Goal: Complete application form: Complete application form

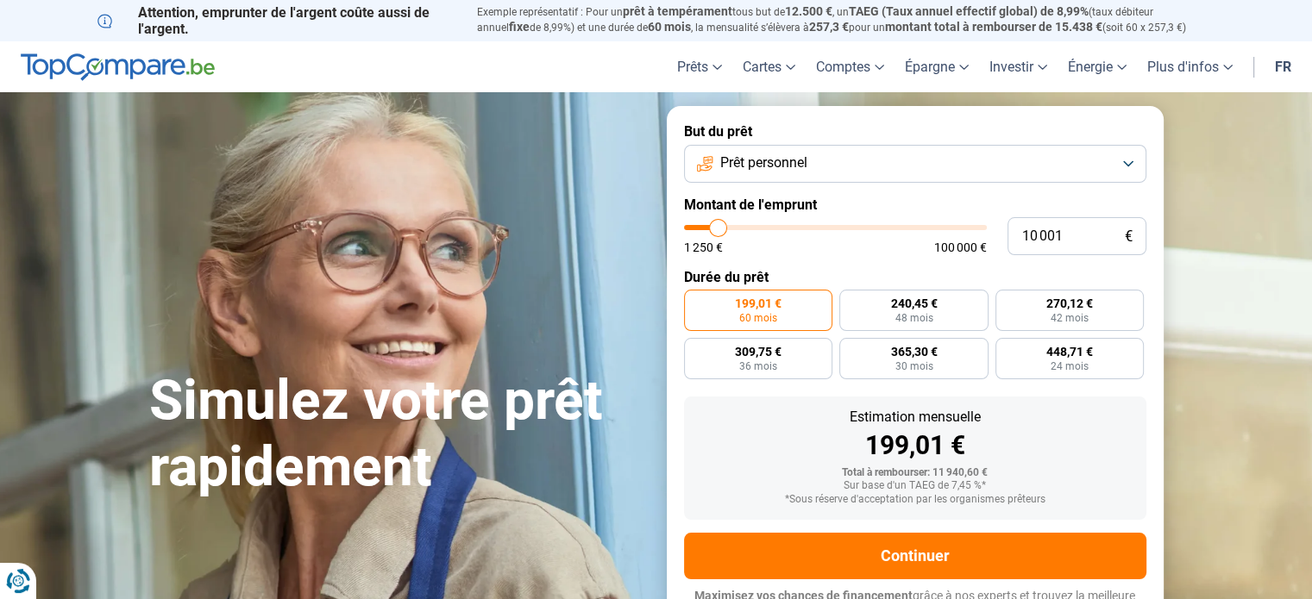
type input "8 500"
type input "8500"
type input "8 750"
type input "8750"
type input "9 250"
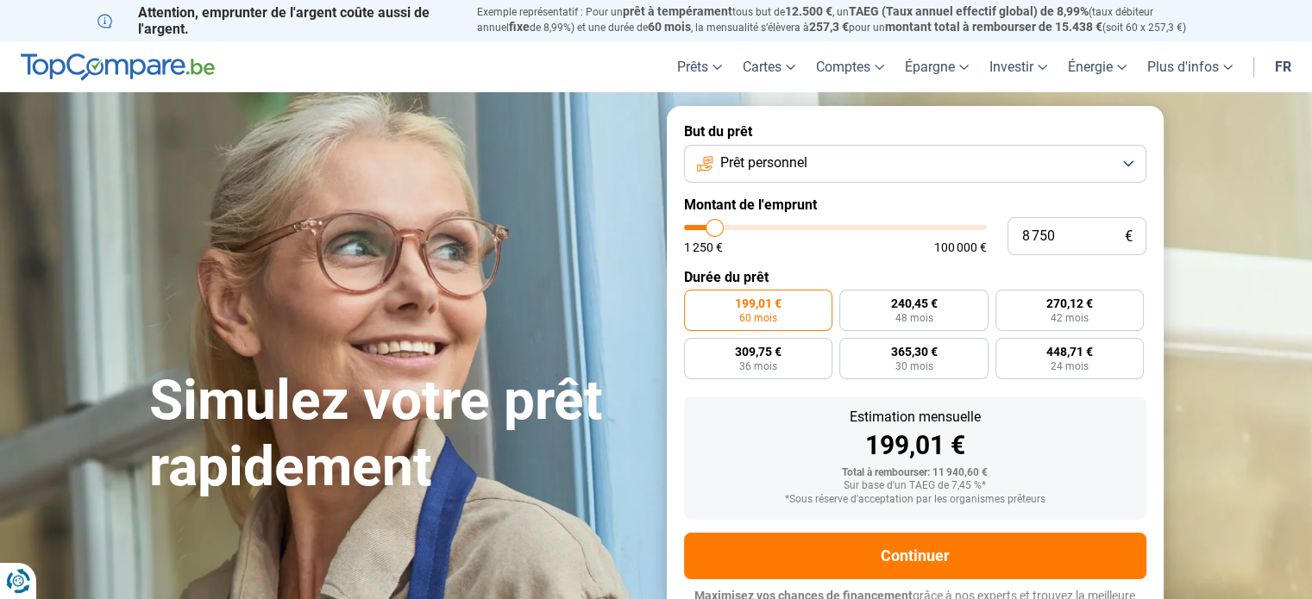
type input "9250"
type input "9 750"
type input "9750"
type input "10 250"
type input "10250"
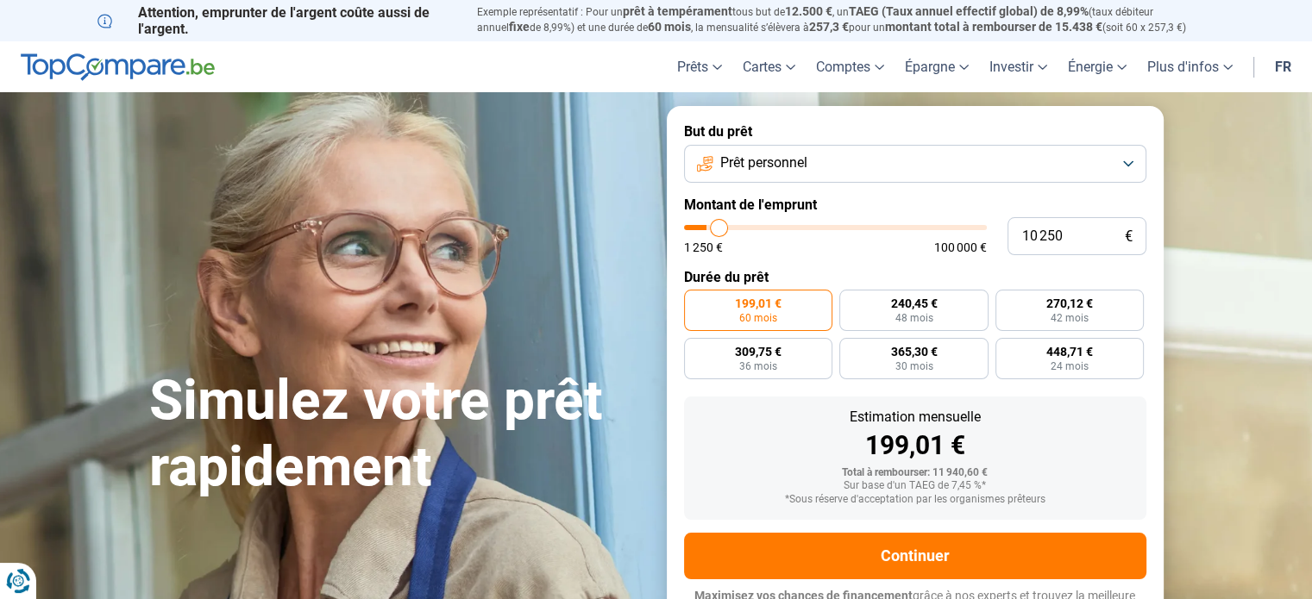
type input "10 500"
type input "10500"
type input "10 750"
type input "10750"
type input "11 500"
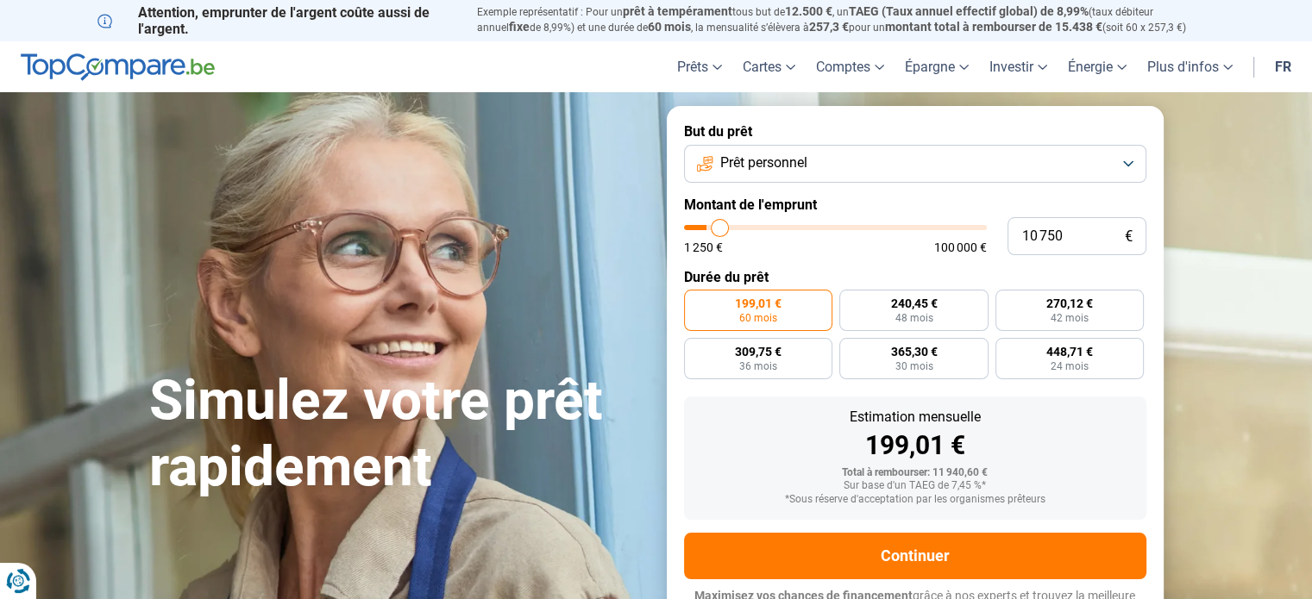
type input "11500"
type input "11 750"
type input "11750"
type input "12 500"
type input "12500"
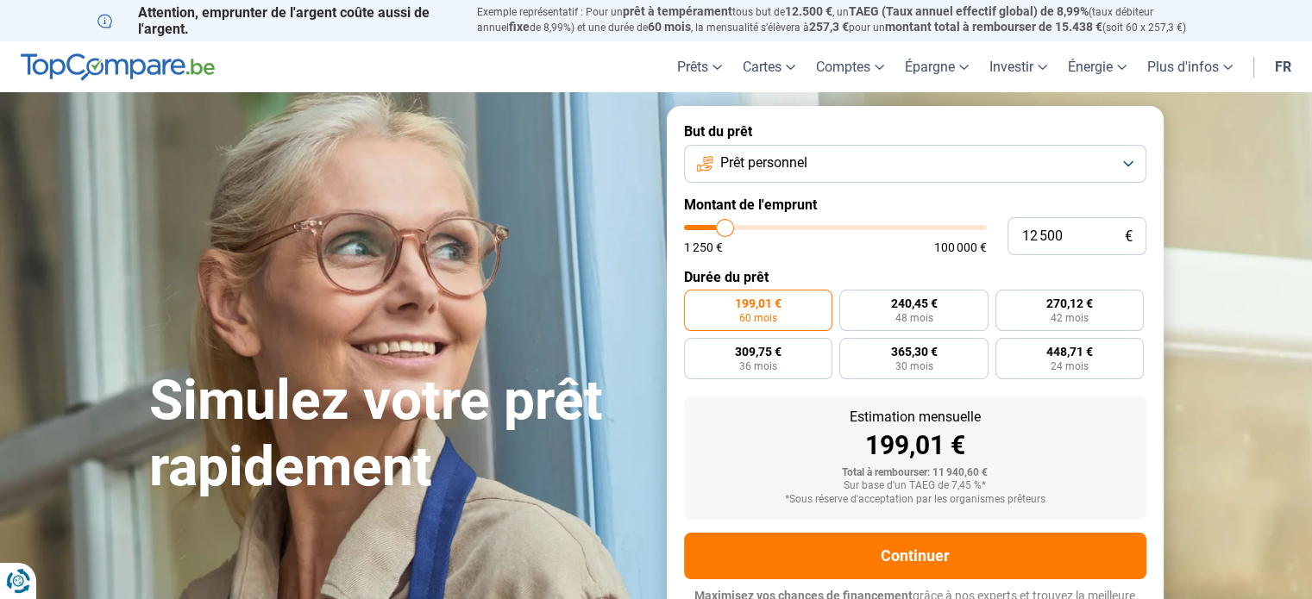
type input "13 000"
type input "13000"
type input "13 500"
type input "13500"
type input "13 750"
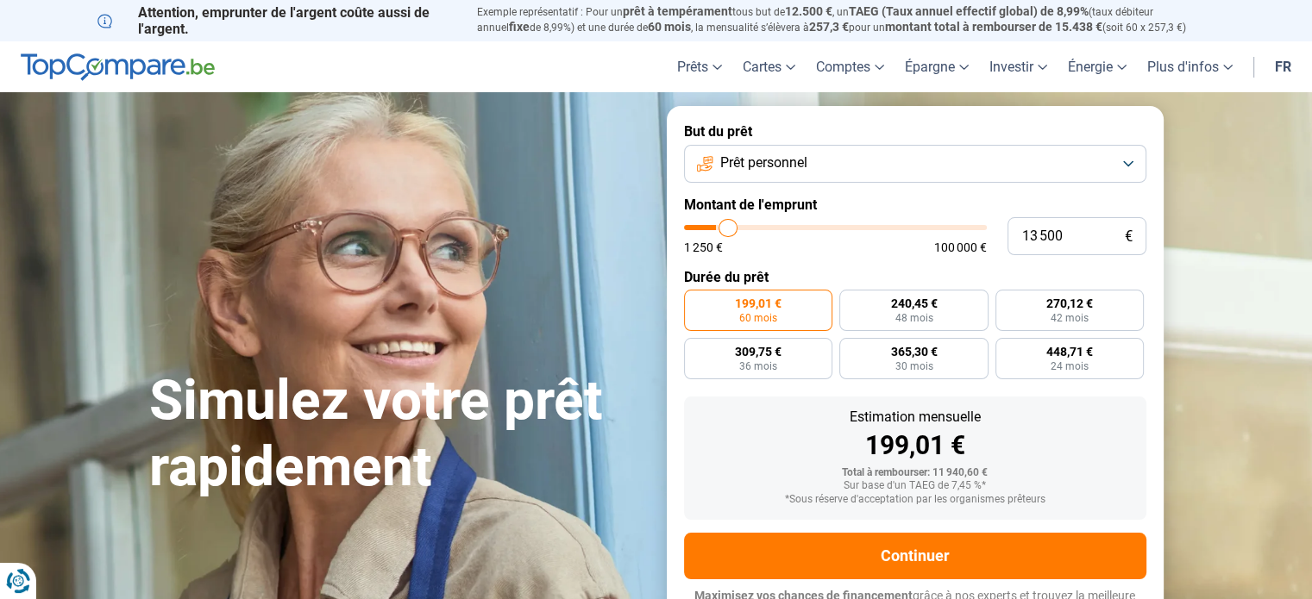
type input "13750"
type input "14 500"
type input "14500"
type input "14 750"
type input "14750"
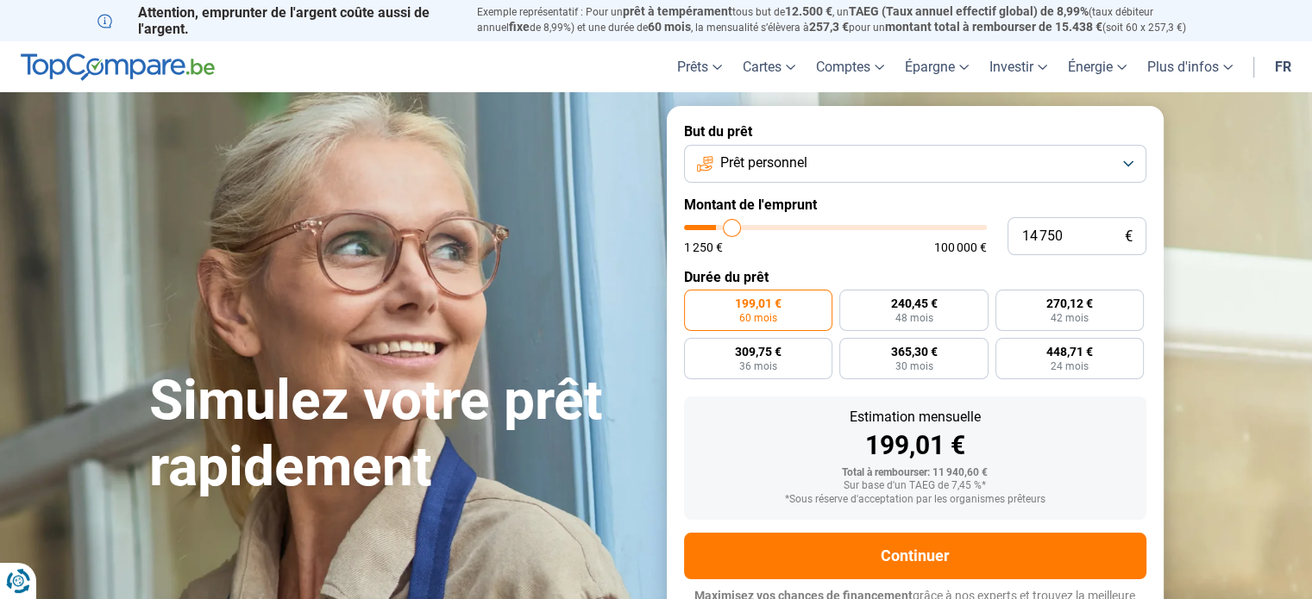
type input "15 000"
type input "15000"
type input "15 500"
type input "15500"
type input "15 750"
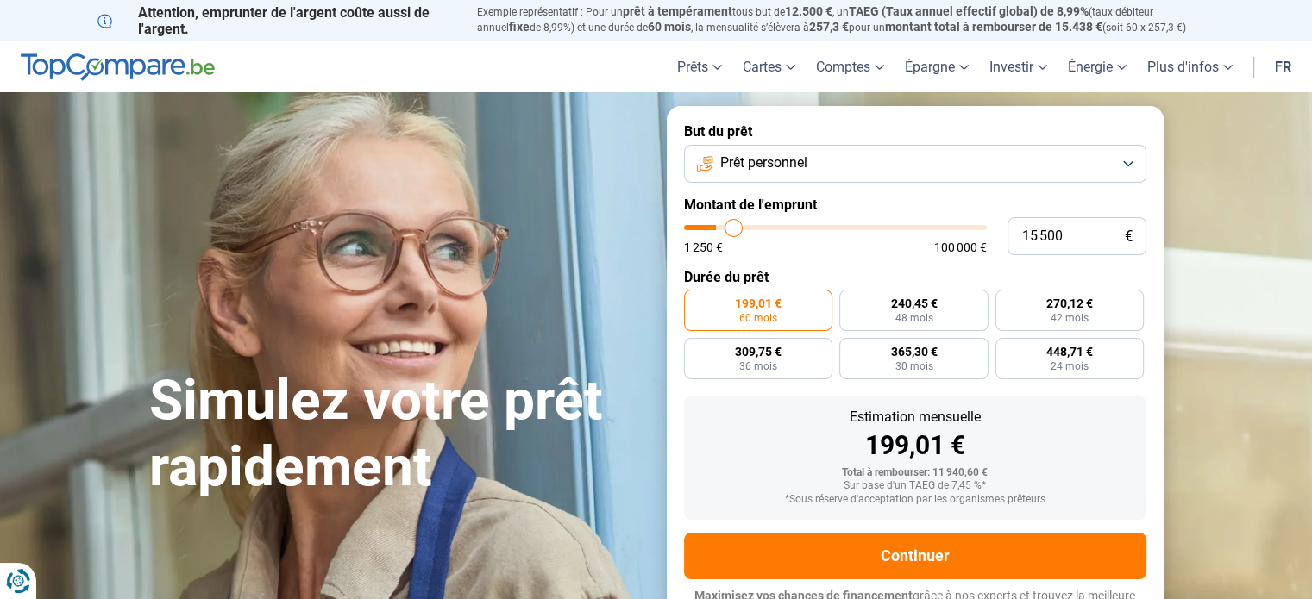
type input "15750"
type input "16 250"
type input "16250"
type input "16 500"
type input "16500"
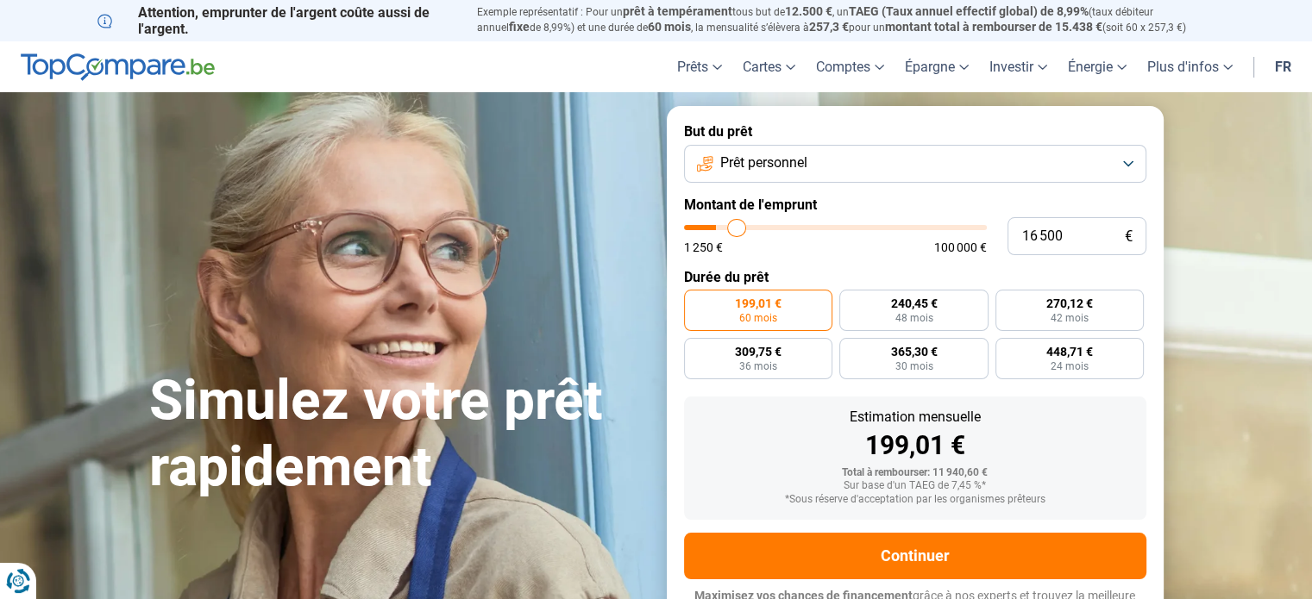
type input "16 750"
type input "16750"
type input "17 000"
type input "17000"
type input "17 250"
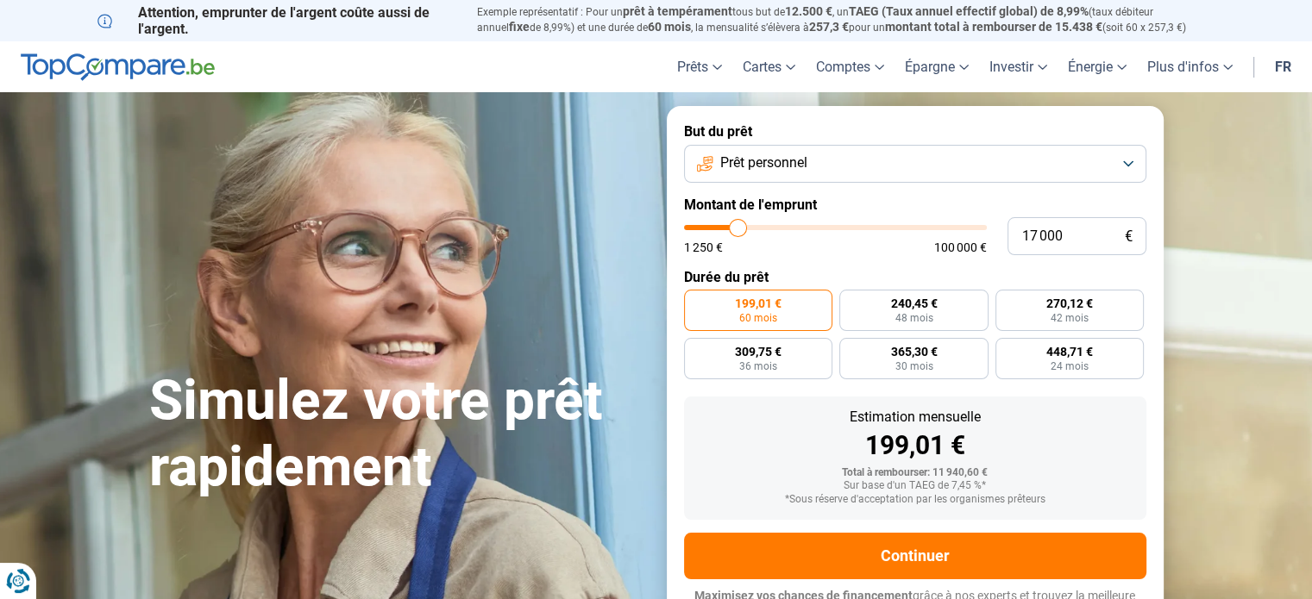
type input "17250"
type input "17 500"
type input "17500"
type input "17 750"
type input "17750"
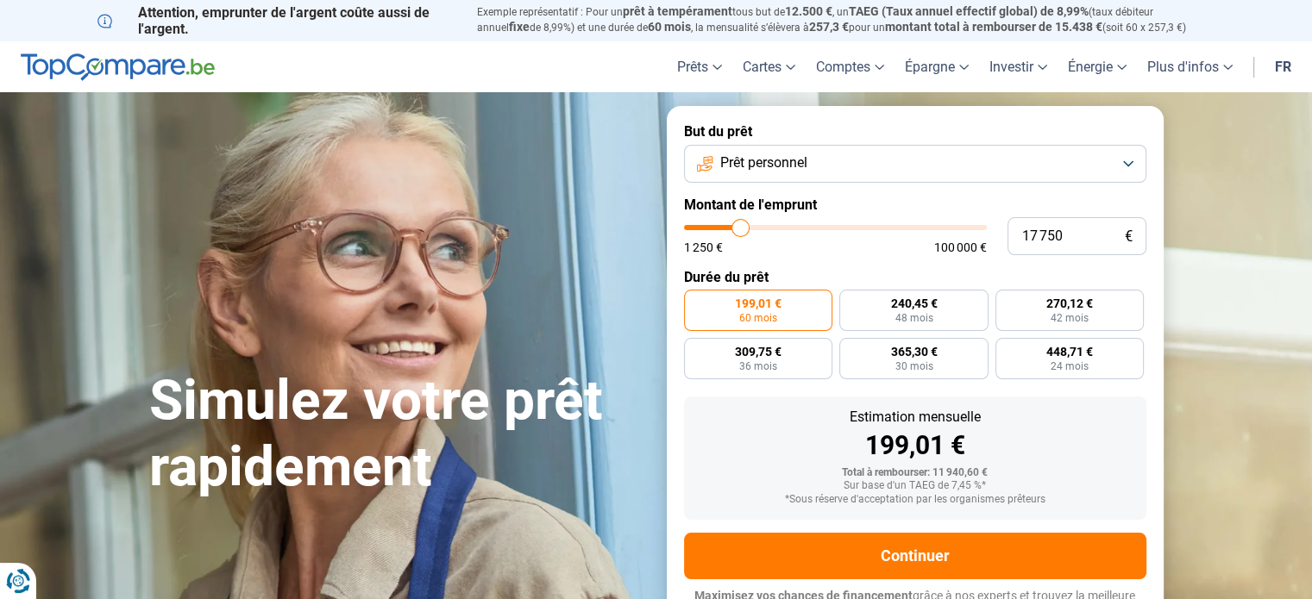
type input "18 000"
type input "18000"
type input "18 250"
type input "18250"
type input "18 500"
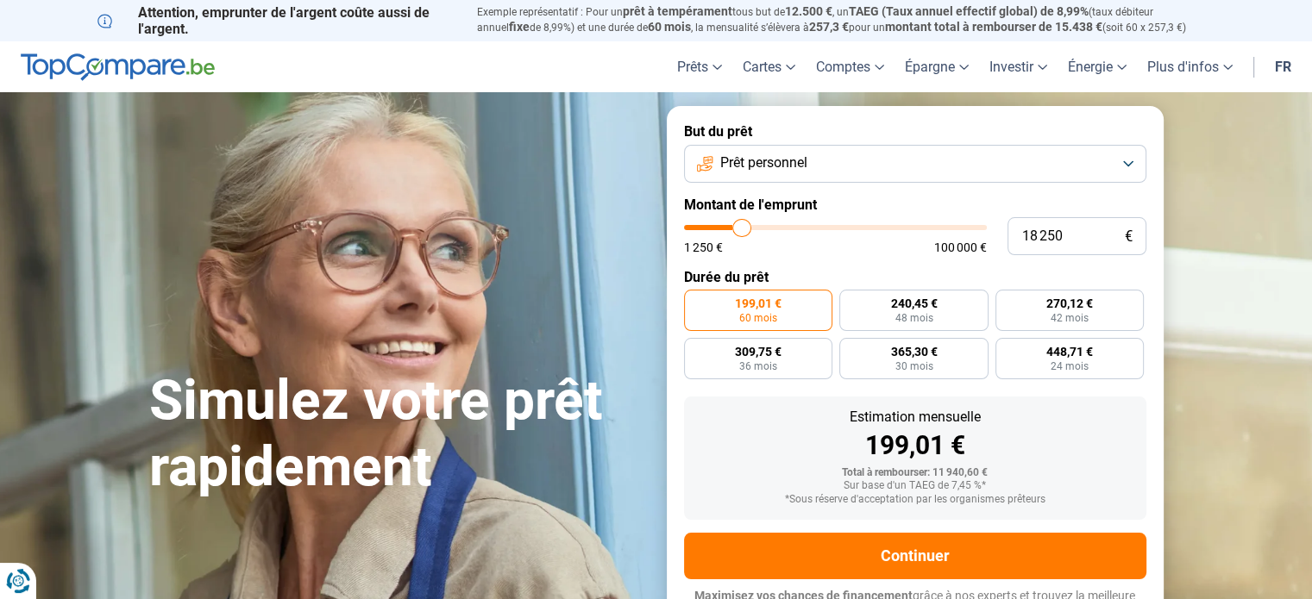
type input "18500"
type input "18 750"
type input "18750"
type input "19 000"
type input "19000"
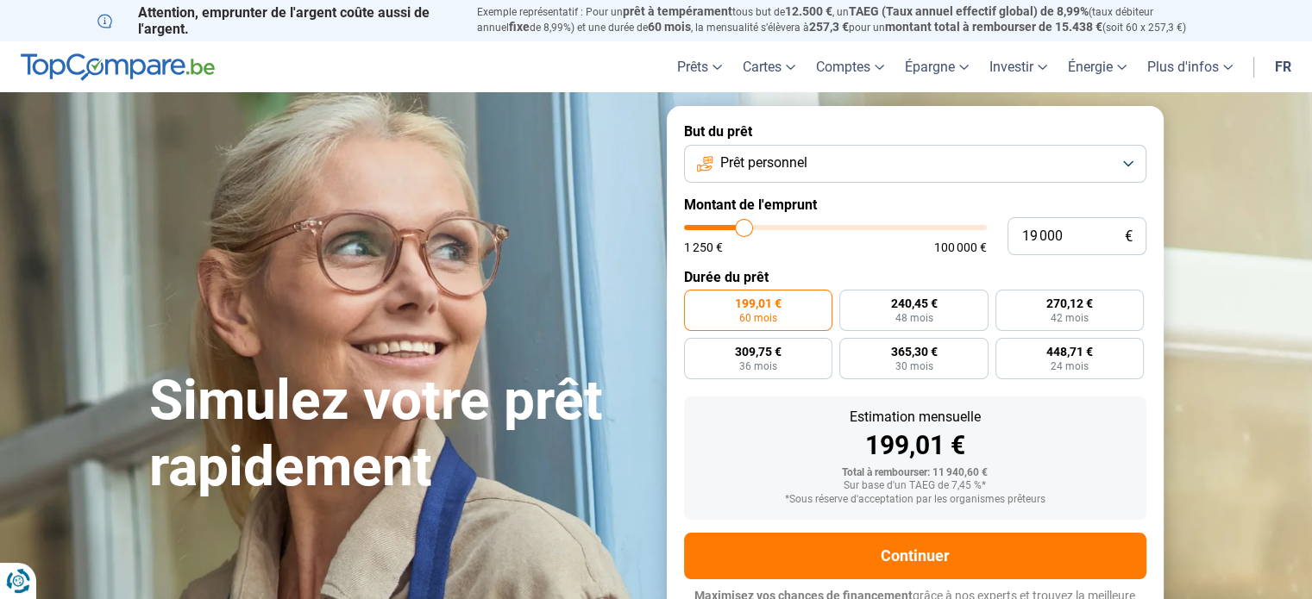
type input "19 250"
type input "19250"
type input "19 500"
type input "19500"
type input "19 750"
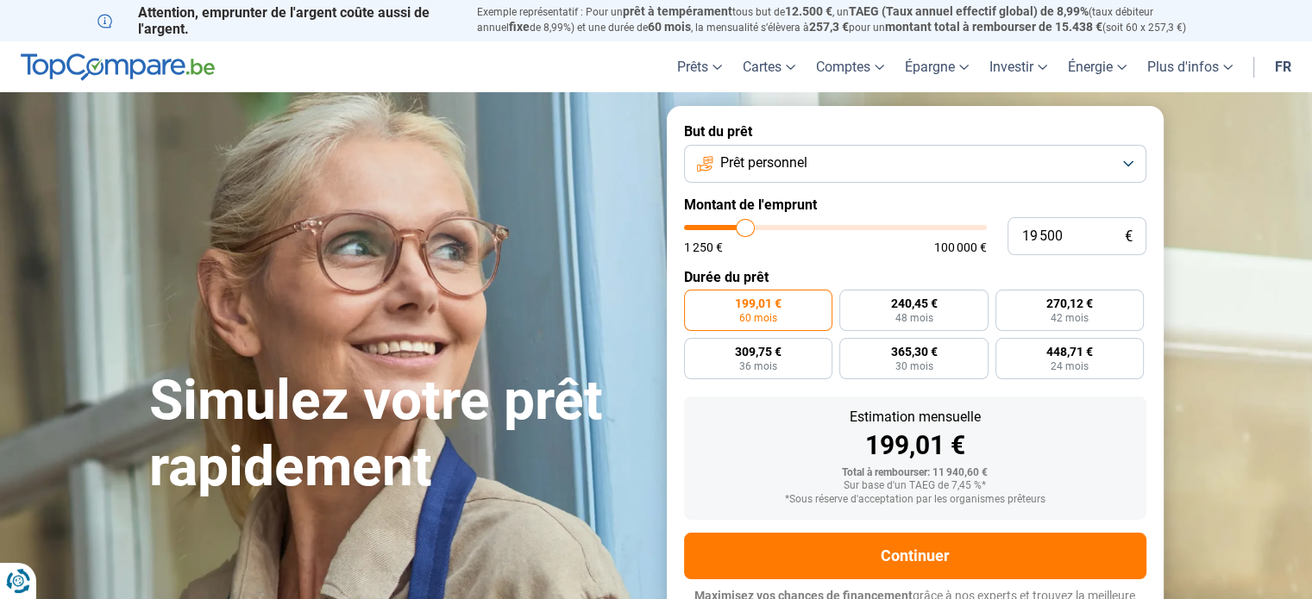
type input "19750"
type input "20 000"
type input "20000"
type input "20 250"
type input "20250"
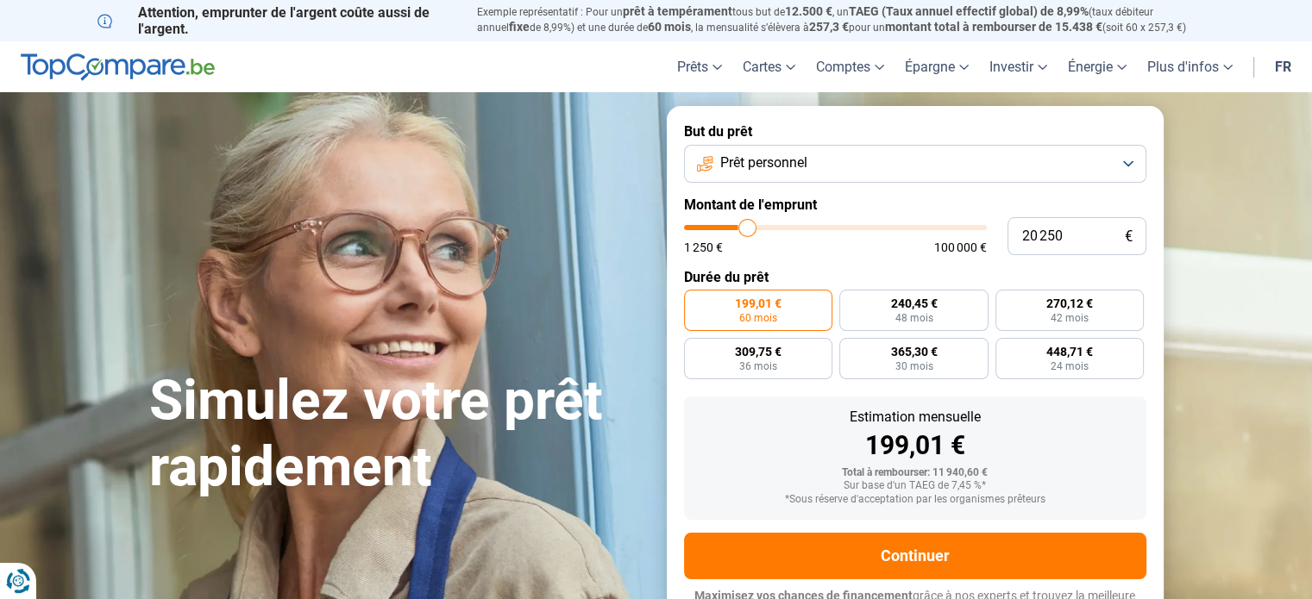
type input "20 500"
type input "20500"
type input "20 750"
type input "20750"
type input "21 250"
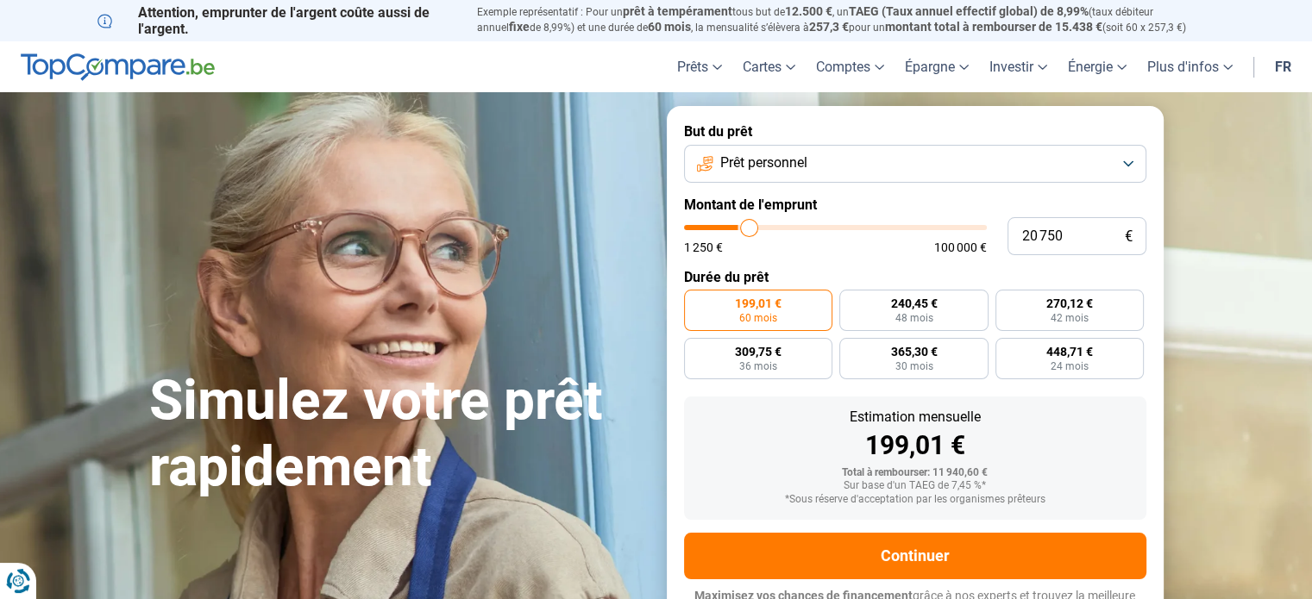
type input "21250"
type input "21 750"
type input "21750"
type input "22 000"
drag, startPoint x: 714, startPoint y: 229, endPoint x: 752, endPoint y: 230, distance: 38.0
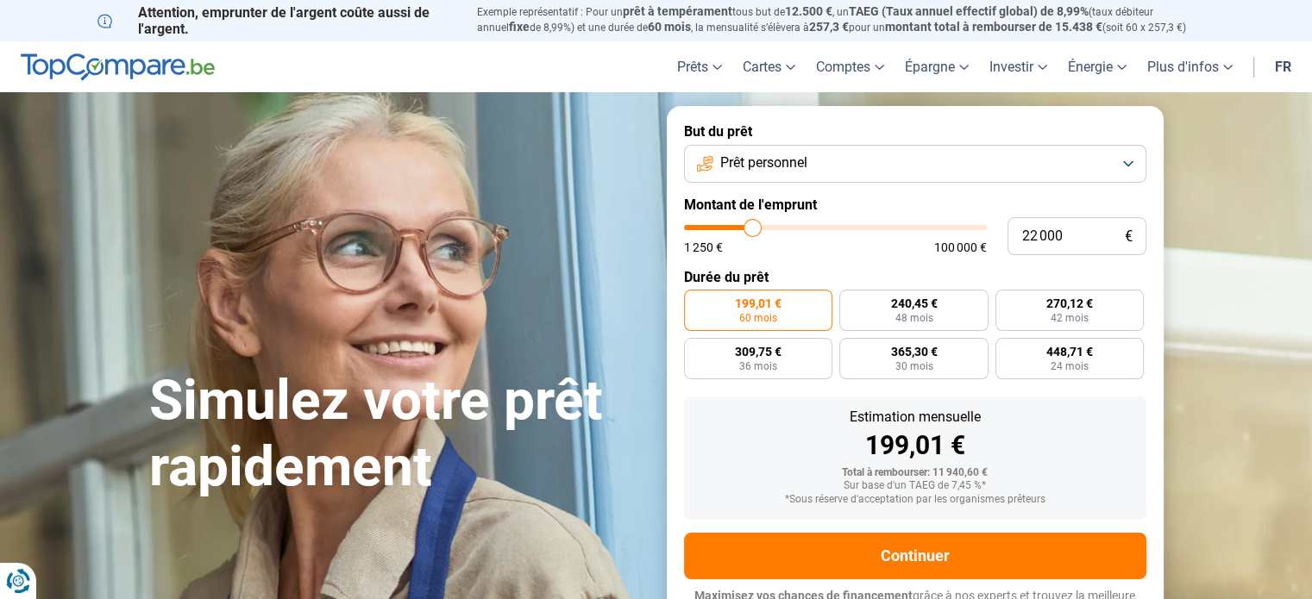
type input "22000"
click at [752, 230] on input "range" at bounding box center [835, 227] width 303 height 5
radio input "false"
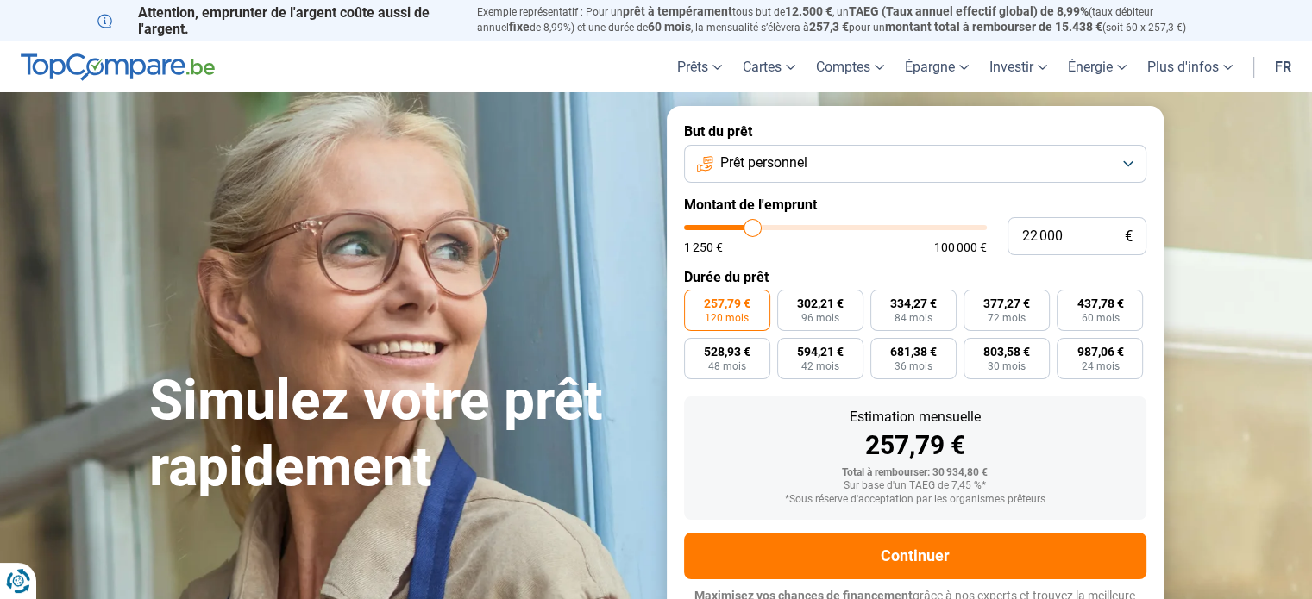
scroll to position [23, 0]
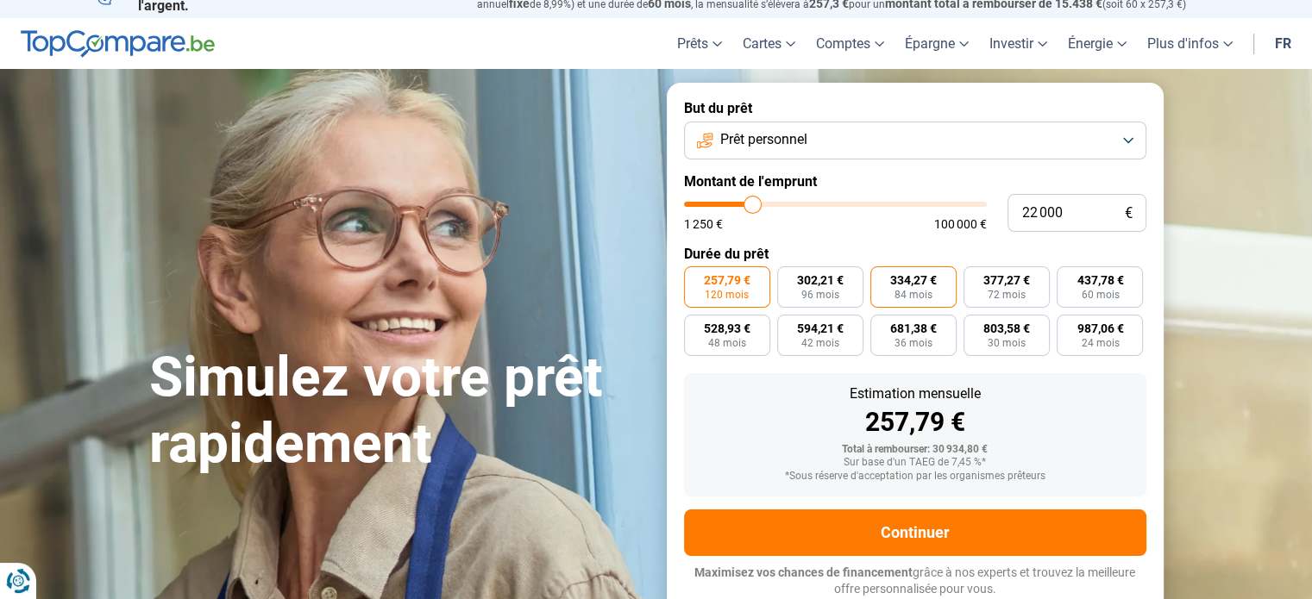
click at [908, 292] on span "84 mois" at bounding box center [913, 295] width 38 height 10
click at [881, 278] on input "334,27 € 84 mois" at bounding box center [875, 271] width 11 height 11
radio input "true"
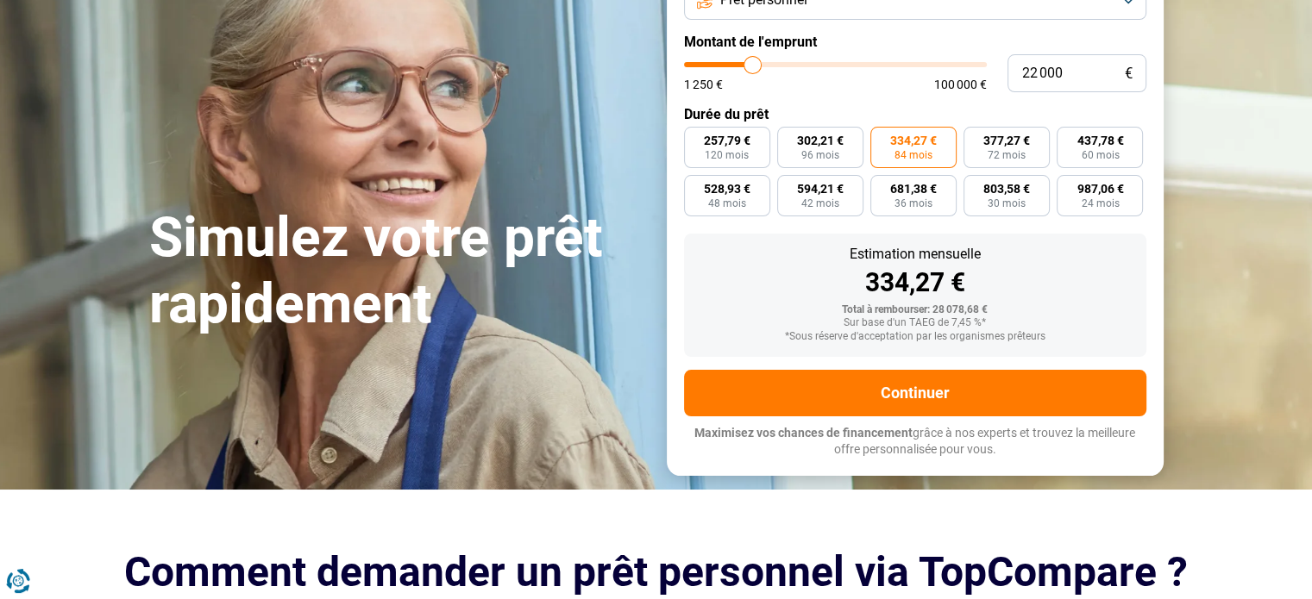
scroll to position [196, 0]
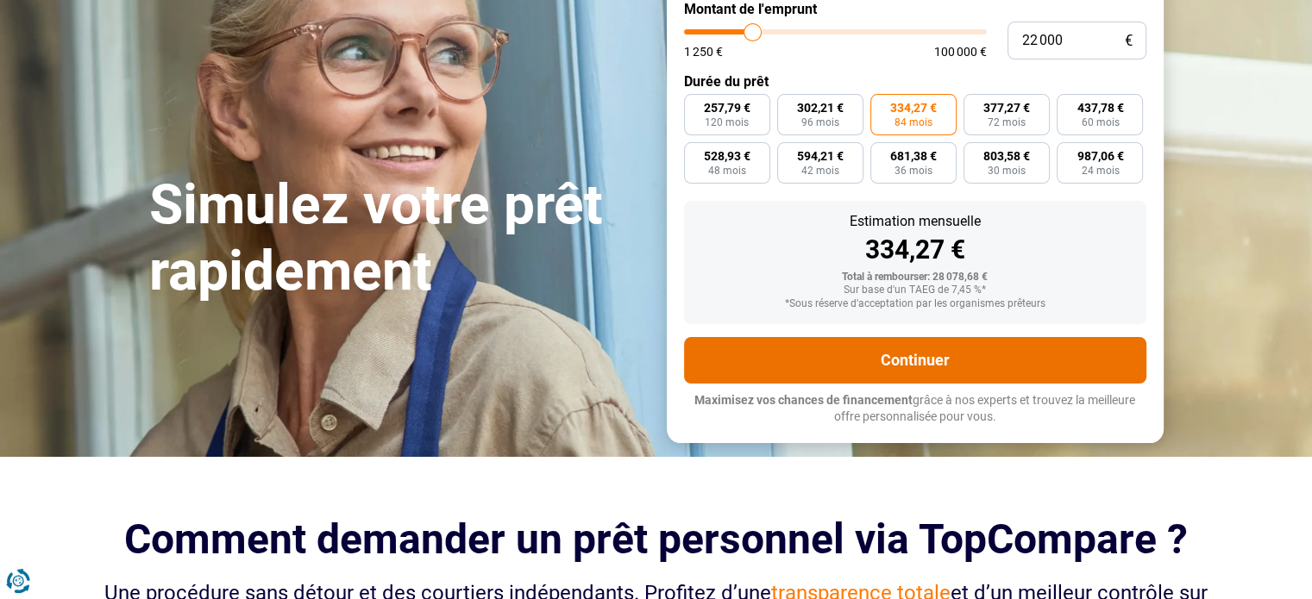
click at [909, 358] on button "Continuer" at bounding box center [915, 360] width 462 height 47
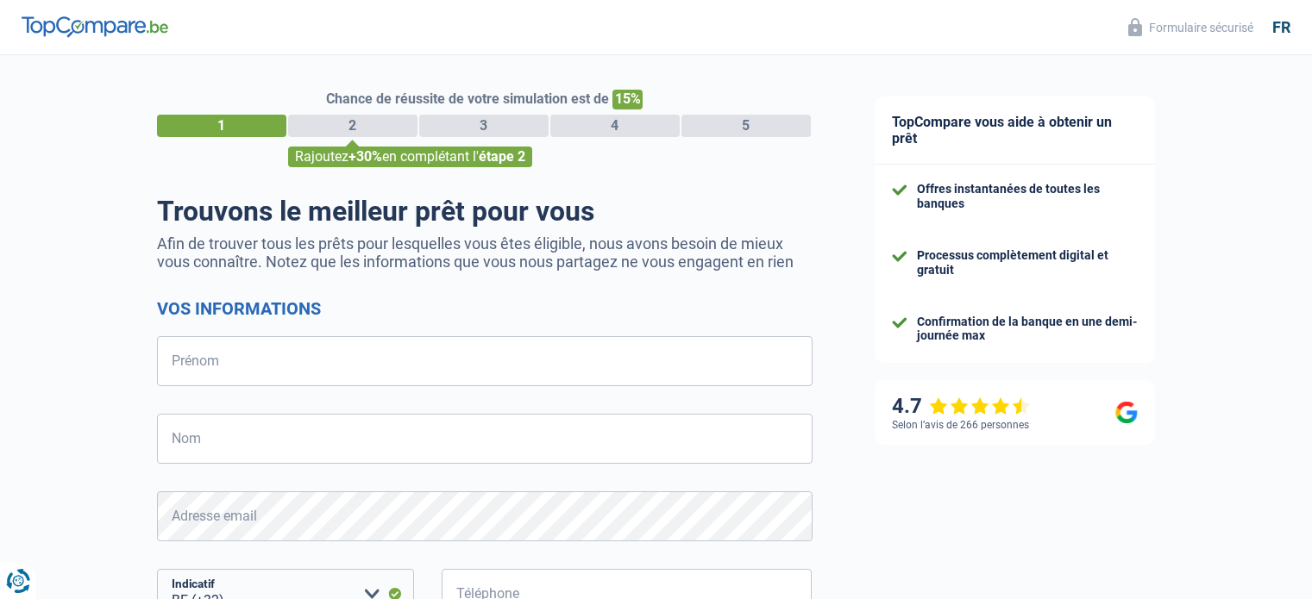
select select "32"
click at [254, 372] on input "Prénom" at bounding box center [484, 361] width 655 height 50
type input "[PERSON_NAME]"
type input "Kalwak"
type input "486560905"
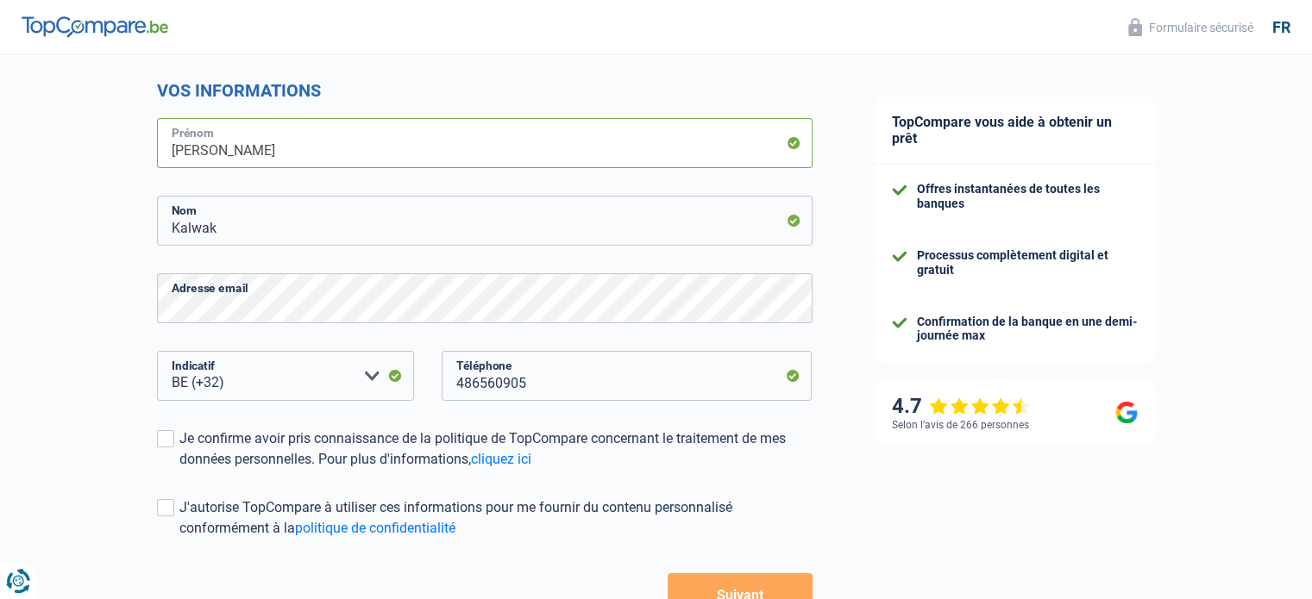
scroll to position [259, 0]
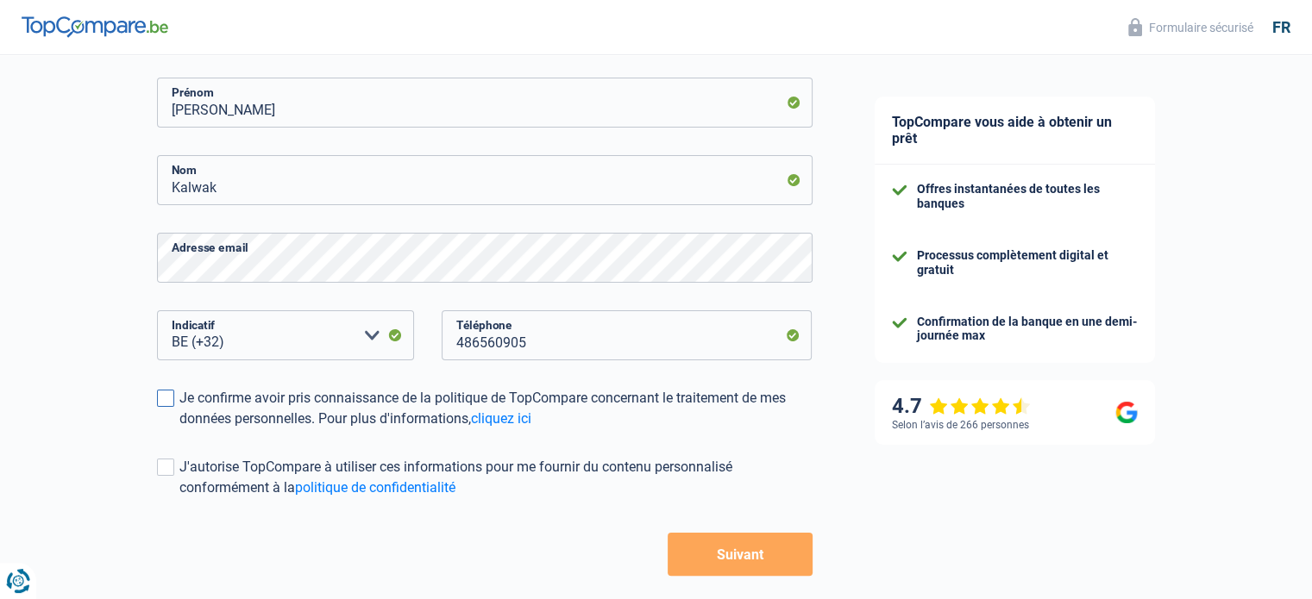
click at [162, 401] on span at bounding box center [165, 398] width 17 height 17
click at [179, 429] on input "Je confirme avoir pris connaissance de la politique de TopCompare concernant le…" at bounding box center [179, 429] width 0 height 0
click at [161, 467] on span at bounding box center [165, 467] width 17 height 17
click at [179, 498] on input "J'autorise TopCompare à utiliser ces informations pour me fournir du contenu pe…" at bounding box center [179, 498] width 0 height 0
click at [738, 552] on button "Suivant" at bounding box center [739, 554] width 144 height 43
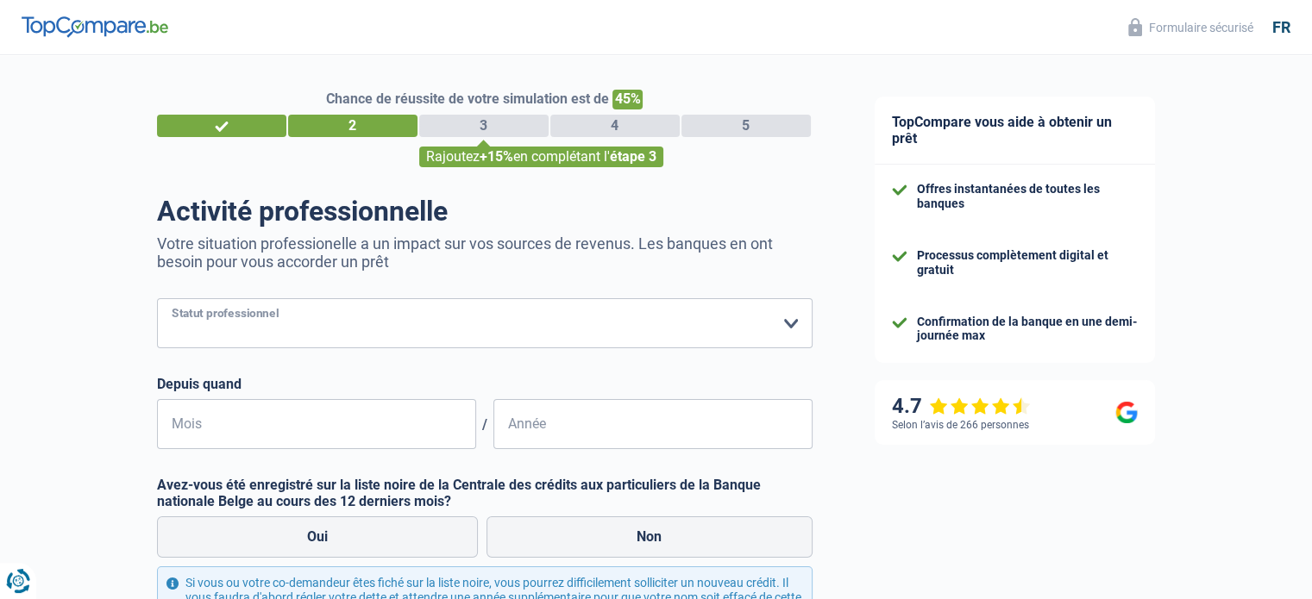
click at [787, 327] on select "Ouvrier Employé privé Employé public Invalide Indépendant Pensionné Chômeur Mut…" at bounding box center [484, 323] width 655 height 50
select select "publicEmployee"
click at [157, 299] on select "Ouvrier Employé privé Employé public Invalide Indépendant Pensionné Chômeur Mut…" at bounding box center [484, 323] width 655 height 50
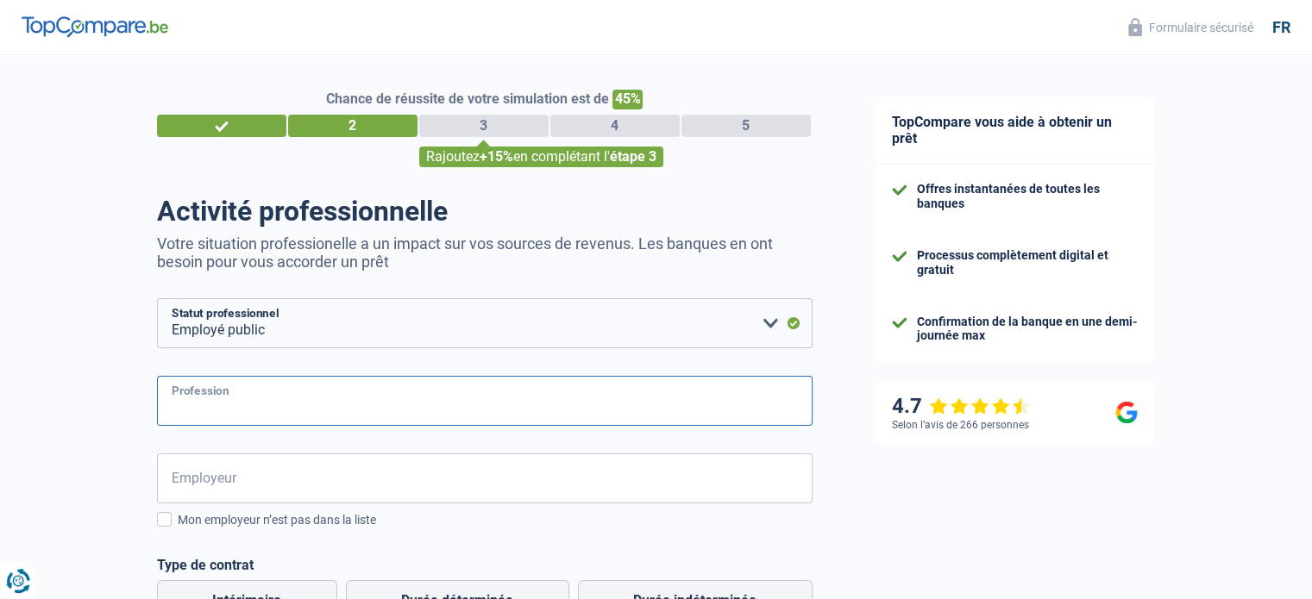
click at [238, 403] on input "Profession" at bounding box center [484, 401] width 655 height 50
type input "Mecanicien des pompes industrielle"
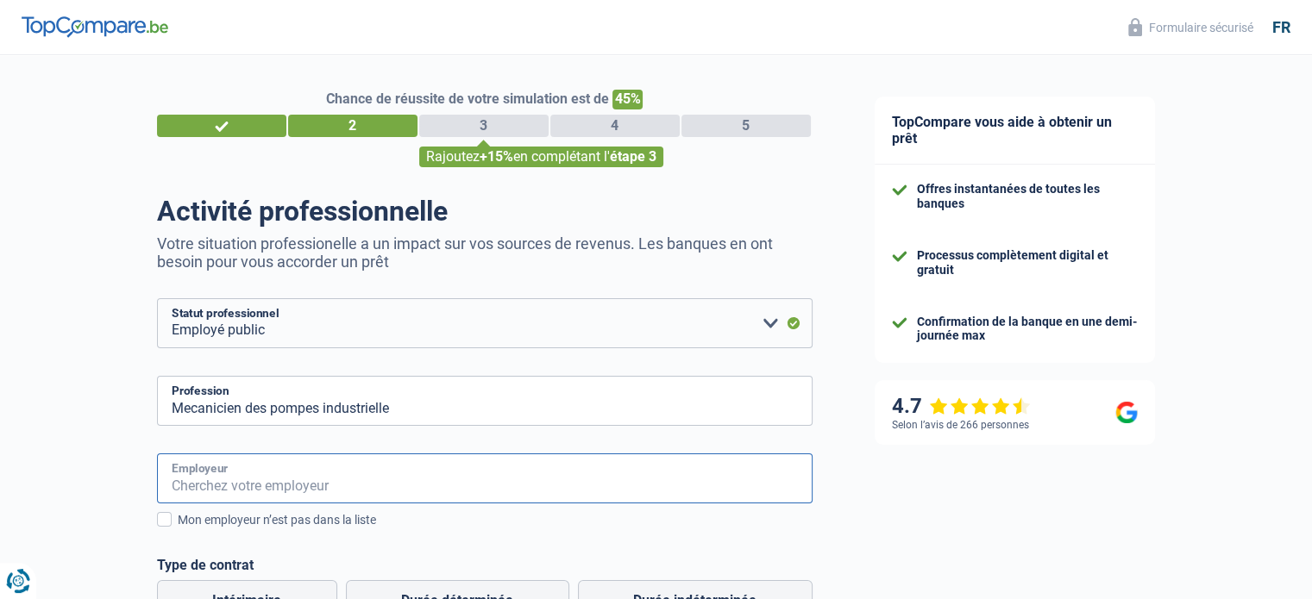
click at [242, 476] on input "Employeur" at bounding box center [484, 479] width 655 height 50
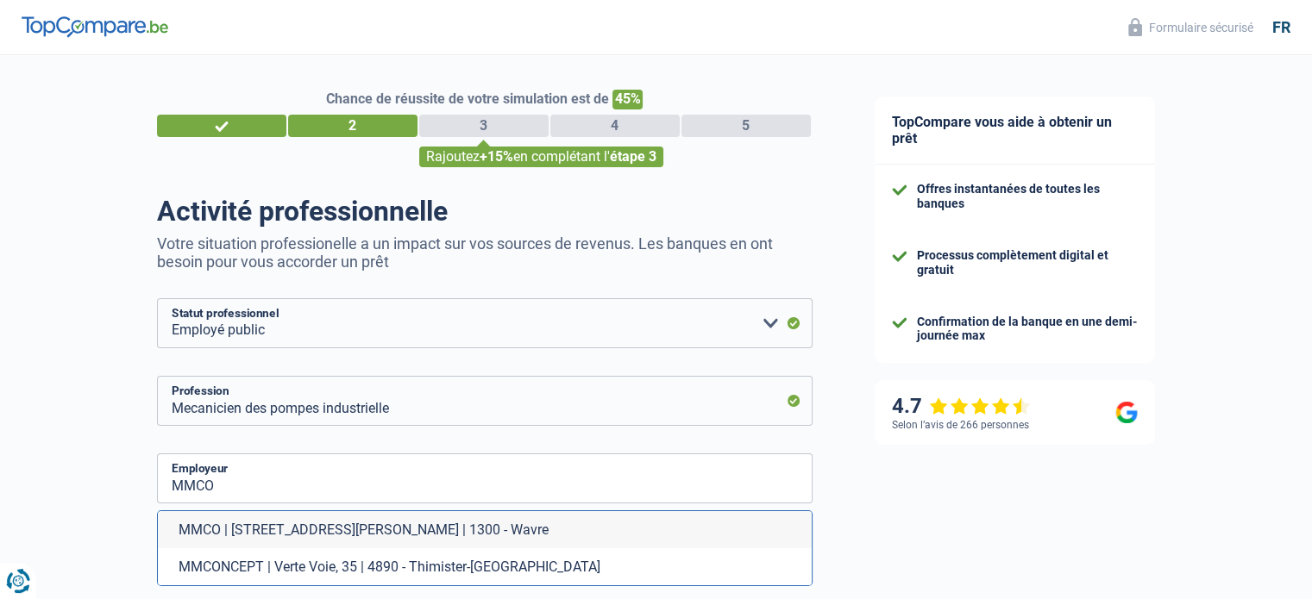
click at [373, 527] on li "MMCO | Avenue Léonard de Vinci, 17 | 1300 - Wavre" at bounding box center [485, 529] width 654 height 37
type input "MMCO | Avenue Léonard de Vinci, 17 | 1300 - Wavre"
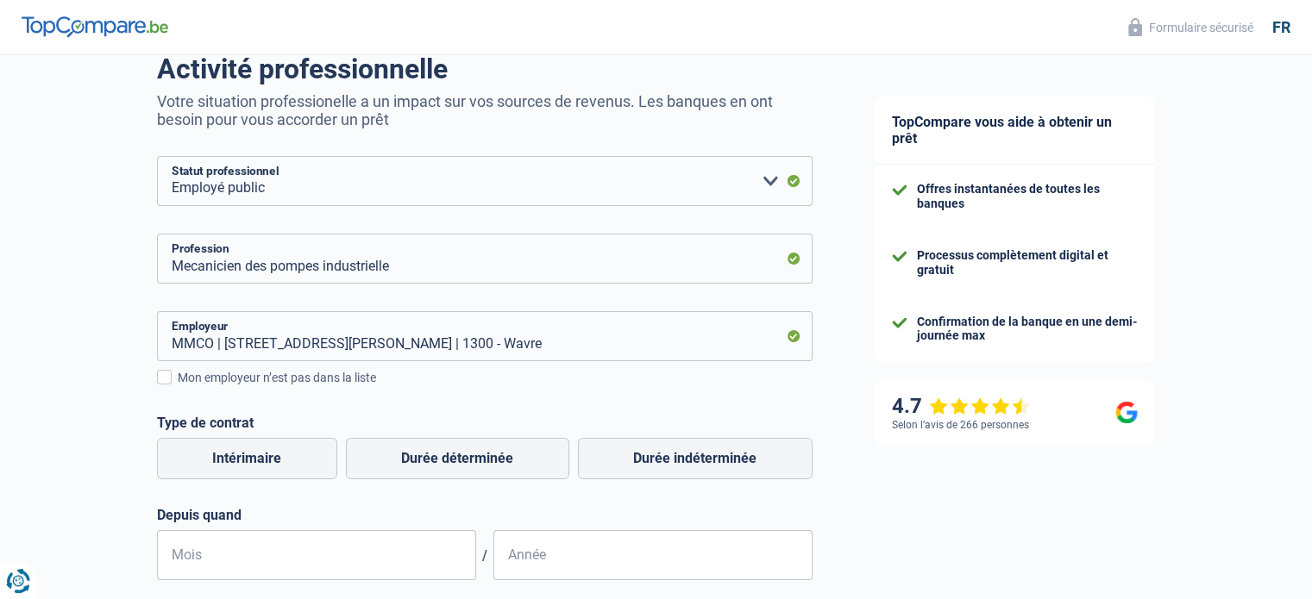
scroll to position [172, 0]
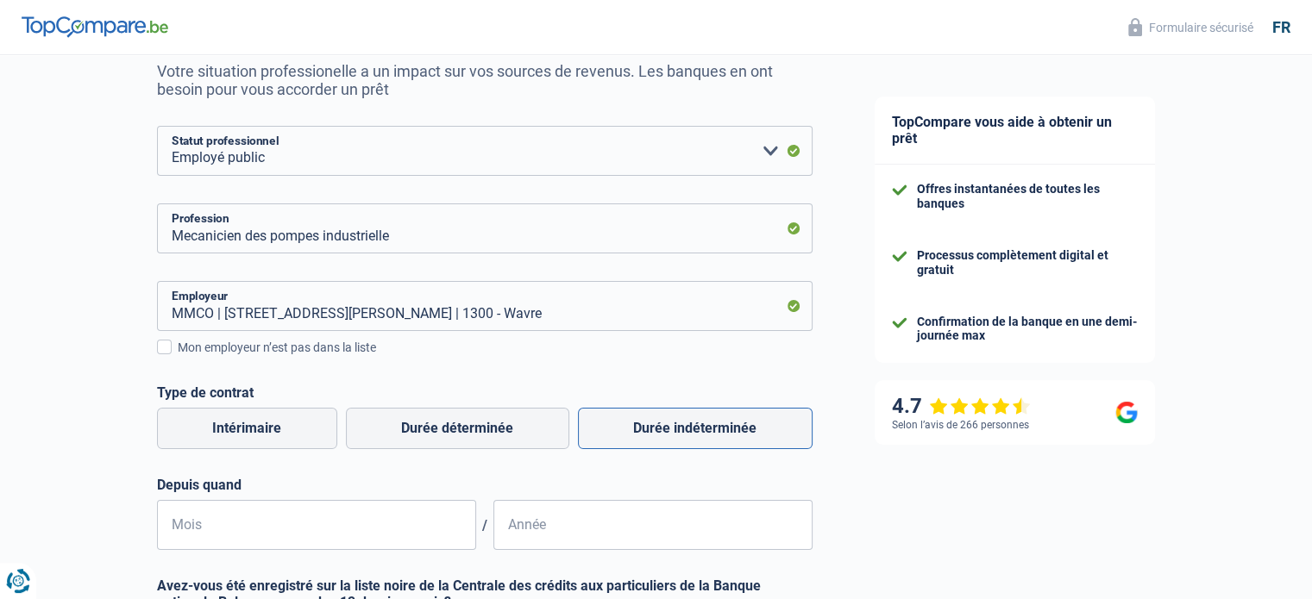
click at [690, 428] on label "Durée indéterminée" at bounding box center [695, 428] width 235 height 41
click at [690, 428] on input "Durée indéterminée" at bounding box center [695, 428] width 235 height 41
radio input "true"
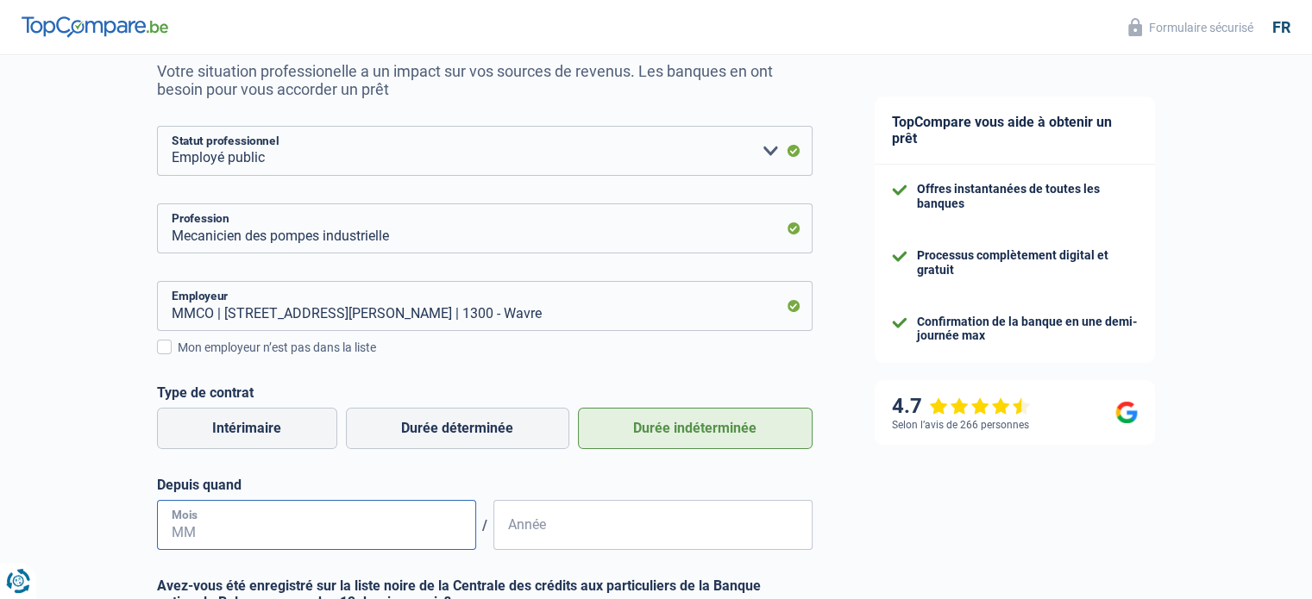
click at [229, 530] on input "Mois" at bounding box center [316, 525] width 319 height 50
type input "11"
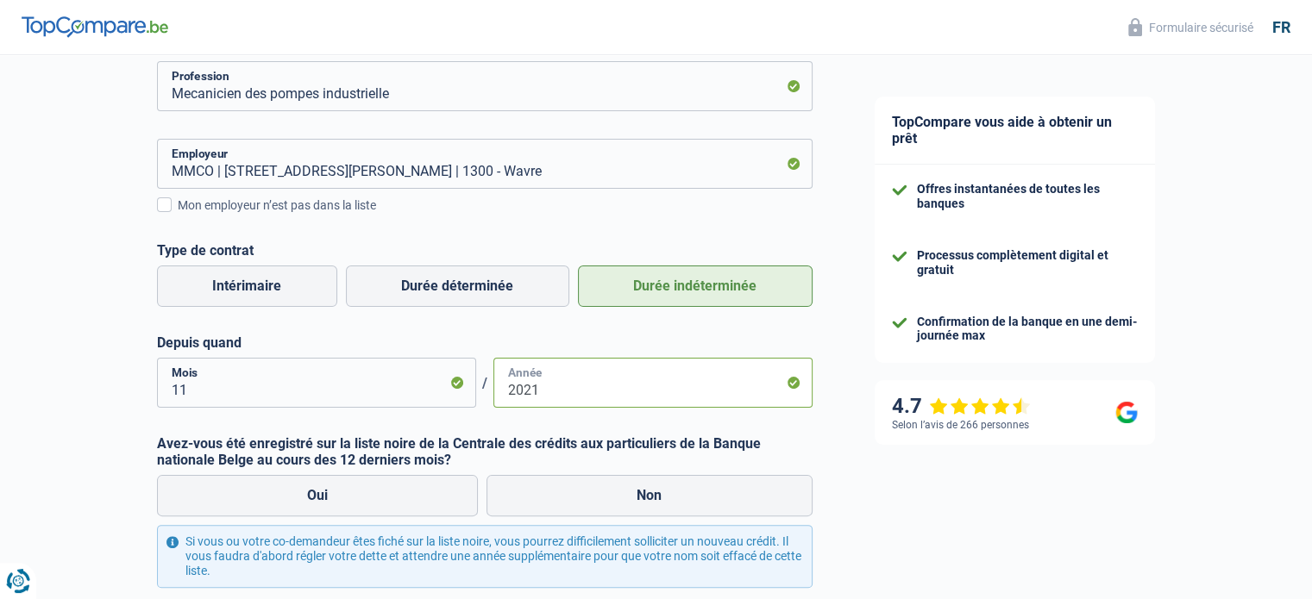
scroll to position [345, 0]
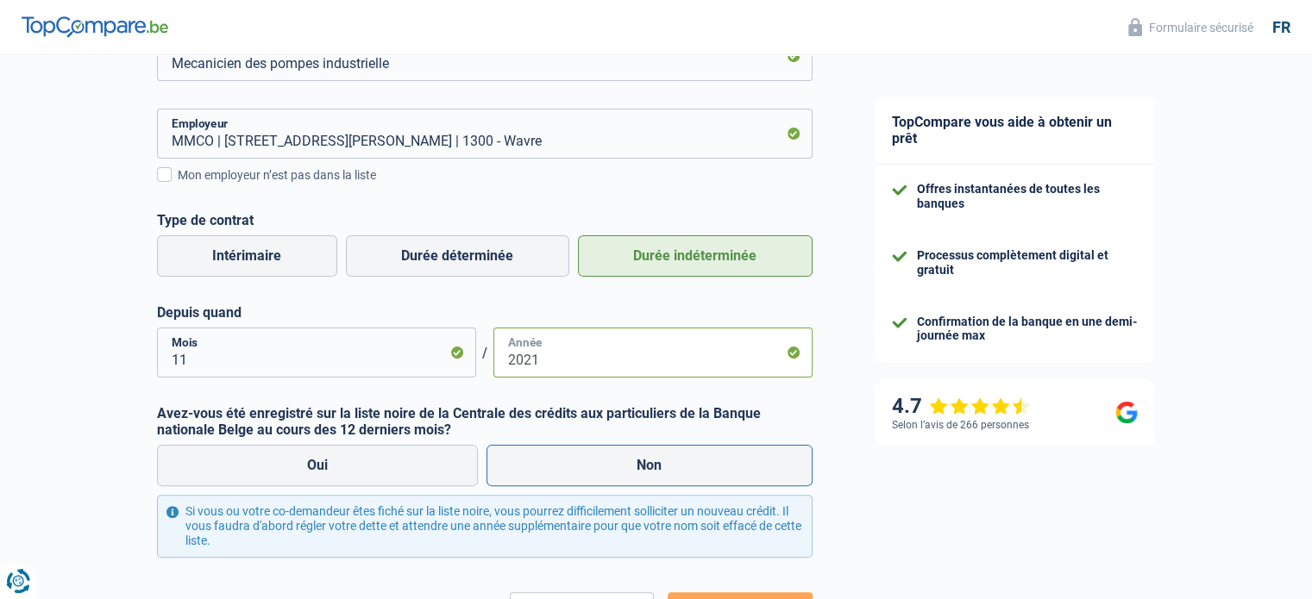
type input "2021"
click at [651, 465] on label "Non" at bounding box center [649, 465] width 326 height 41
click at [651, 465] on input "Non" at bounding box center [649, 465] width 326 height 41
radio input "true"
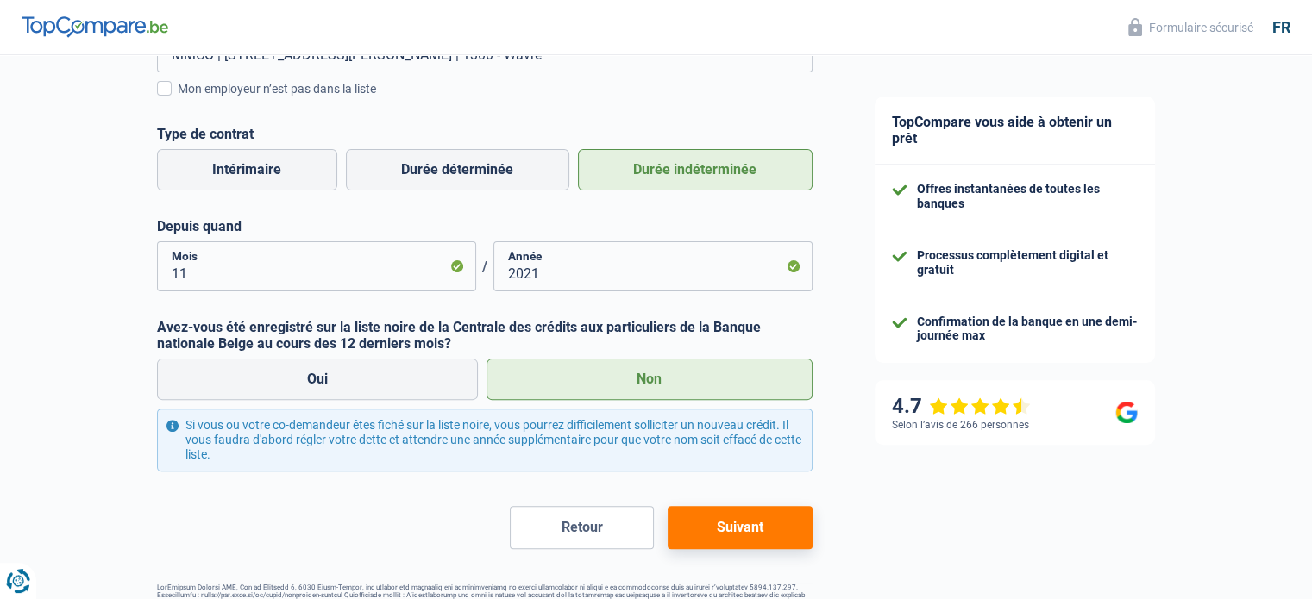
scroll to position [484, 0]
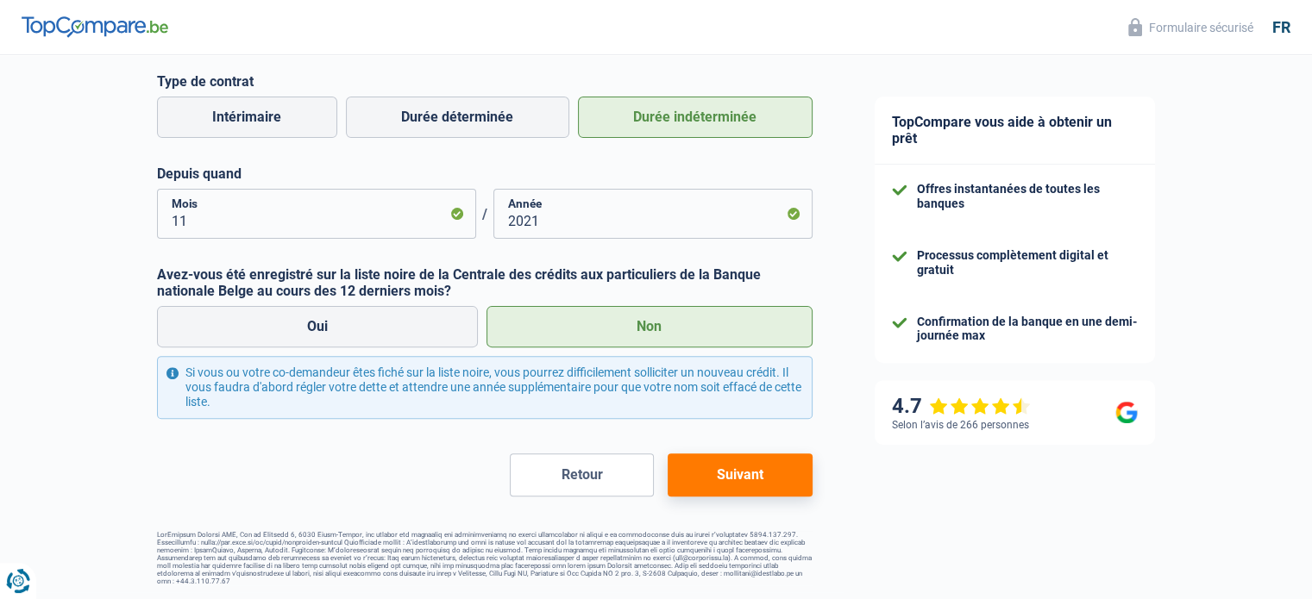
click at [737, 479] on button "Suivant" at bounding box center [739, 475] width 144 height 43
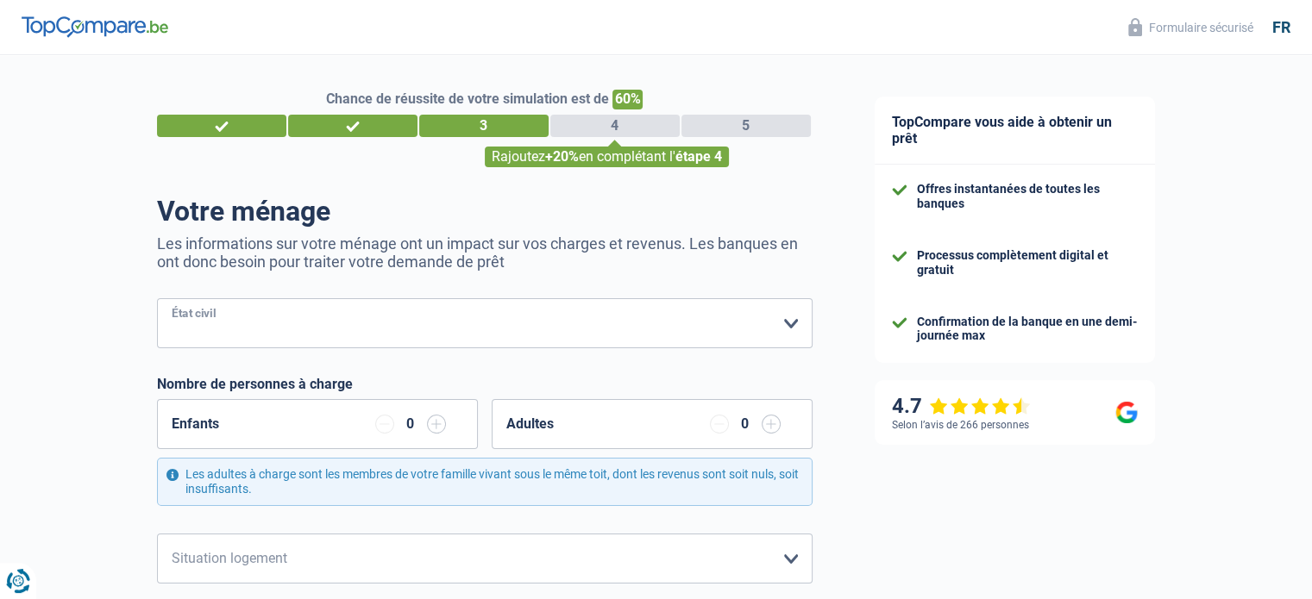
click at [787, 325] on select "Célibataire Marié(e) Cohabitant(e) légal(e) Divorcé(e) Veuf(ve) Séparé (de fait…" at bounding box center [484, 323] width 655 height 50
select select "divorced"
click at [157, 299] on select "Célibataire Marié(e) Cohabitant(e) légal(e) Divorcé(e) Veuf(ve) Séparé (de fait…" at bounding box center [484, 323] width 655 height 50
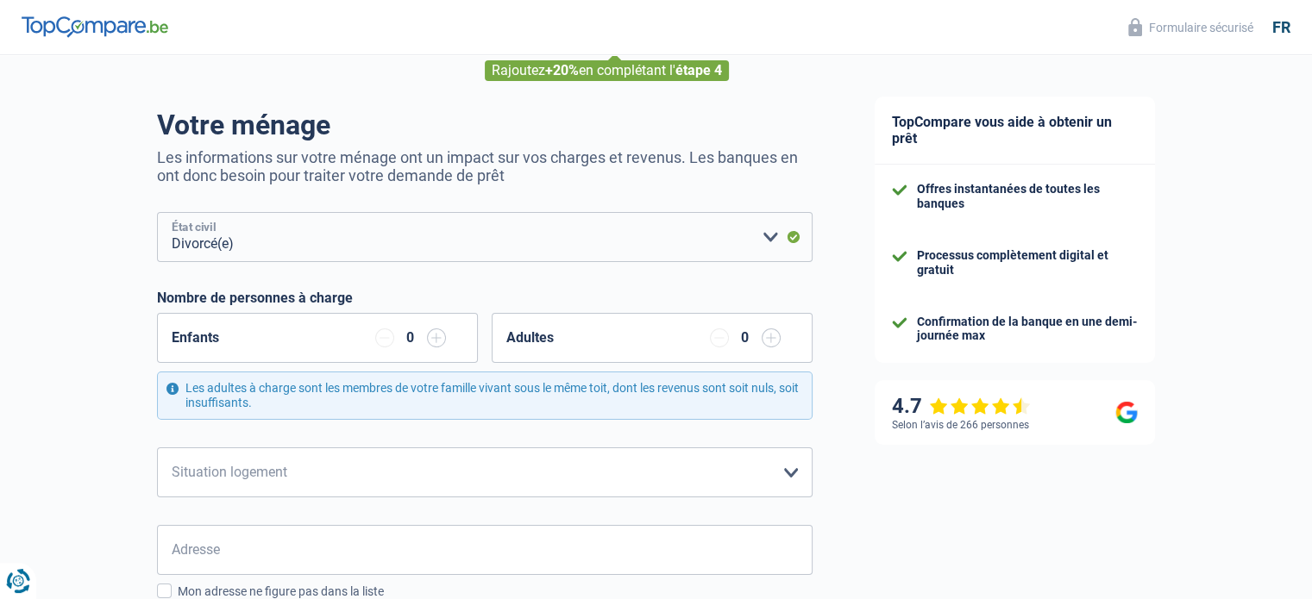
scroll to position [172, 0]
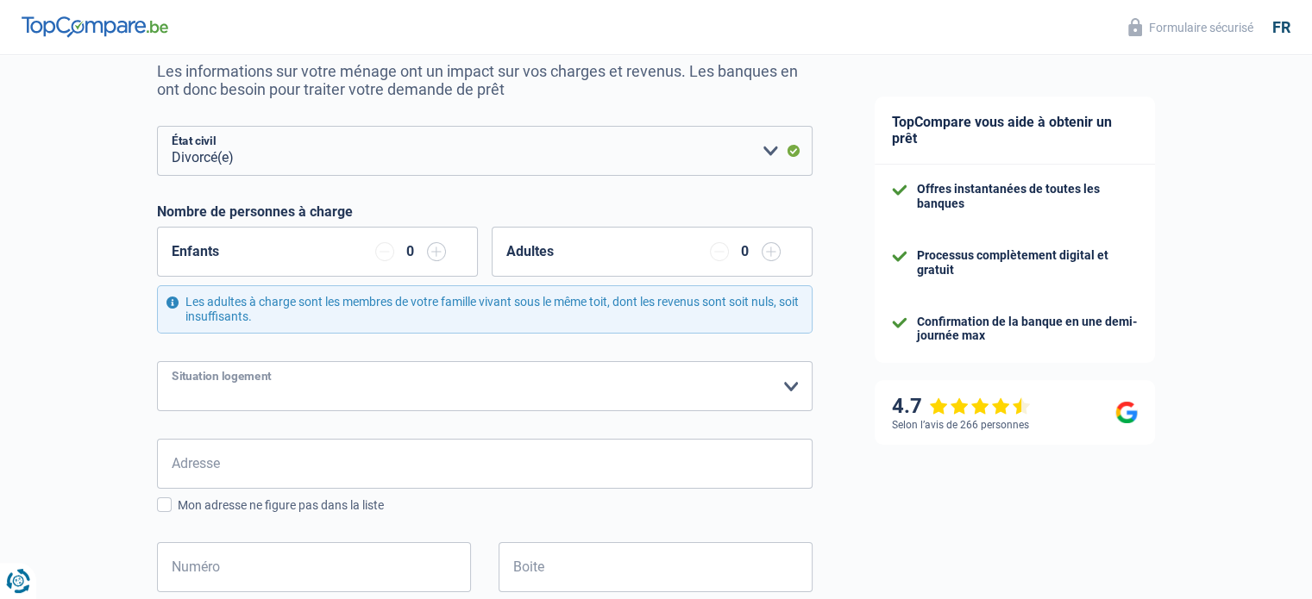
click at [790, 382] on select "Locataire Propriétaire avec prêt hypothécaire Propriétaire sans prêt hypothécai…" at bounding box center [484, 386] width 655 height 50
select select "rents"
click at [157, 361] on select "Locataire Propriétaire avec prêt hypothécaire Propriétaire sans prêt hypothécai…" at bounding box center [484, 386] width 655 height 50
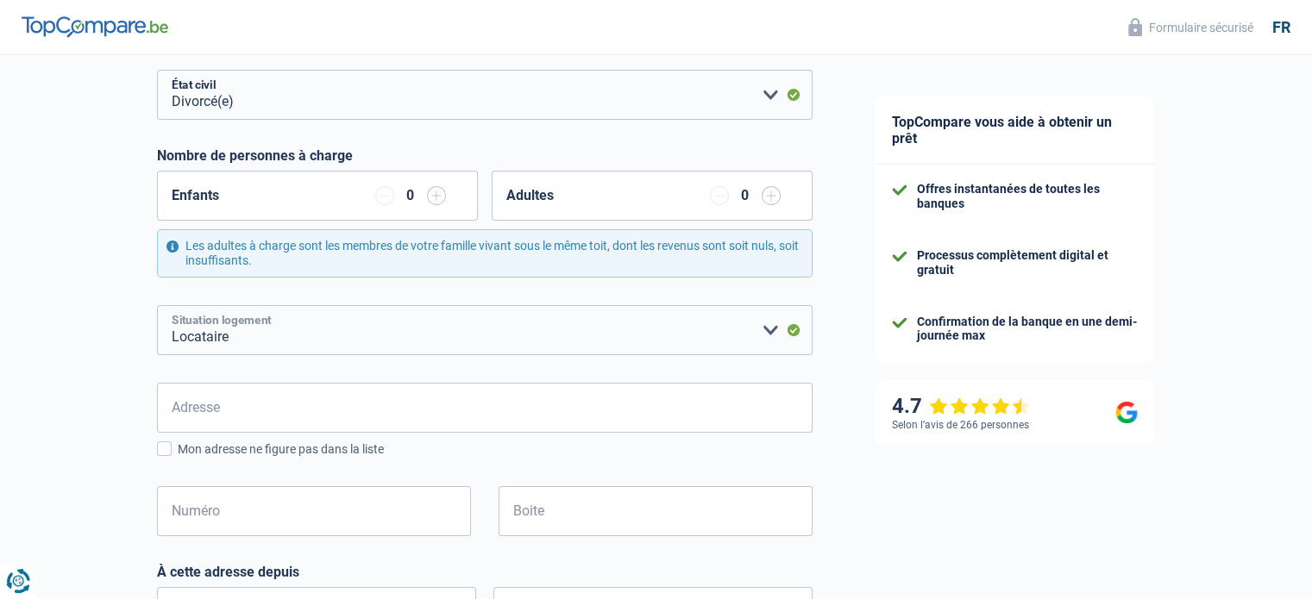
scroll to position [259, 0]
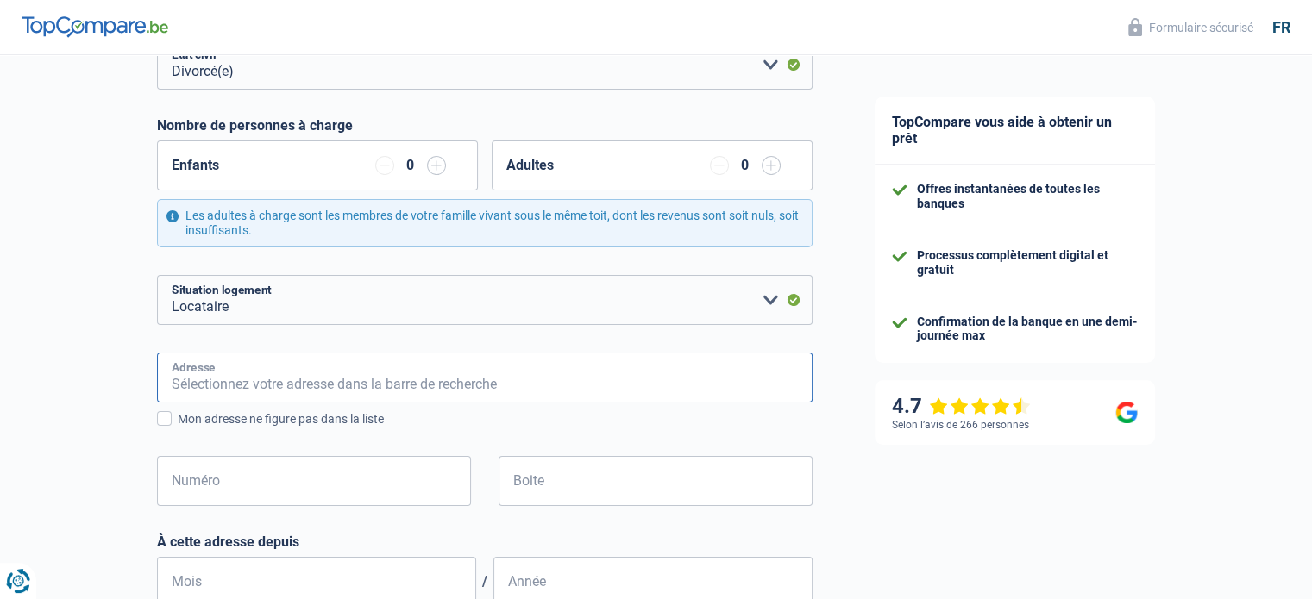
click at [242, 380] on input "Adresse" at bounding box center [484, 378] width 655 height 50
type input "27/05/1972 ., Grand Rue Du Double Ecot 77"
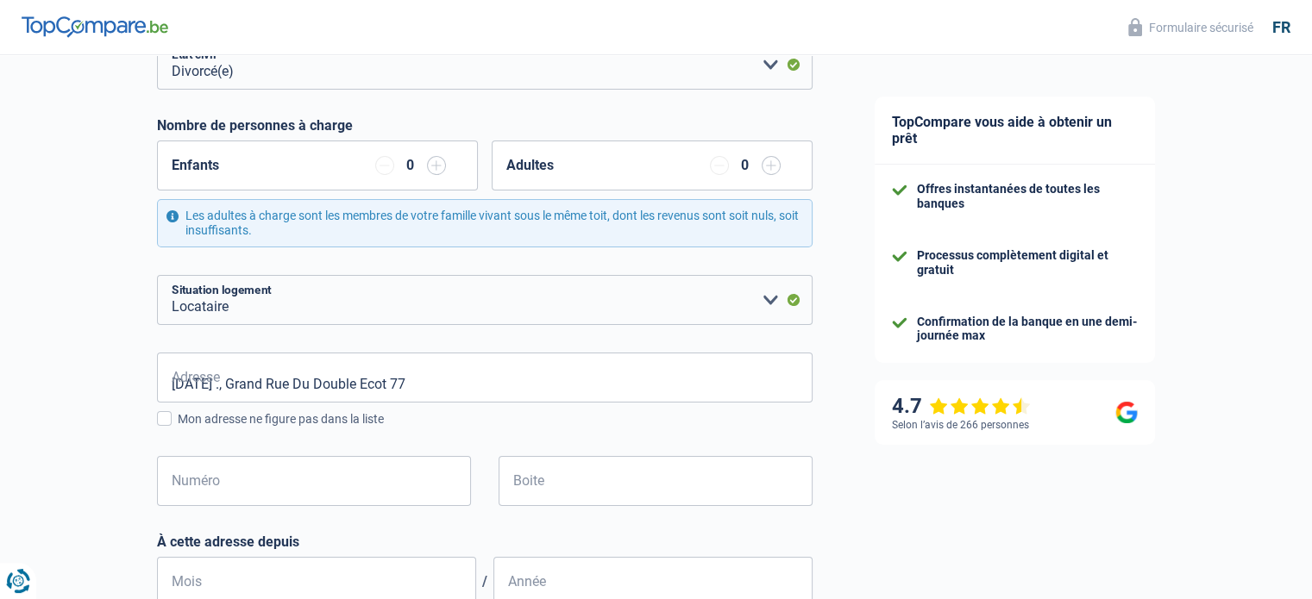
type input "Belgia"
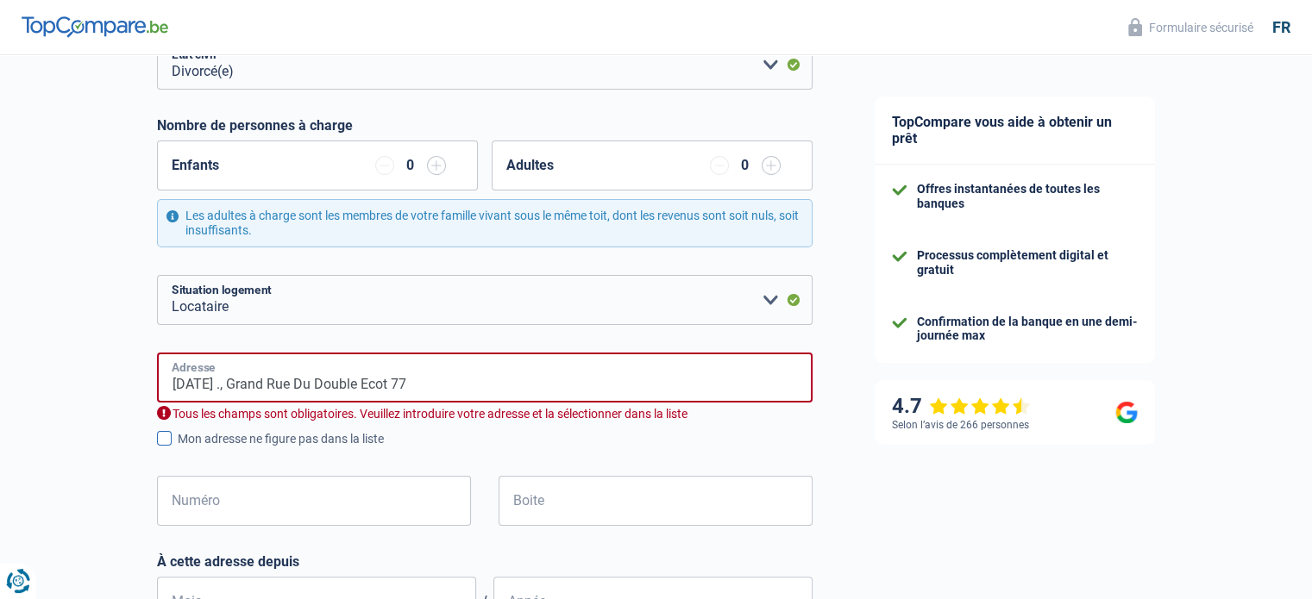
type input "Belgia"
click at [240, 509] on input "Numéro" at bounding box center [314, 501] width 314 height 50
type input "77"
type input "1"
click at [442, 386] on input "27/05/1972 ., Grand Rue Du Double Ecot 77" at bounding box center [484, 378] width 655 height 50
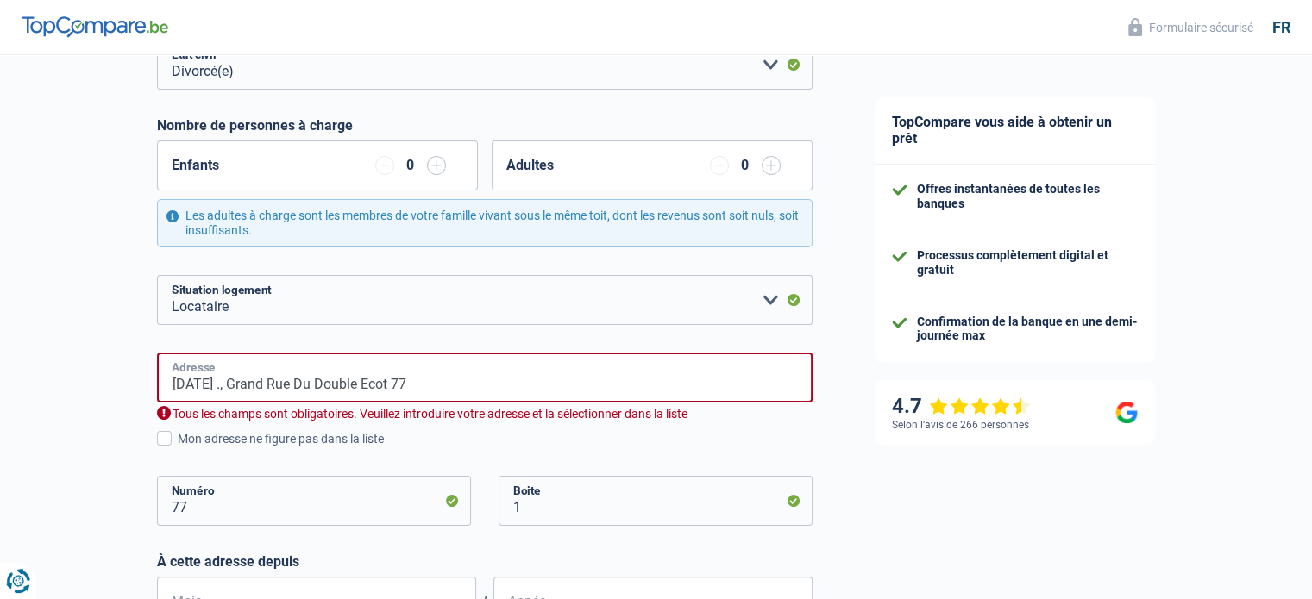
click at [442, 383] on input "27/05/1972 ., Grand Rue Du Double Ecot 77" at bounding box center [484, 378] width 655 height 50
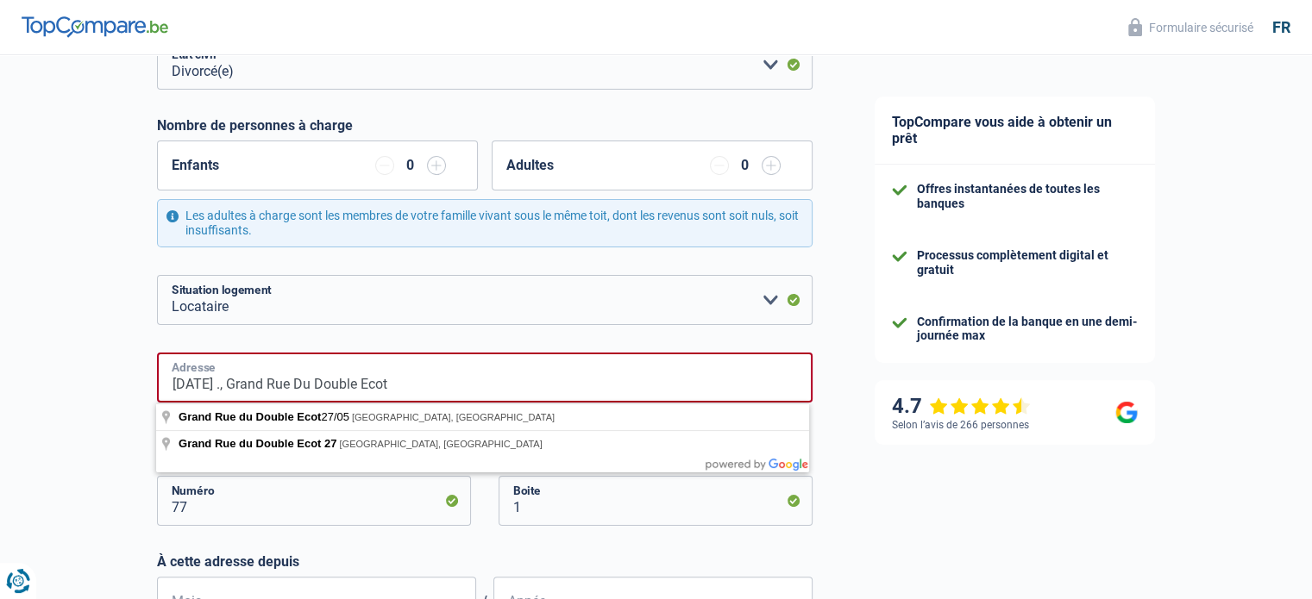
click at [256, 383] on input "27/05/1972 ., Grand Rue Du Double Ecot" at bounding box center [484, 378] width 655 height 50
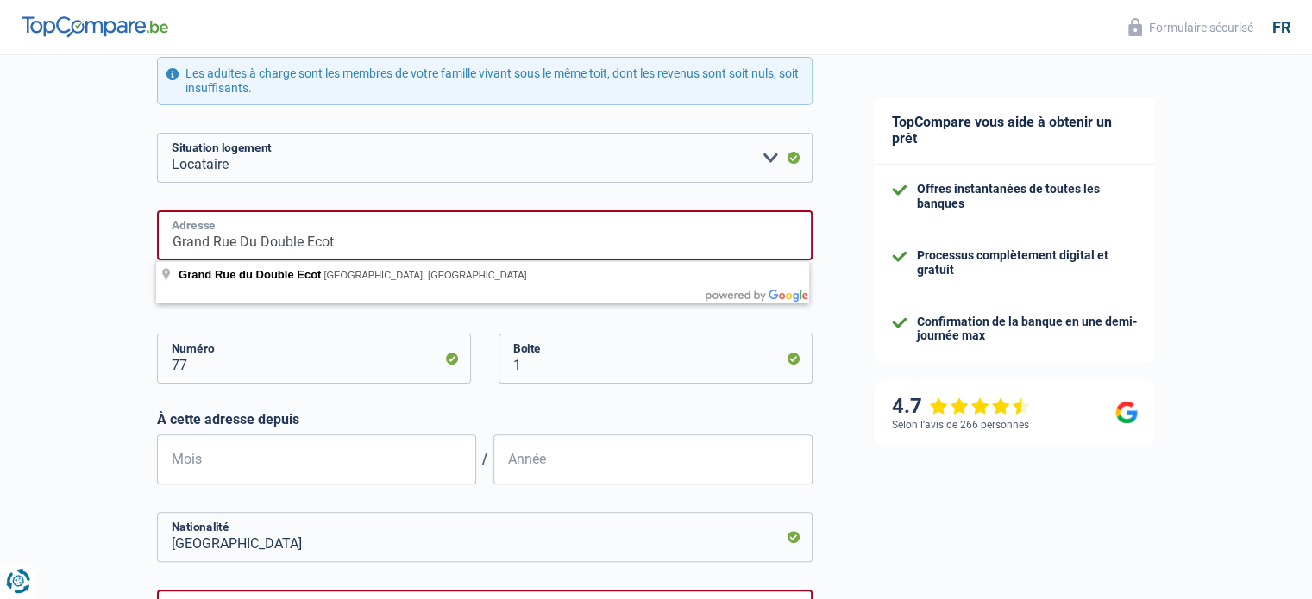
scroll to position [431, 0]
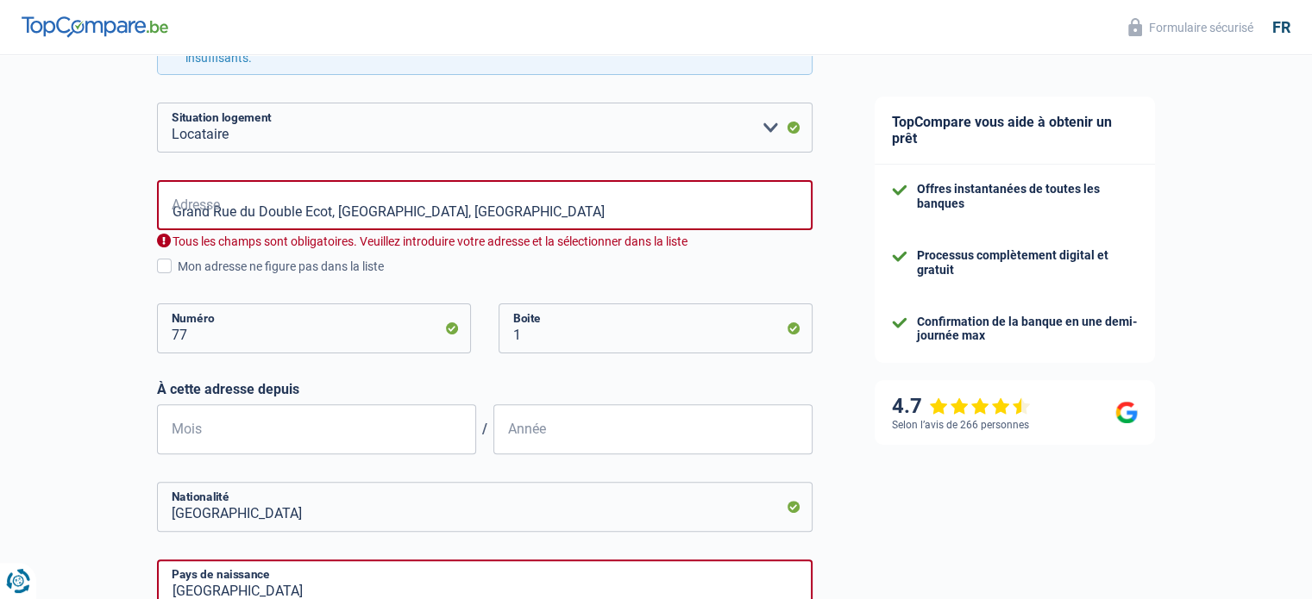
type input "Grand Rue du Double Ecot, 1380, Lasne, BE"
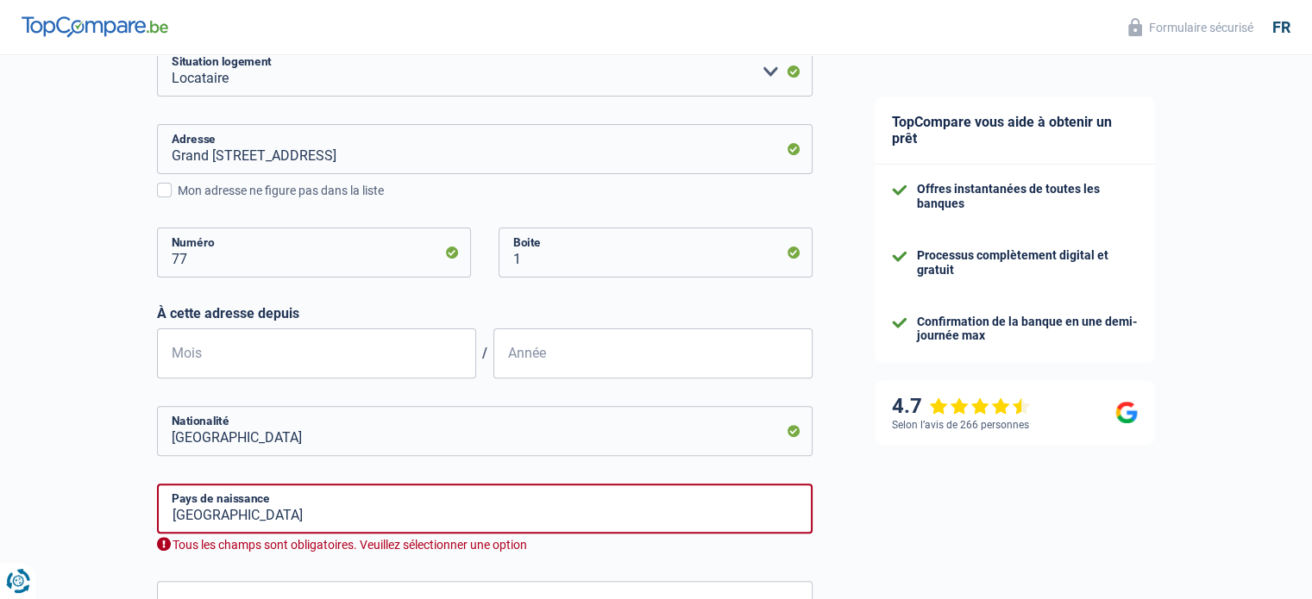
scroll to position [517, 0]
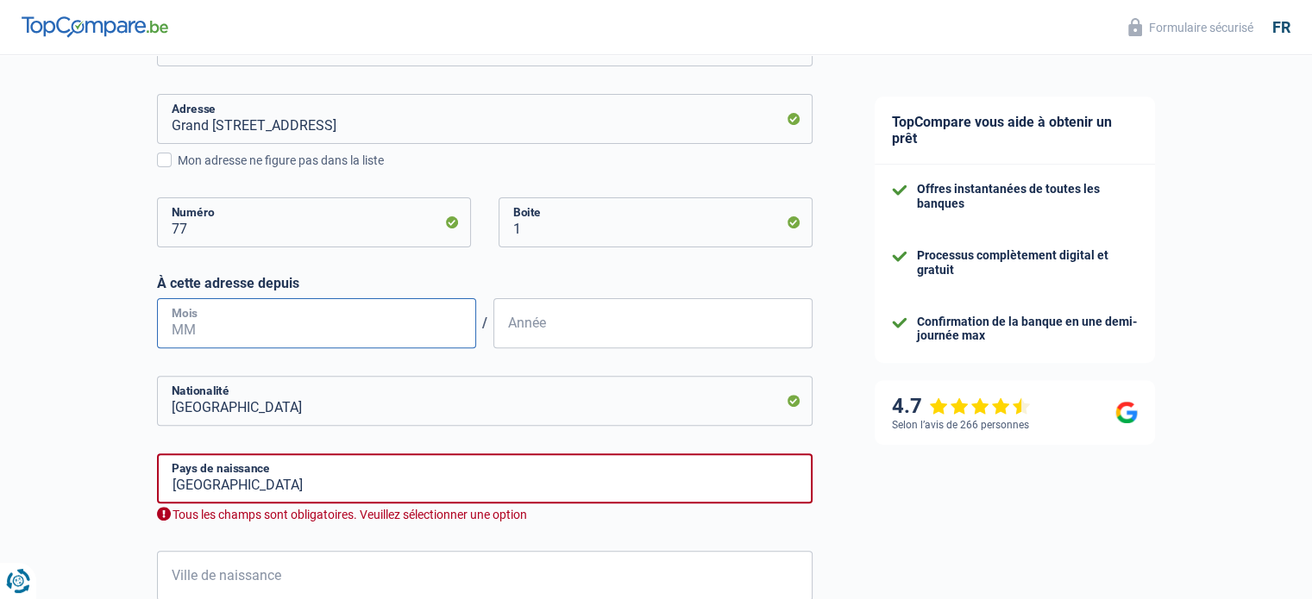
click at [207, 324] on input "Mois" at bounding box center [316, 323] width 319 height 50
type input "06"
type input "2020"
click at [239, 410] on input "Belgique" at bounding box center [484, 401] width 655 height 50
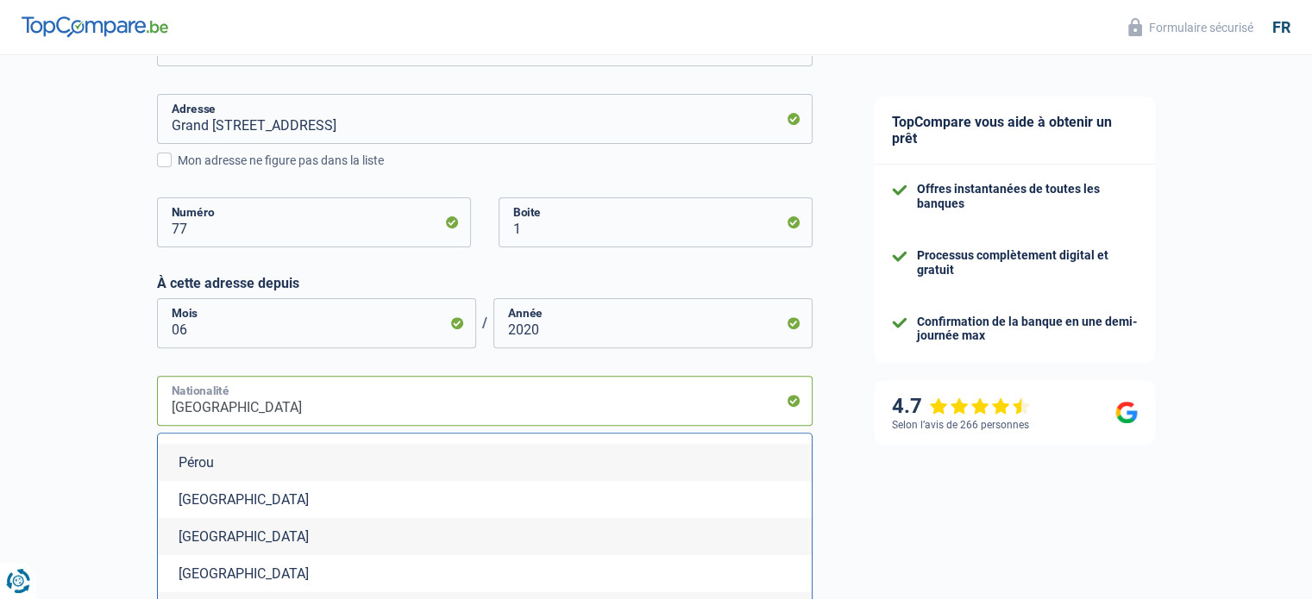
scroll to position [5174, 0]
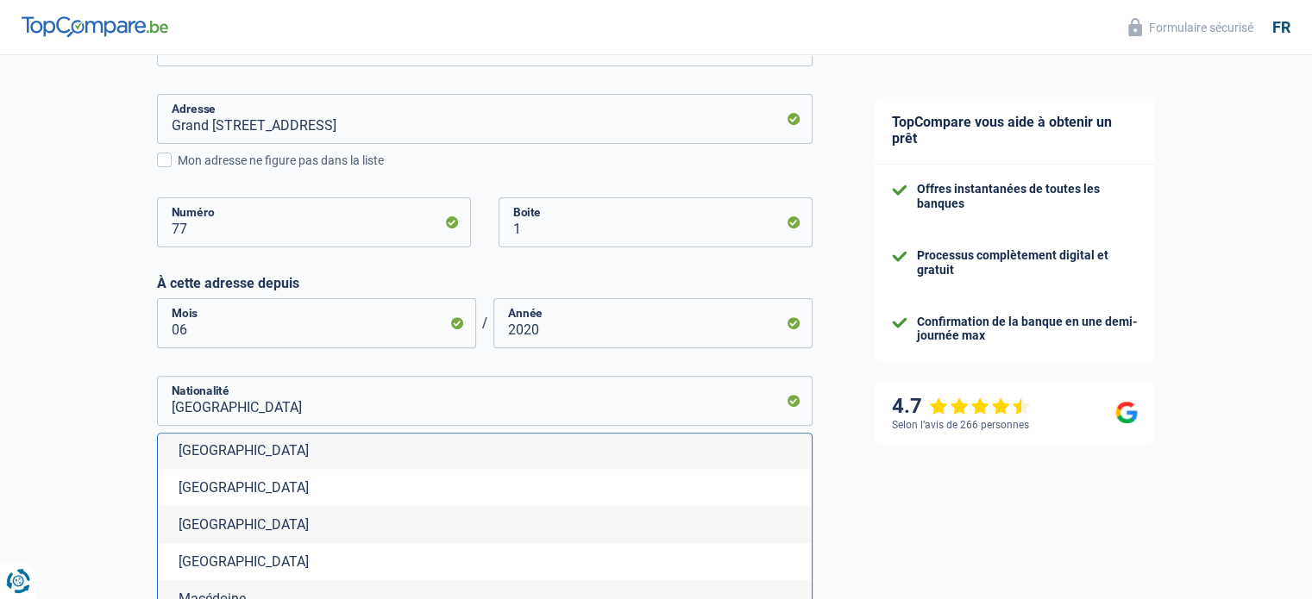
click at [210, 469] on li "Pologne" at bounding box center [485, 450] width 654 height 37
type input "Pologne"
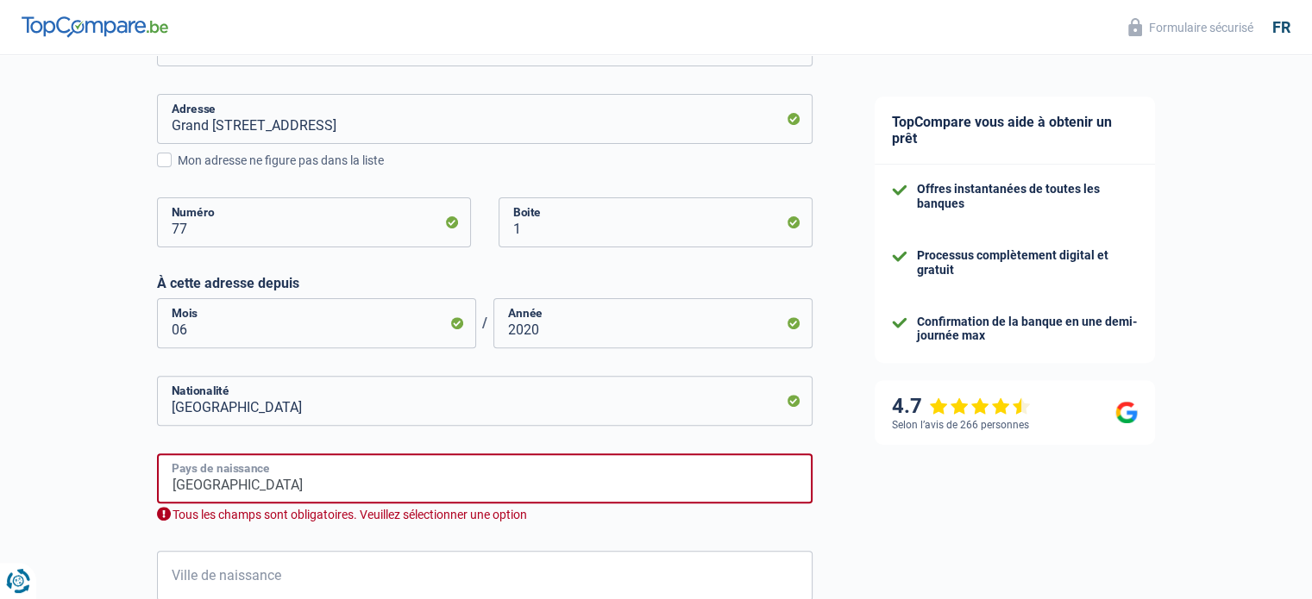
click at [252, 486] on input "Belgia" at bounding box center [484, 479] width 655 height 50
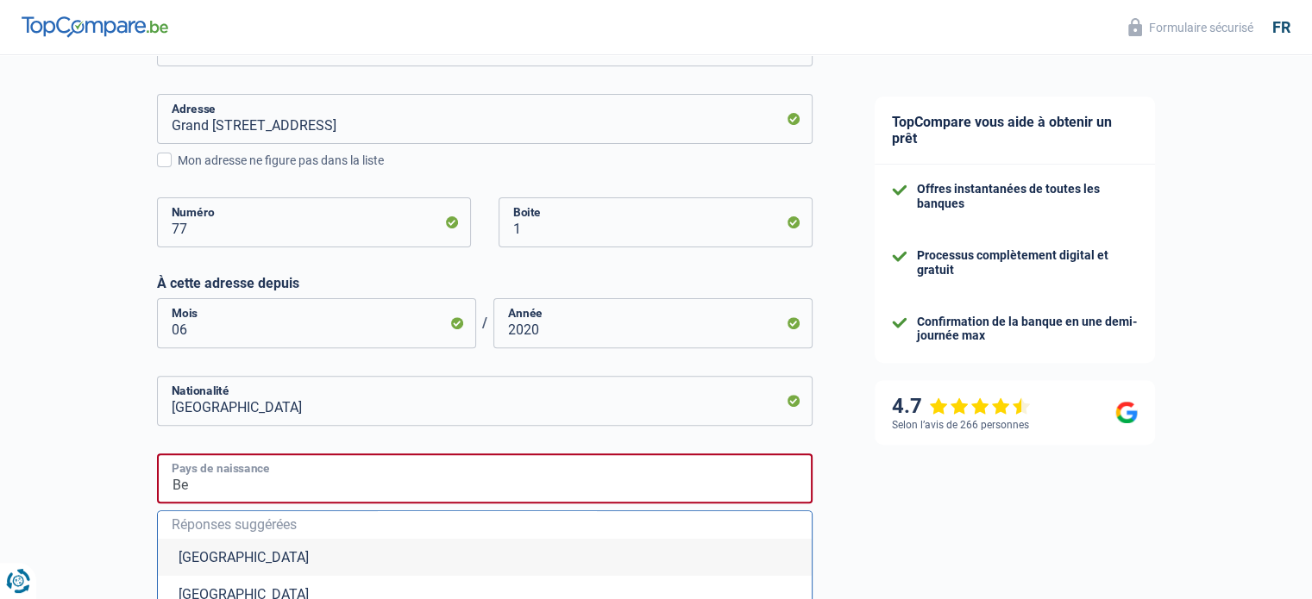
type input "B"
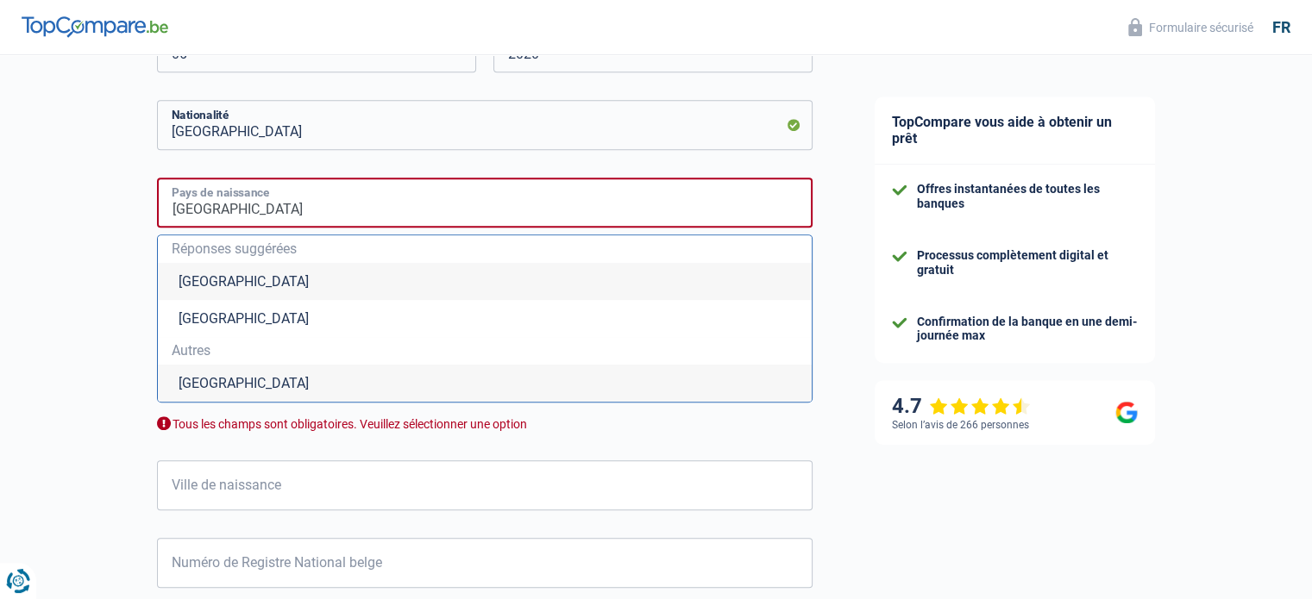
scroll to position [862, 0]
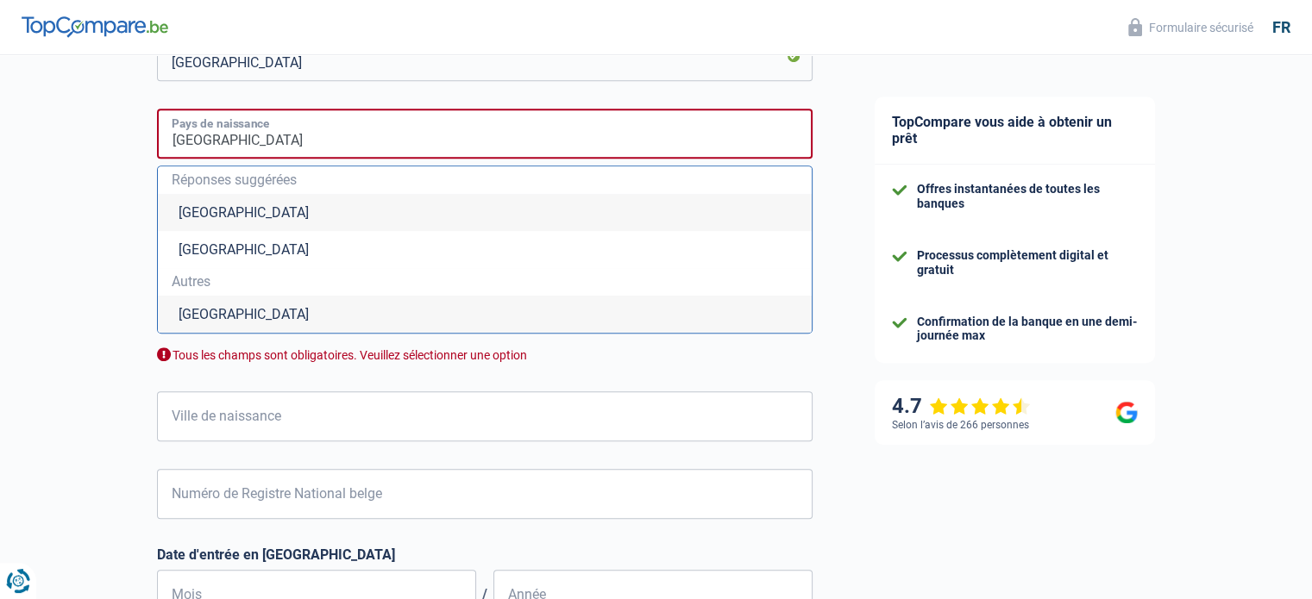
type input "Pologne"
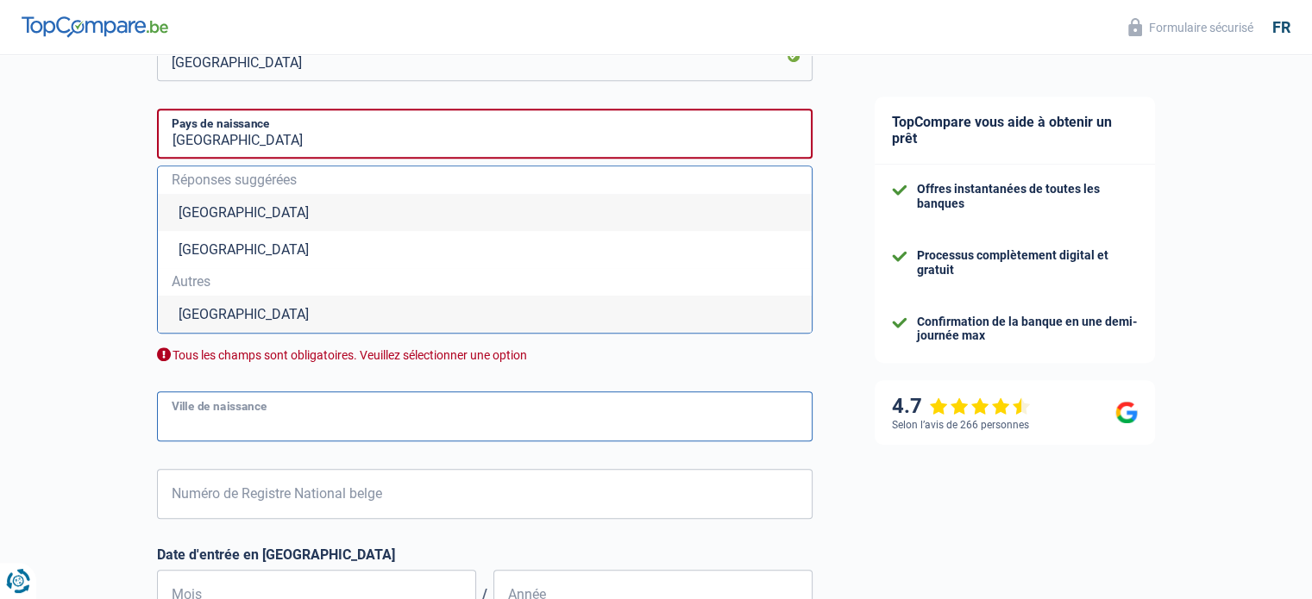
click at [290, 419] on input "Ville de naissance" at bounding box center [484, 416] width 655 height 50
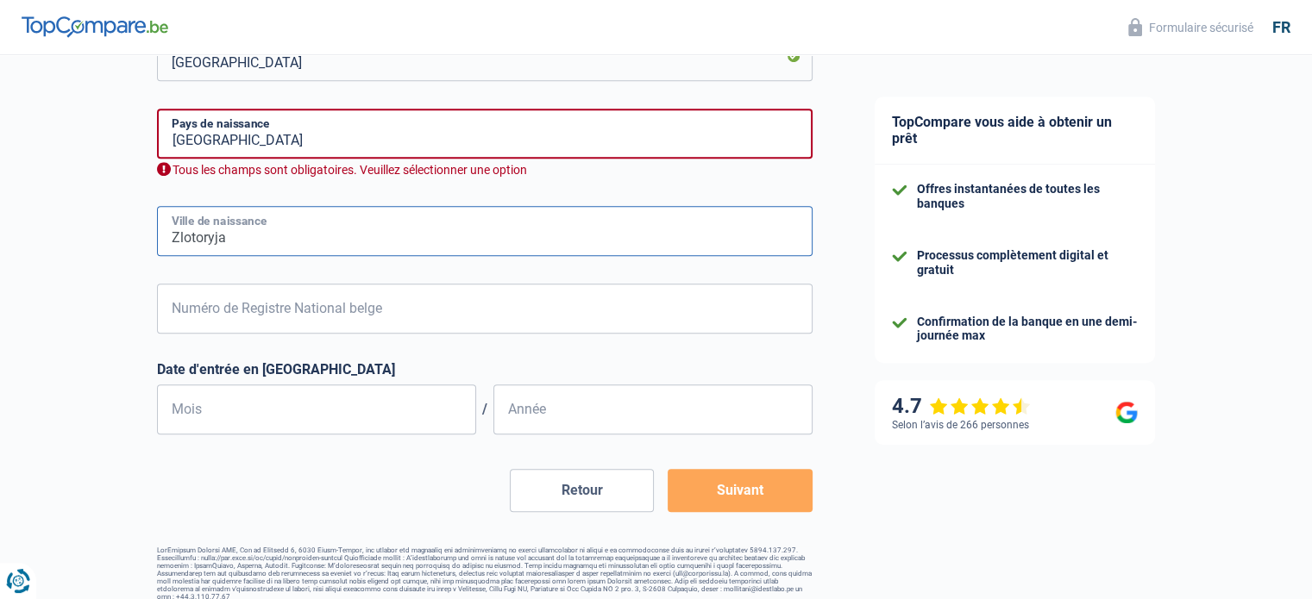
type input "Zlotoryja"
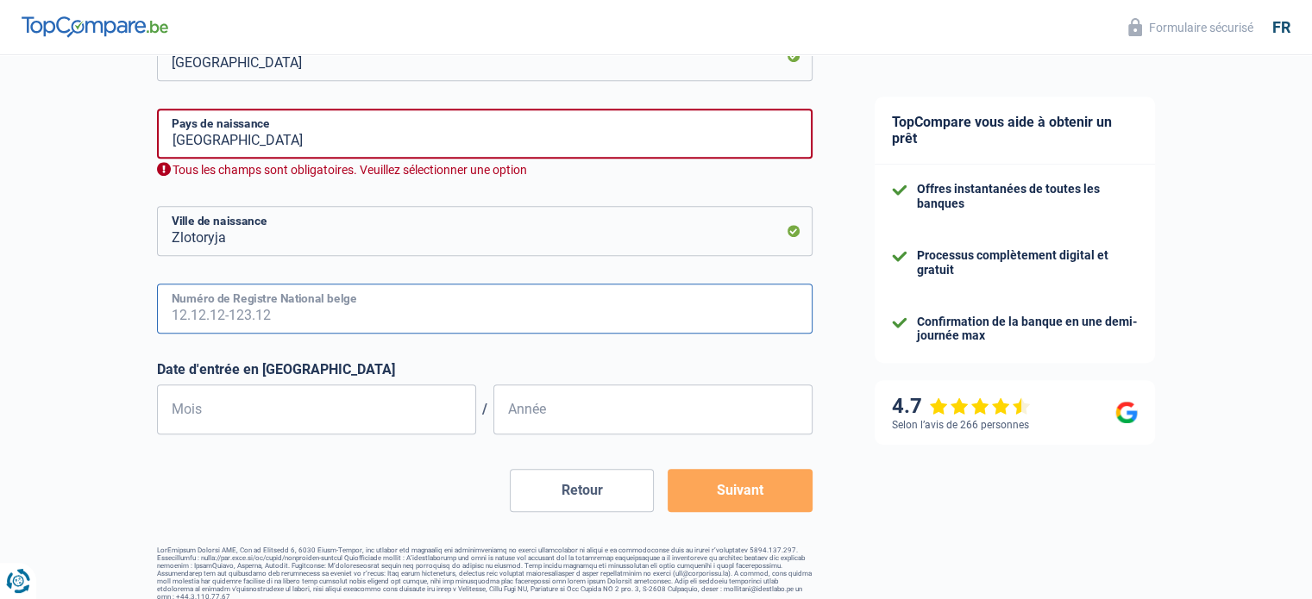
click at [396, 310] on input "Numéro de Registre National belge" at bounding box center [484, 309] width 655 height 50
click at [266, 316] on input "Numéro de Registre National belge" at bounding box center [484, 309] width 655 height 50
click at [283, 321] on input "Numéro de Registre National belge" at bounding box center [484, 309] width 655 height 50
type input "72.05.27-423.23"
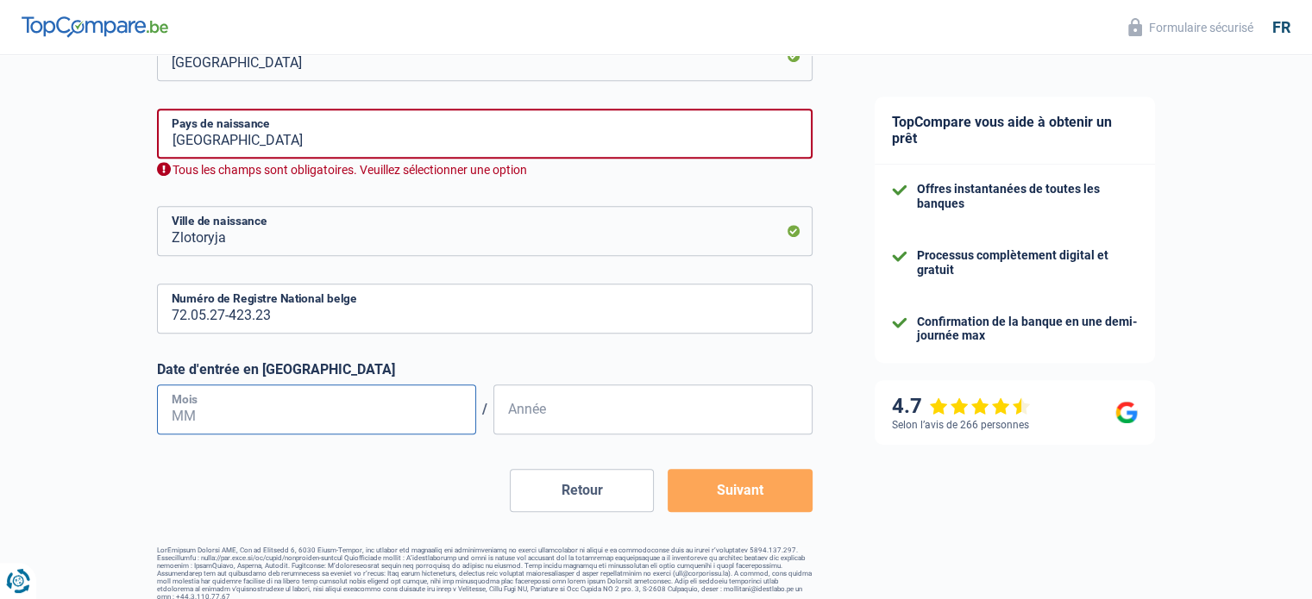
click at [217, 411] on input "Mois" at bounding box center [316, 410] width 319 height 50
type input "05"
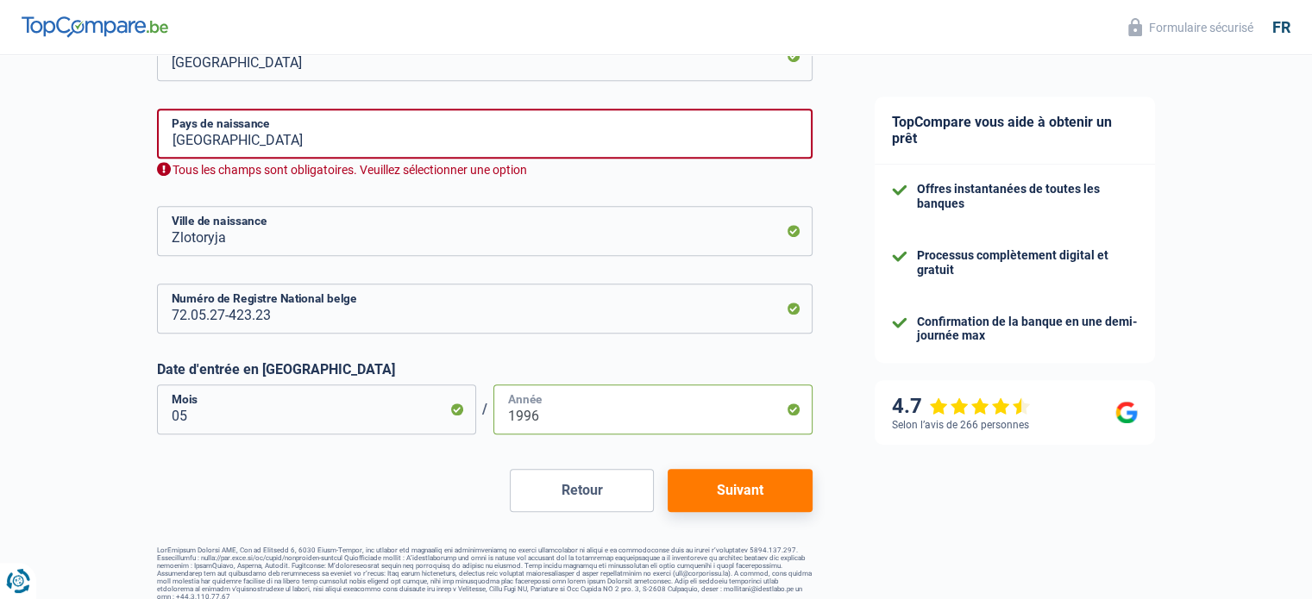
type input "1996"
click at [227, 141] on input "Pologne" at bounding box center [484, 134] width 655 height 50
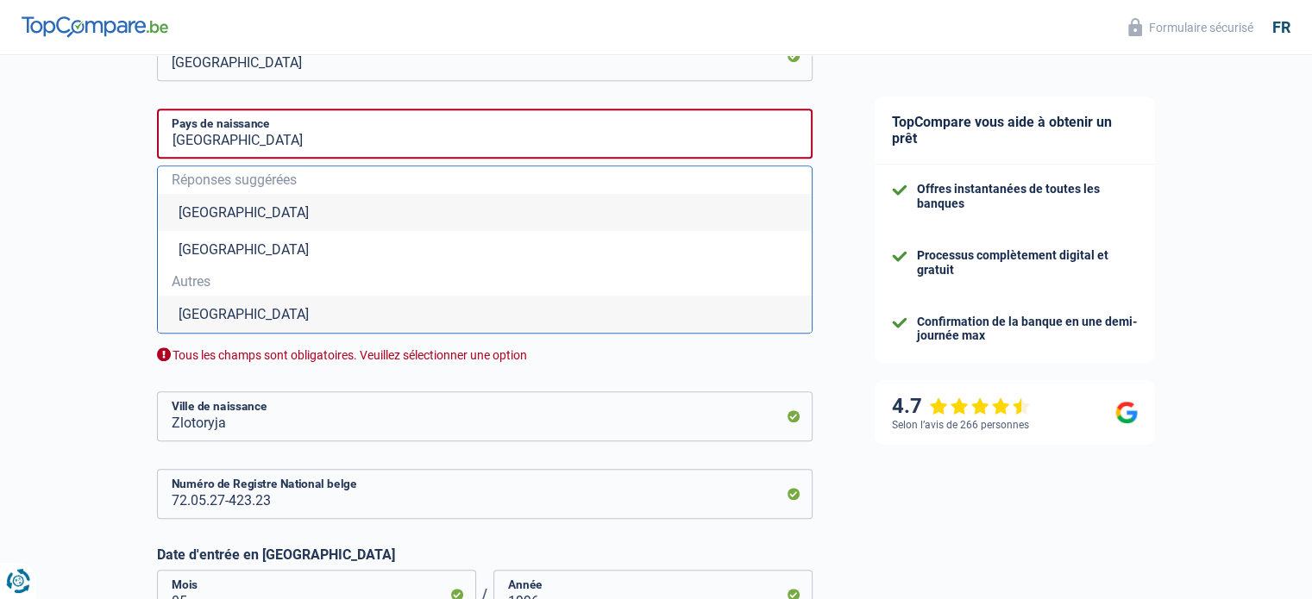
click at [211, 314] on li "Pologne" at bounding box center [485, 314] width 654 height 37
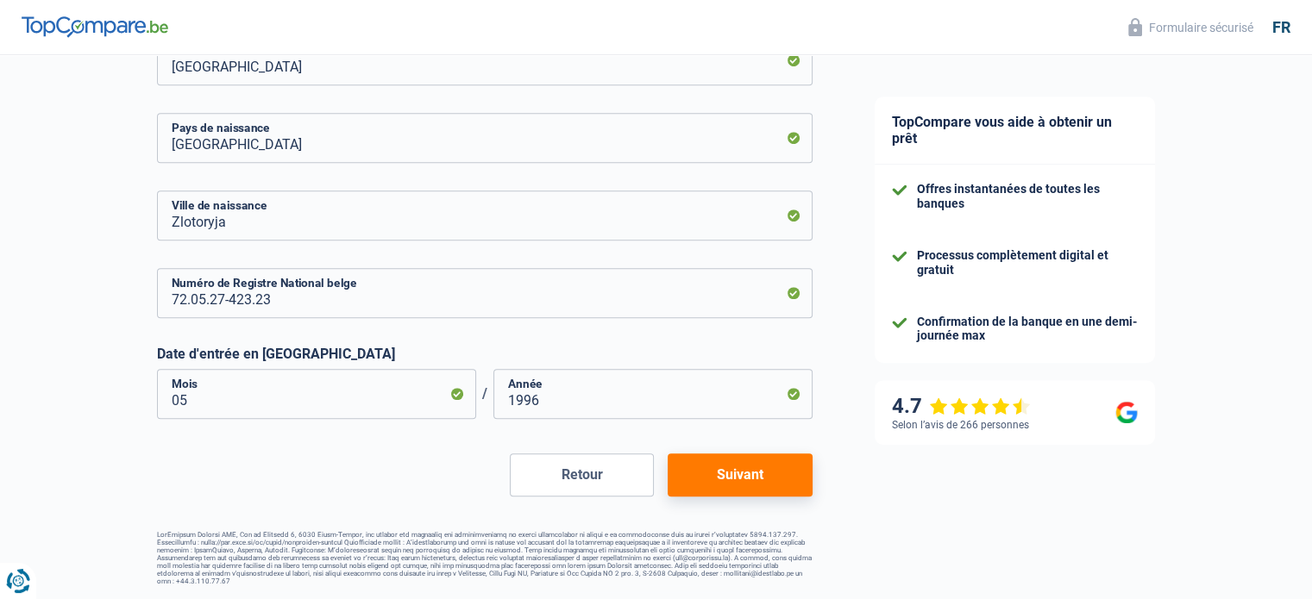
scroll to position [858, 0]
click at [742, 475] on button "Suivant" at bounding box center [739, 475] width 144 height 43
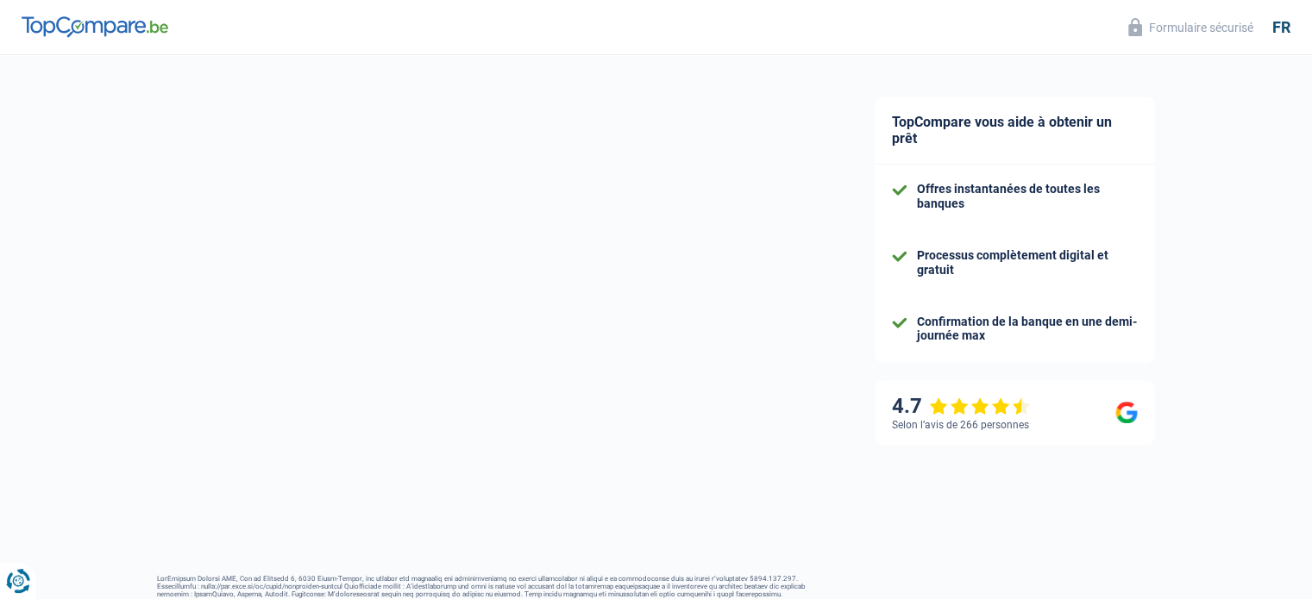
select select "netSalary"
select select "mealVouchers"
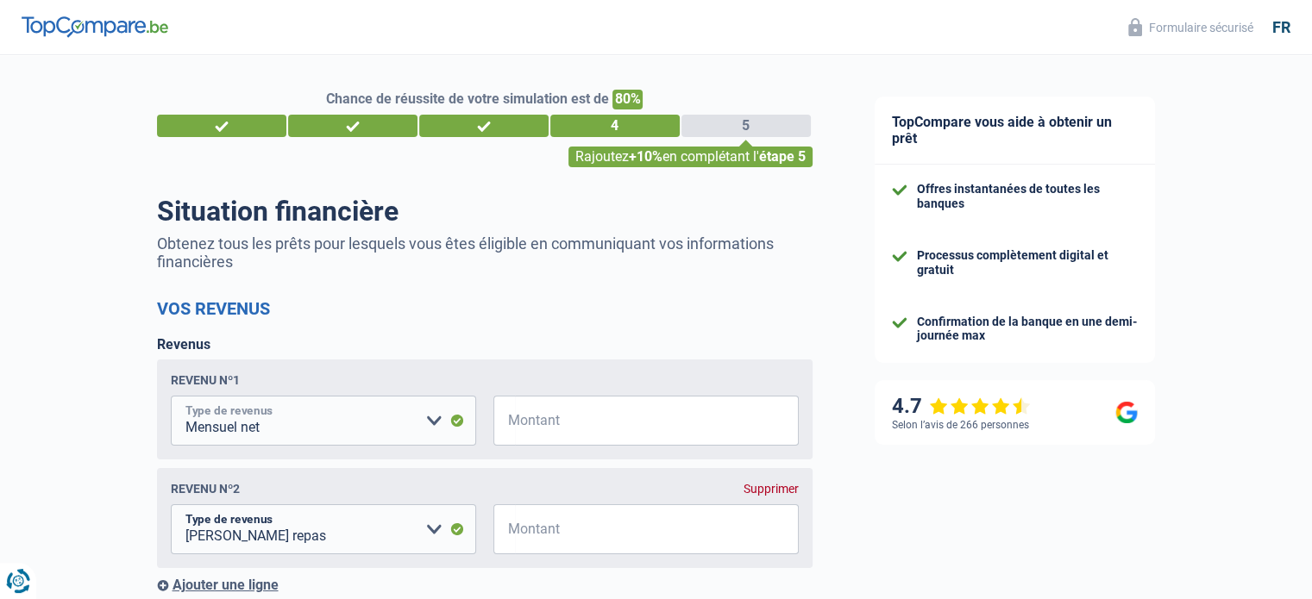
click at [279, 425] on select "Allocation d'handicap Allocations chômage Allocations familiales Chèques repas …" at bounding box center [323, 421] width 305 height 50
click at [289, 432] on select "Allocation d'handicap Allocations chômage Allocations familiales Chèques repas …" at bounding box center [323, 421] width 305 height 50
click at [251, 430] on select "Allocation d'handicap Allocations chômage Allocations familiales Chèques repas …" at bounding box center [323, 421] width 305 height 50
click at [561, 427] on input "Montant" at bounding box center [657, 421] width 284 height 50
type input "3"
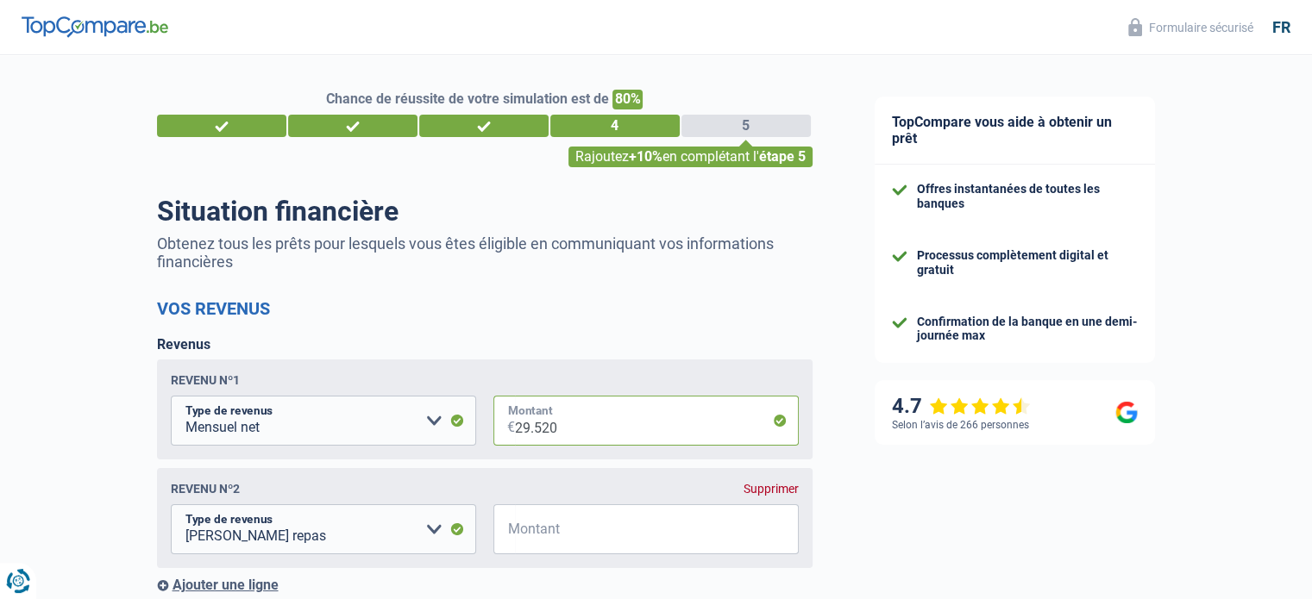
type input "29.520"
click at [569, 535] on input "Montant" at bounding box center [657, 529] width 284 height 50
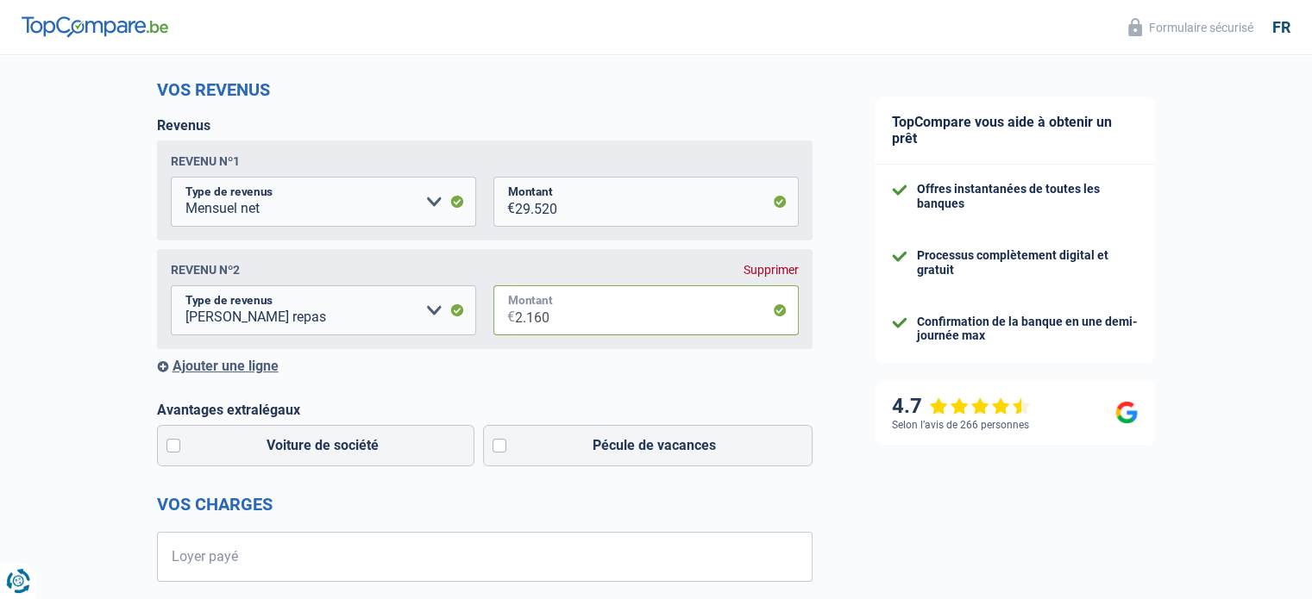
scroll to position [259, 0]
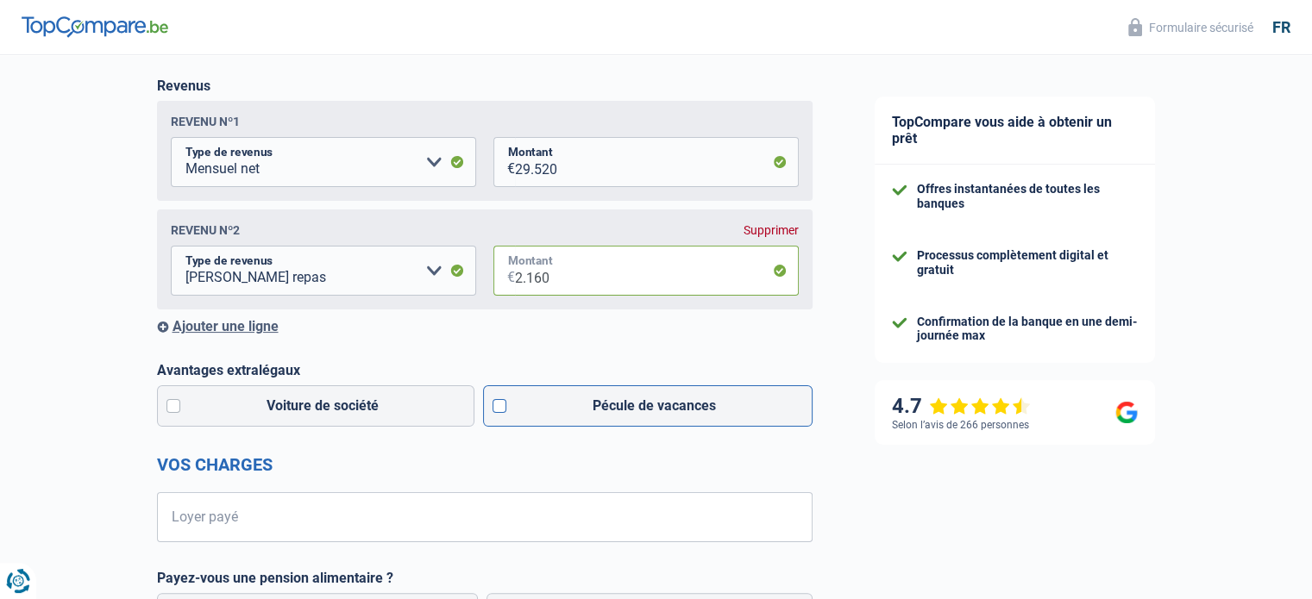
type input "2.160"
click at [498, 410] on label "Pécule de vacances" at bounding box center [647, 405] width 329 height 41
click at [498, 410] on input "Pécule de vacances" at bounding box center [647, 405] width 329 height 41
checkbox input "true"
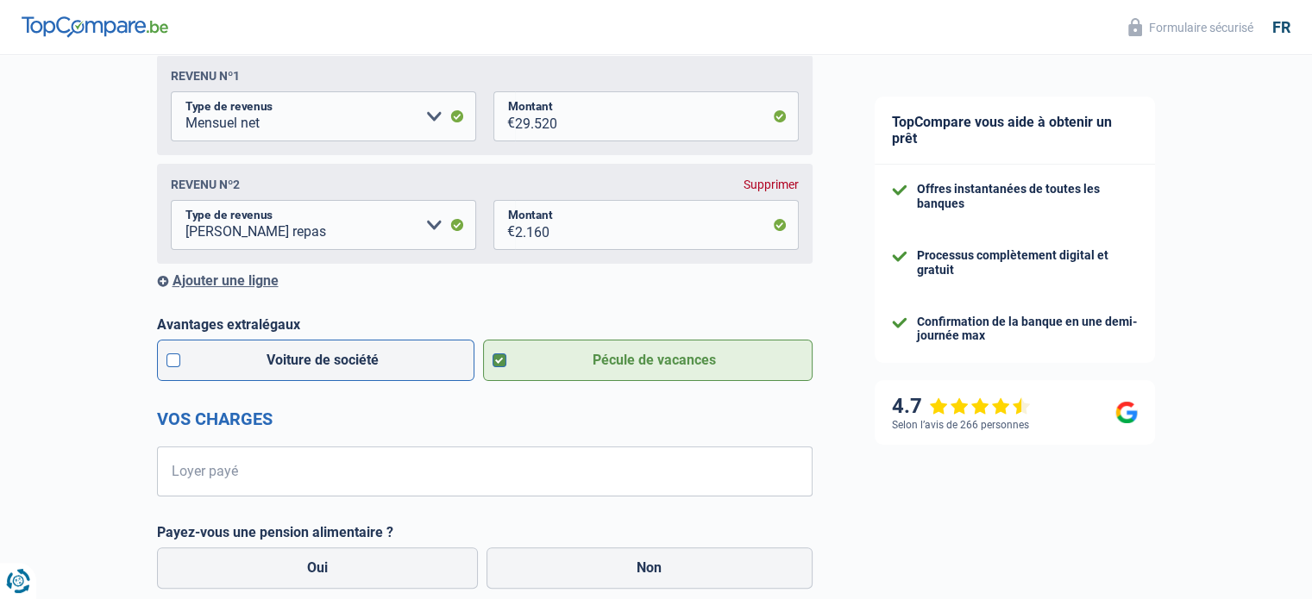
scroll to position [345, 0]
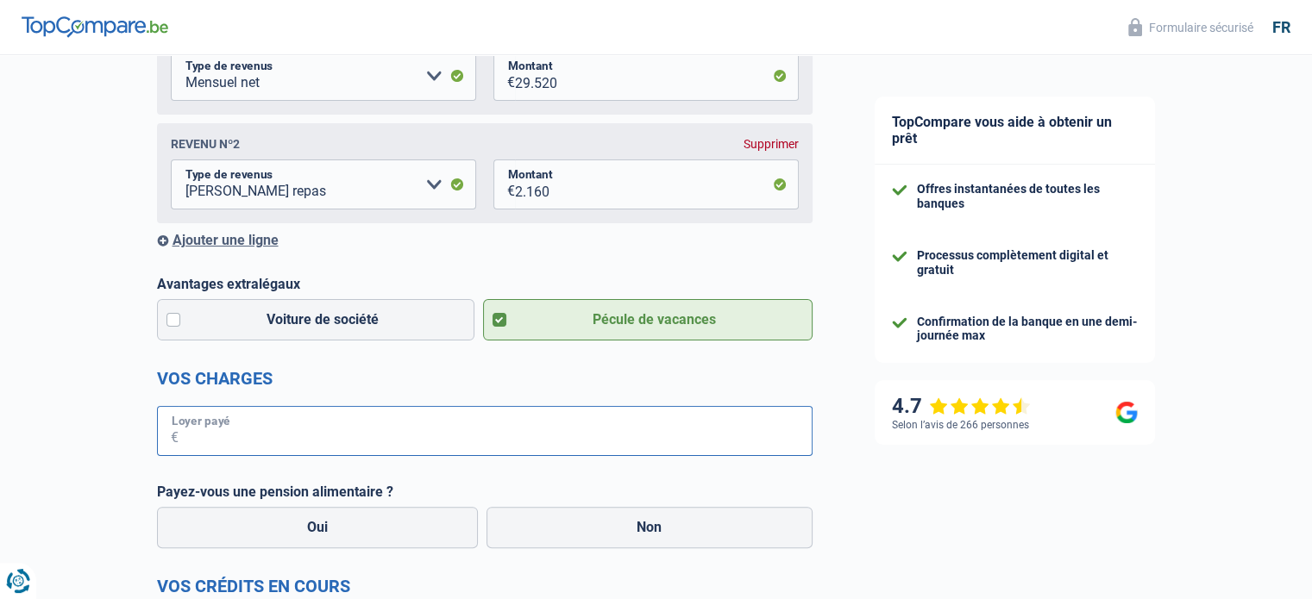
click at [248, 436] on input "Loyer payé" at bounding box center [496, 431] width 634 height 50
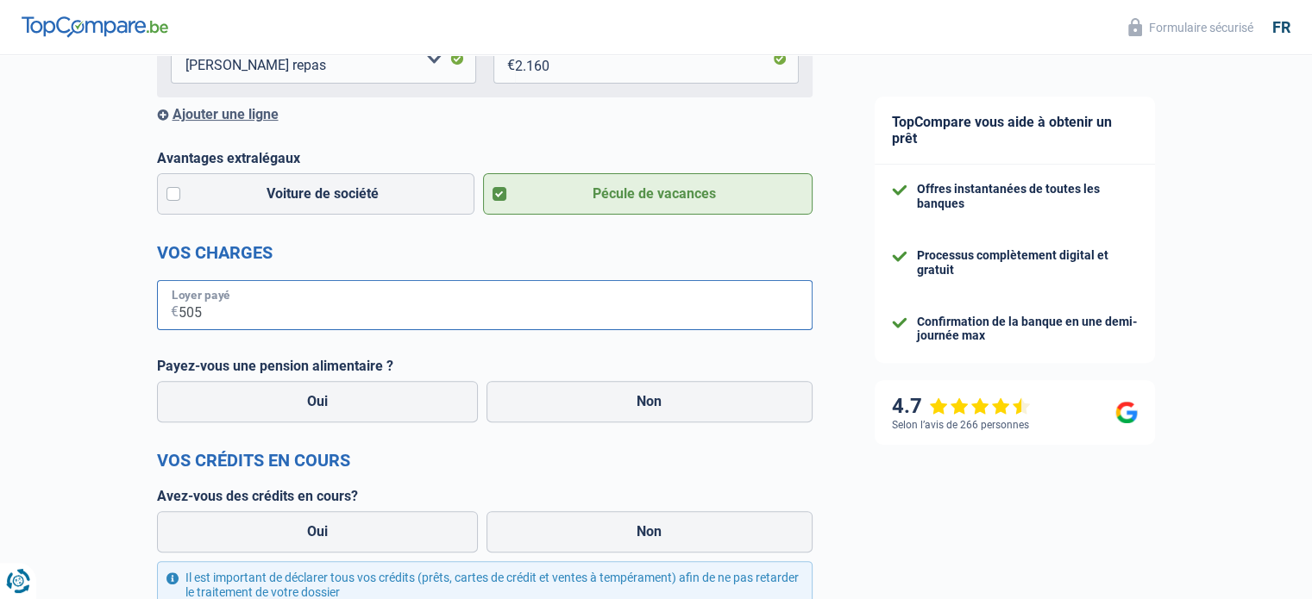
scroll to position [517, 0]
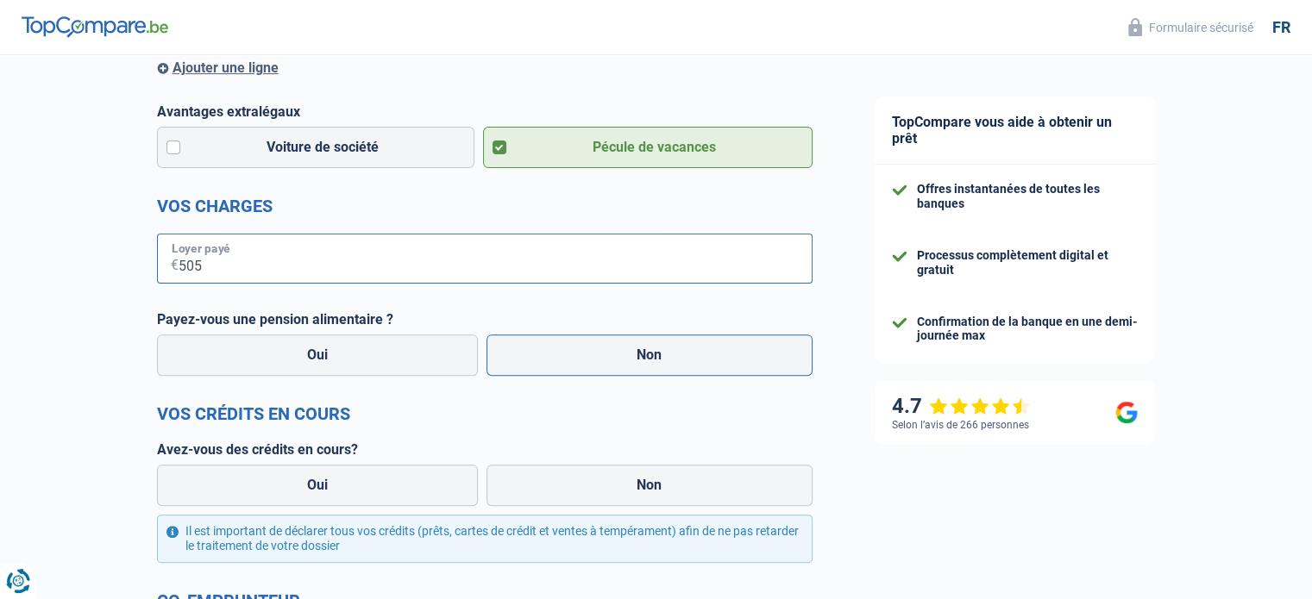
type input "505"
click at [654, 354] on label "Non" at bounding box center [649, 355] width 326 height 41
click at [654, 354] on input "Non" at bounding box center [649, 355] width 326 height 41
radio input "true"
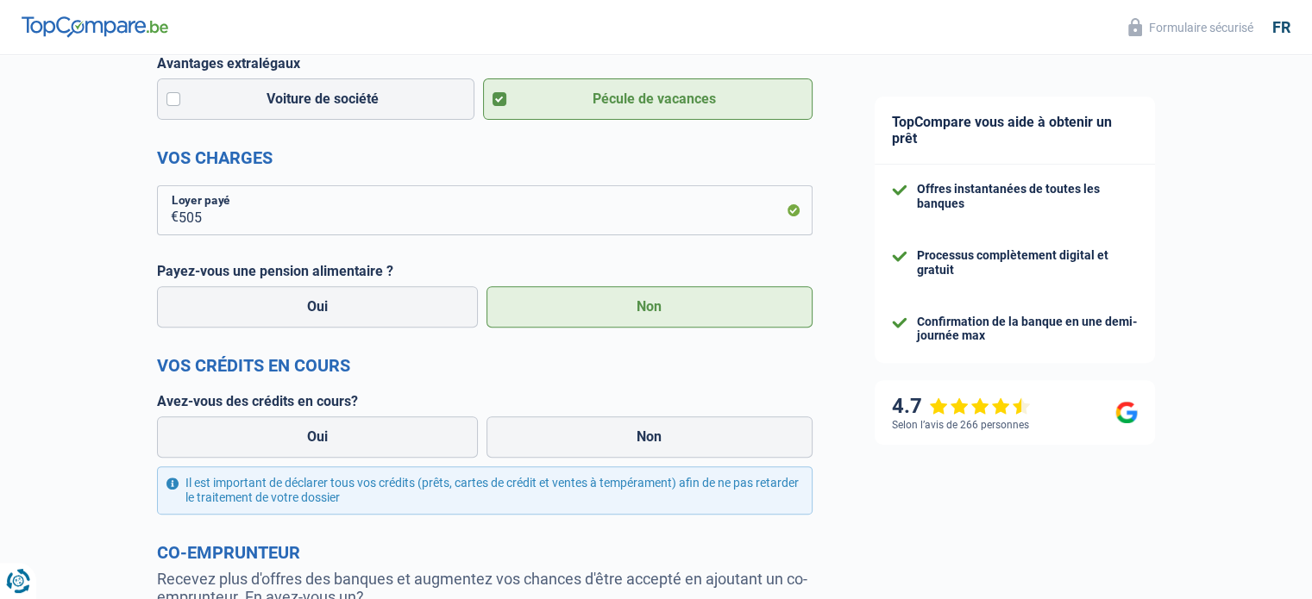
scroll to position [604, 0]
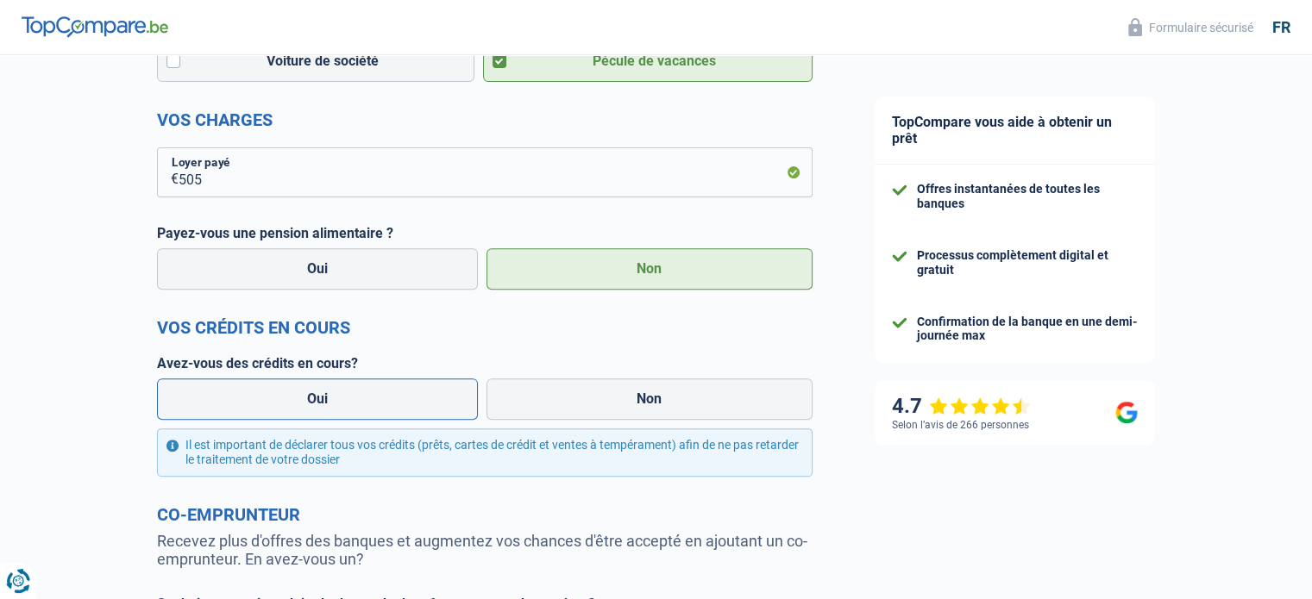
click at [331, 400] on label "Oui" at bounding box center [318, 399] width 322 height 41
click at [331, 400] on input "Oui" at bounding box center [318, 399] width 322 height 41
radio input "true"
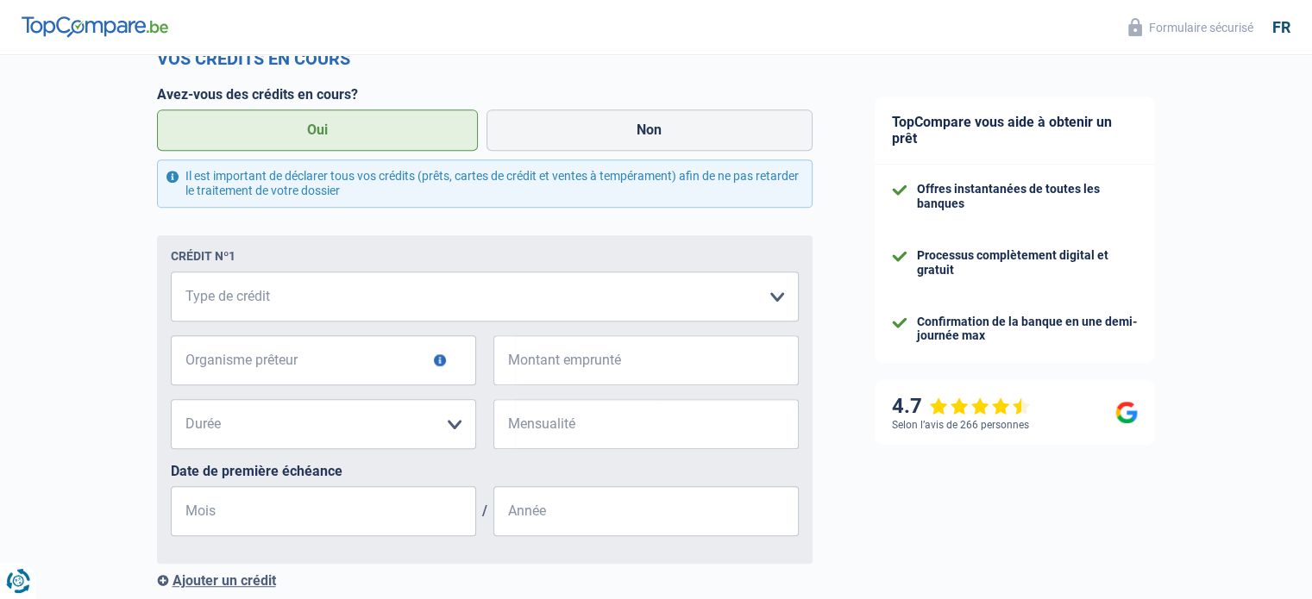
scroll to position [862, 0]
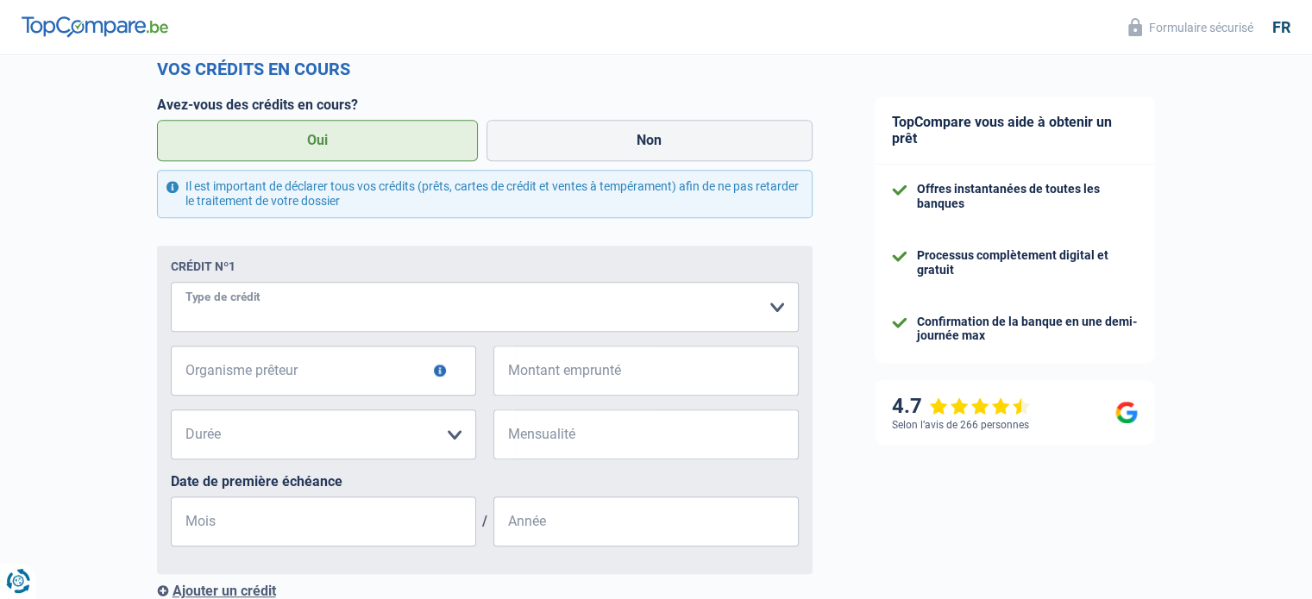
click at [776, 312] on select "Carte ou ouverture de crédit Prêt hypothécaire Vente à tempérament Prêt à tempé…" at bounding box center [485, 307] width 628 height 50
select select "personalLoan"
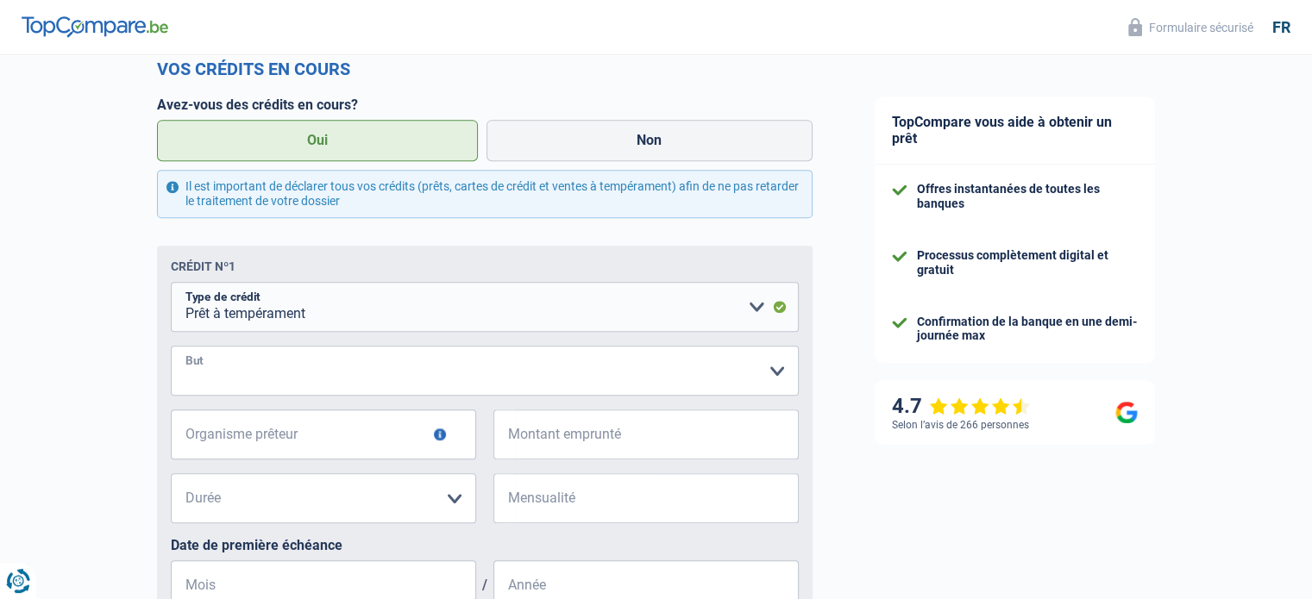
click at [774, 373] on select "Confort maison: meubles, textile, peinture, électroménager, outillage non-profe…" at bounding box center [485, 371] width 628 height 50
select select "other"
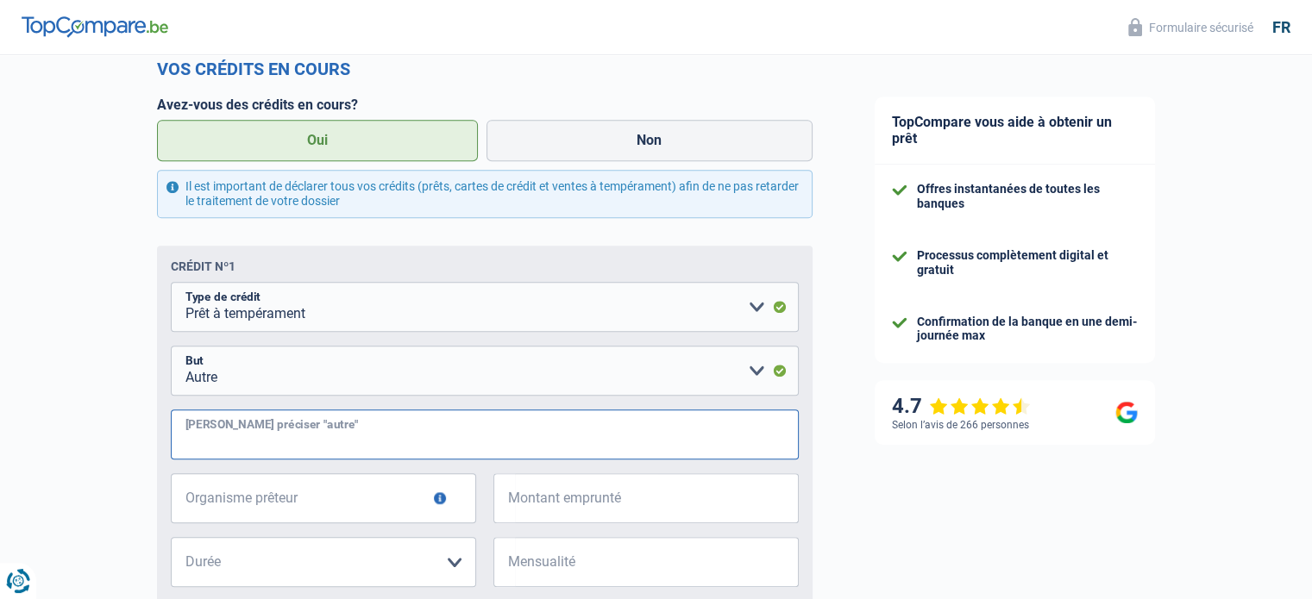
click at [338, 440] on input "Veuillez préciser "autre"" at bounding box center [485, 435] width 628 height 50
type input "Reparation de ma voiture, frais nouveau dents, operation de verises, frais de l…"
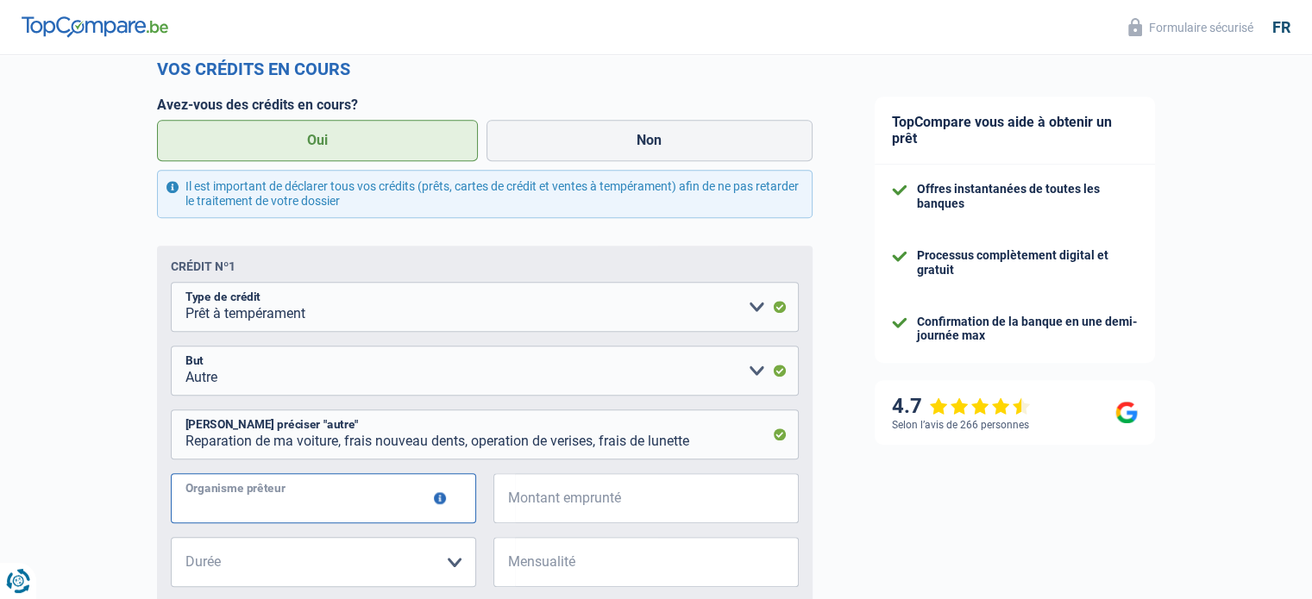
click at [329, 507] on input "Organisme prêteur" at bounding box center [323, 498] width 305 height 50
type input "ING, Vifina"
click at [517, 503] on input "Montant emprunté" at bounding box center [657, 498] width 284 height 50
type input "-"
type input "3"
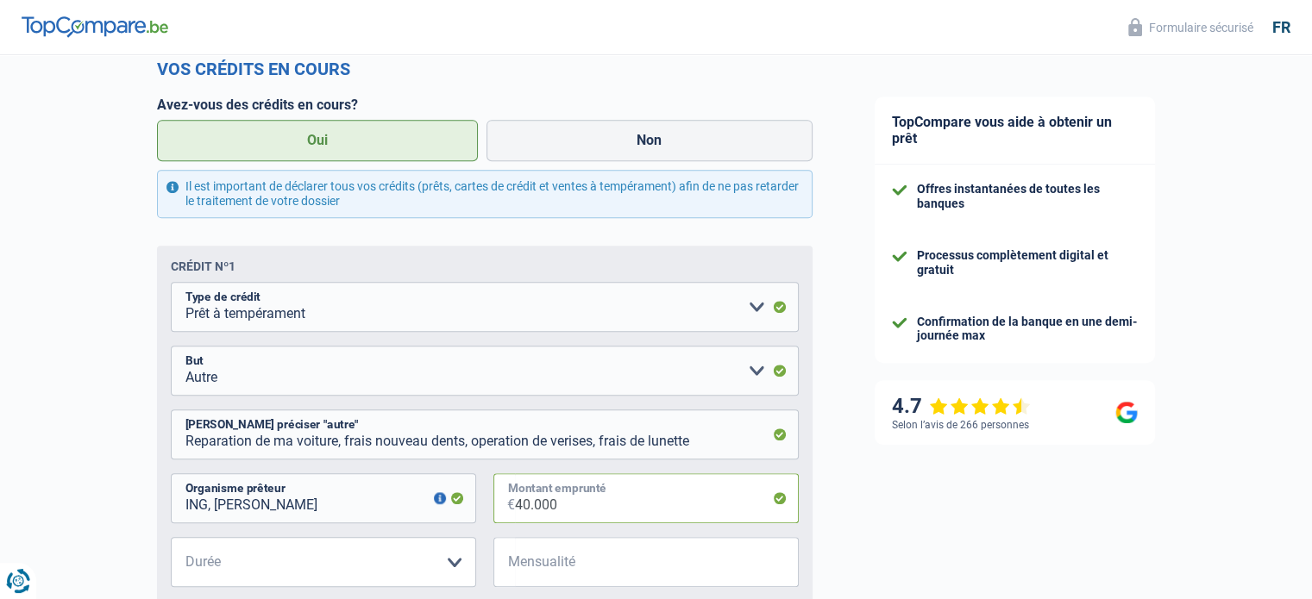
type input "40.000"
click at [453, 566] on select "12 mois 18 mois 24 mois 30 mois 36 mois 42 mois 48 mois 60 mois 72 mois 84 mois…" at bounding box center [323, 562] width 305 height 50
select select "72"
click at [171, 541] on select "12 mois 18 mois 24 mois 30 mois 36 mois 42 mois 48 mois 60 mois 72 mois 84 mois…" at bounding box center [323, 562] width 305 height 50
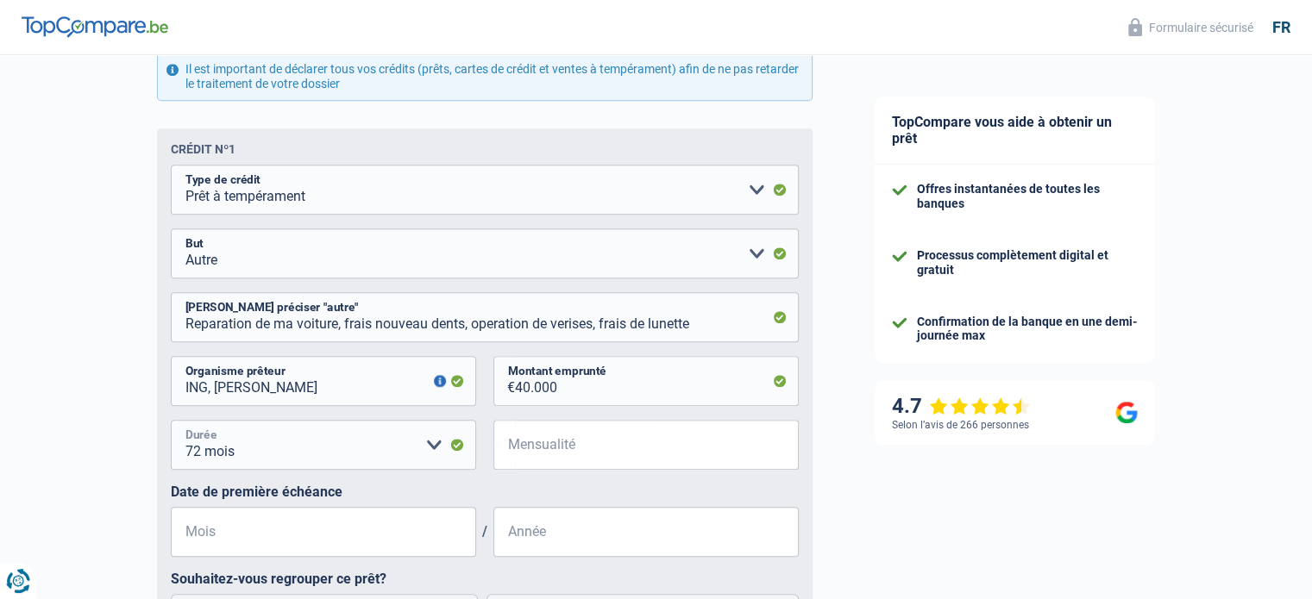
scroll to position [1035, 0]
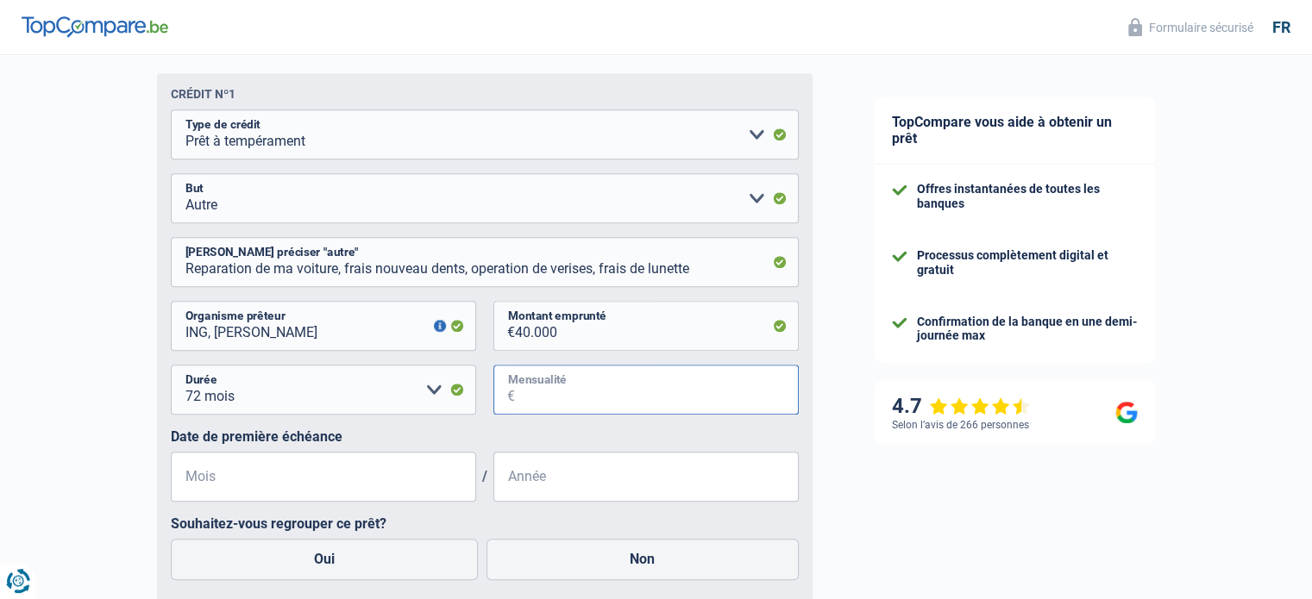
click at [535, 393] on input "Mensualité" at bounding box center [657, 390] width 284 height 50
type input "550"
click at [251, 488] on input "Mois" at bounding box center [323, 477] width 305 height 50
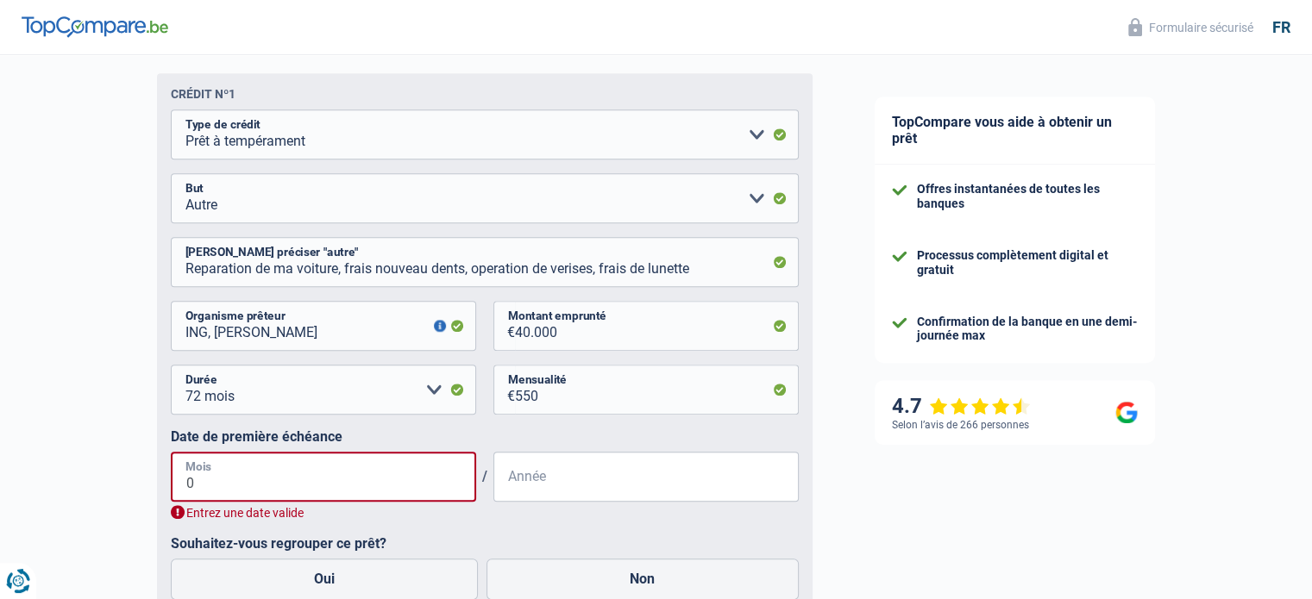
type input "09"
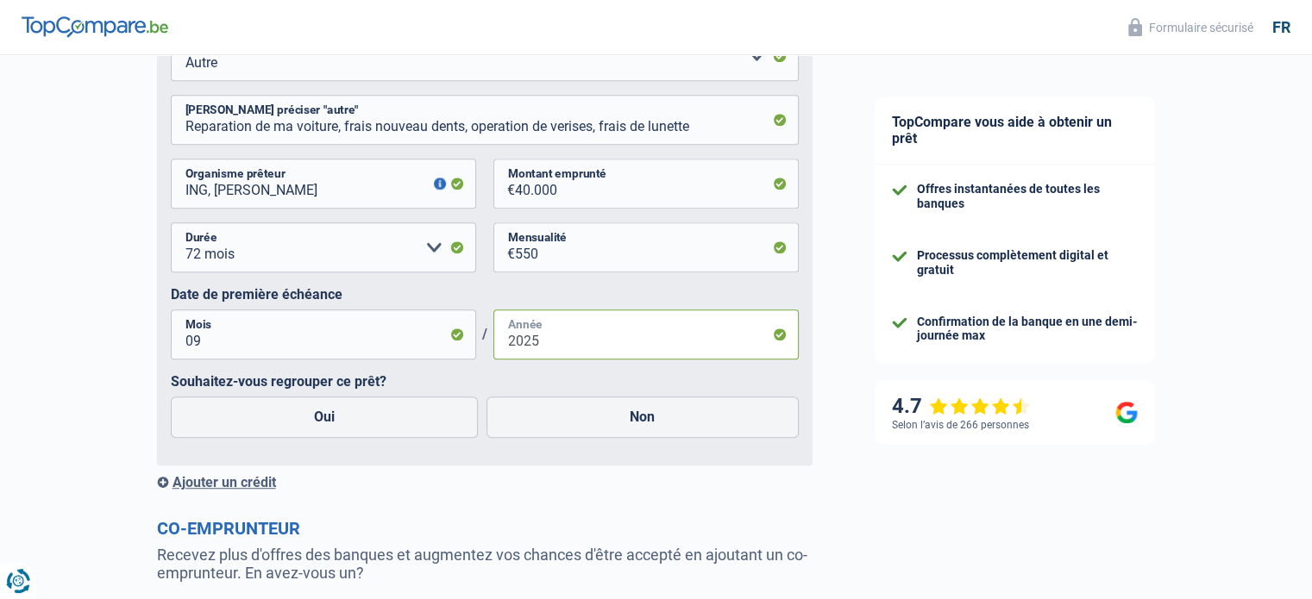
scroll to position [1207, 0]
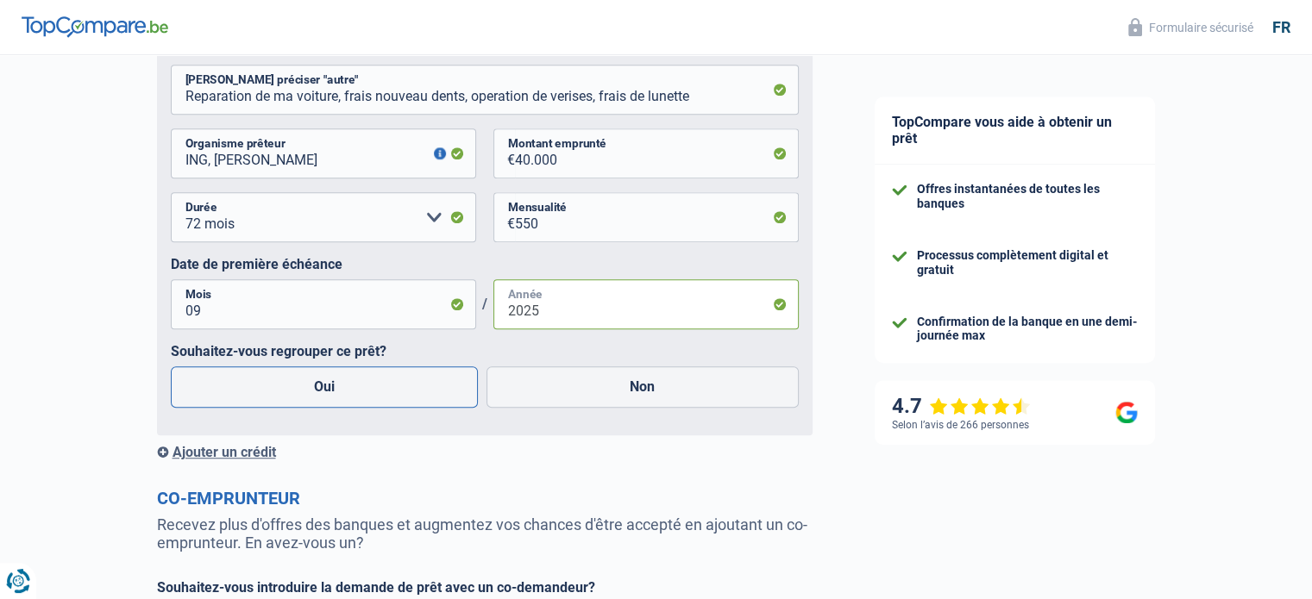
type input "2025"
click at [328, 392] on label "Oui" at bounding box center [325, 386] width 308 height 41
click at [328, 392] on input "Oui" at bounding box center [325, 386] width 308 height 41
radio input "true"
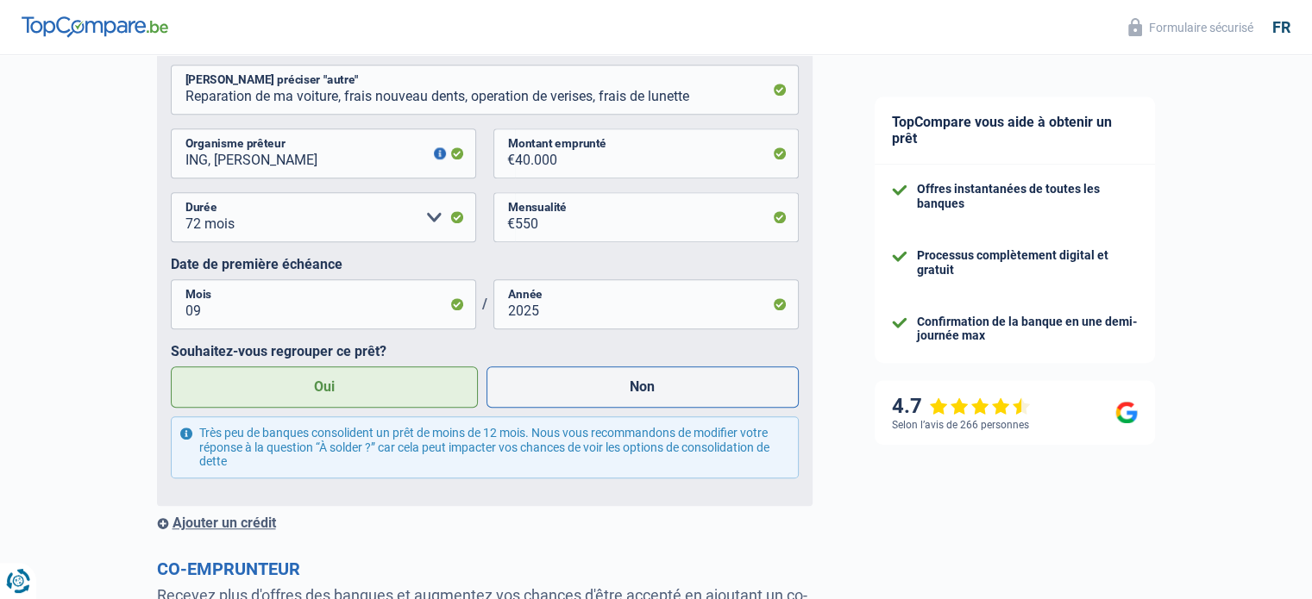
click at [644, 389] on label "Non" at bounding box center [642, 386] width 312 height 41
click at [644, 389] on input "Non" at bounding box center [642, 386] width 312 height 41
radio input "true"
radio input "false"
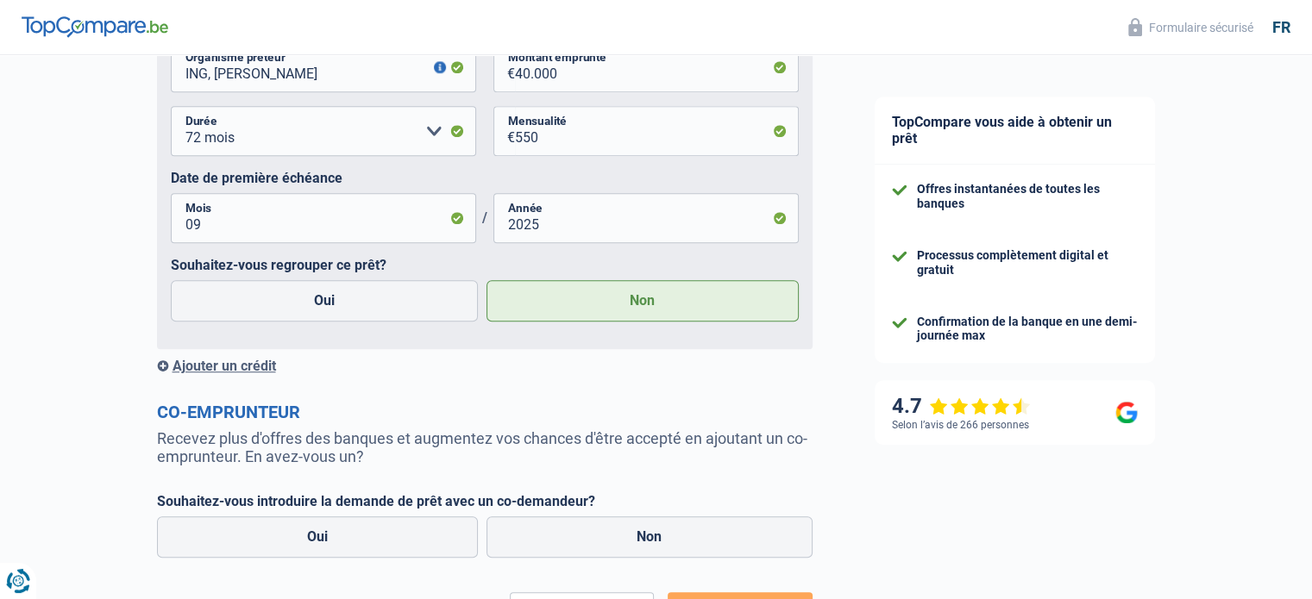
scroll to position [1380, 0]
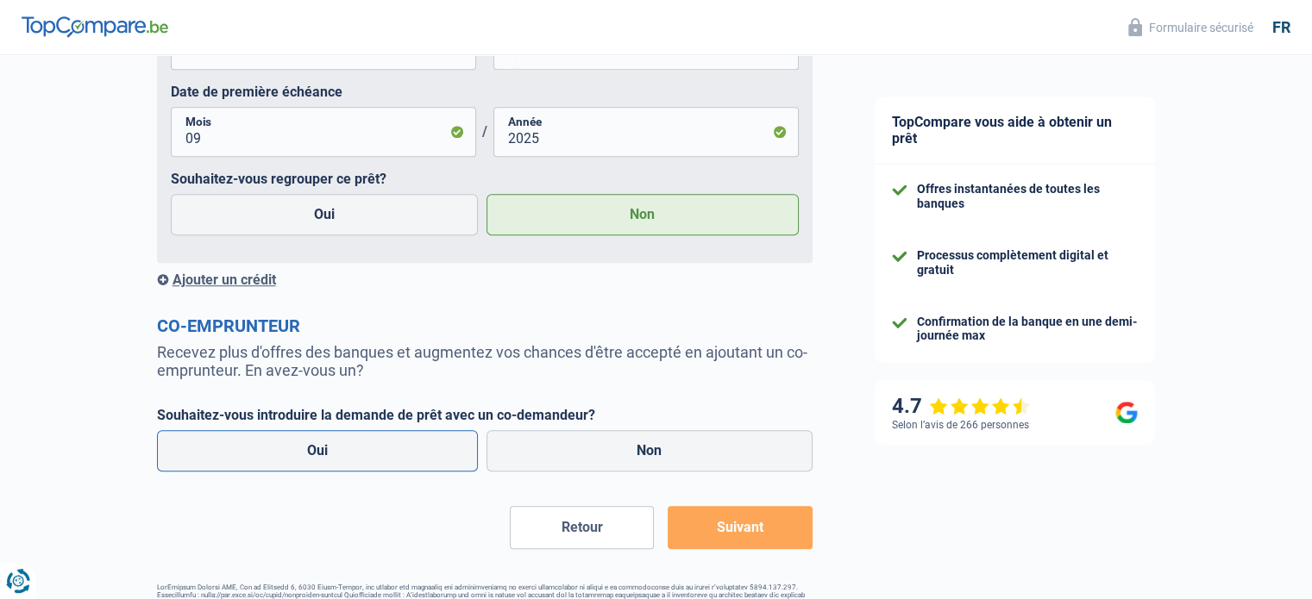
click at [293, 458] on label "Oui" at bounding box center [318, 450] width 322 height 41
click at [293, 458] on input "Oui" at bounding box center [318, 450] width 322 height 41
radio input "true"
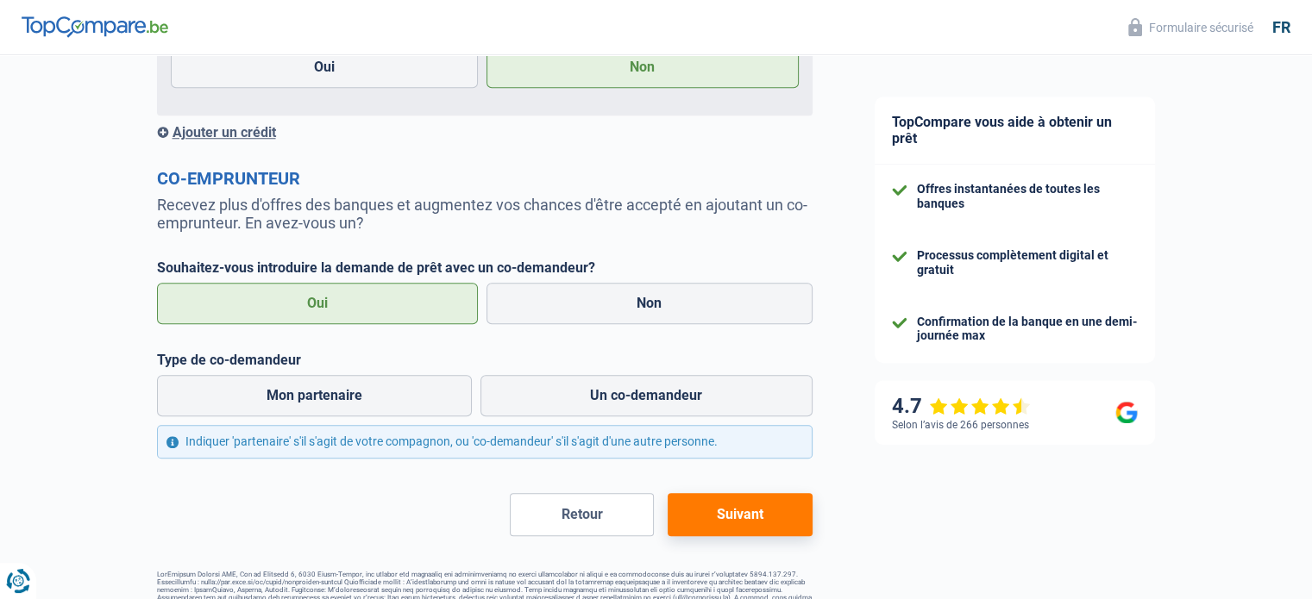
scroll to position [1552, 0]
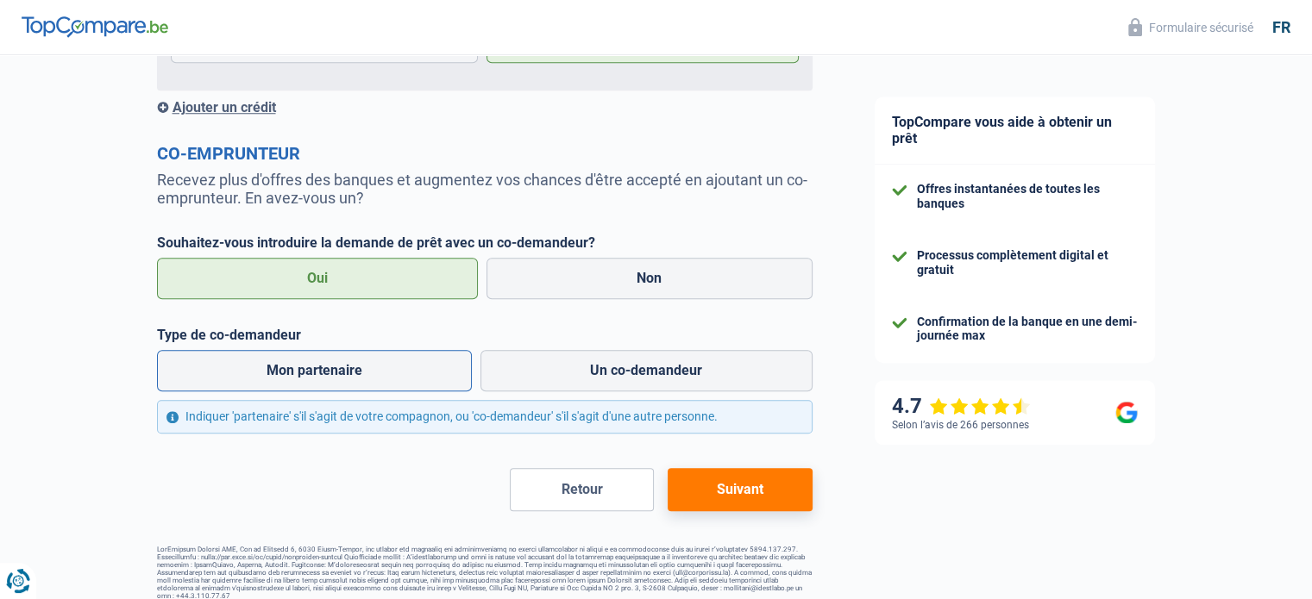
click at [324, 375] on label "Mon partenaire" at bounding box center [315, 370] width 316 height 41
click at [324, 375] on input "Mon partenaire" at bounding box center [315, 370] width 316 height 41
radio input "true"
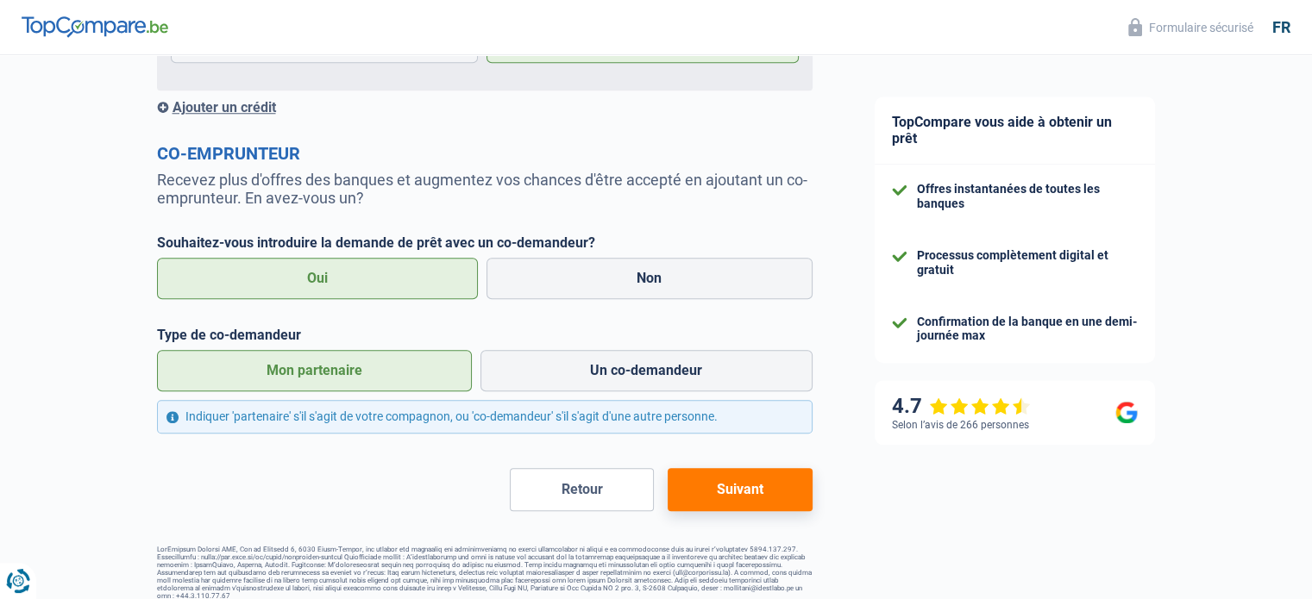
click at [742, 494] on button "Suivant" at bounding box center [739, 489] width 144 height 43
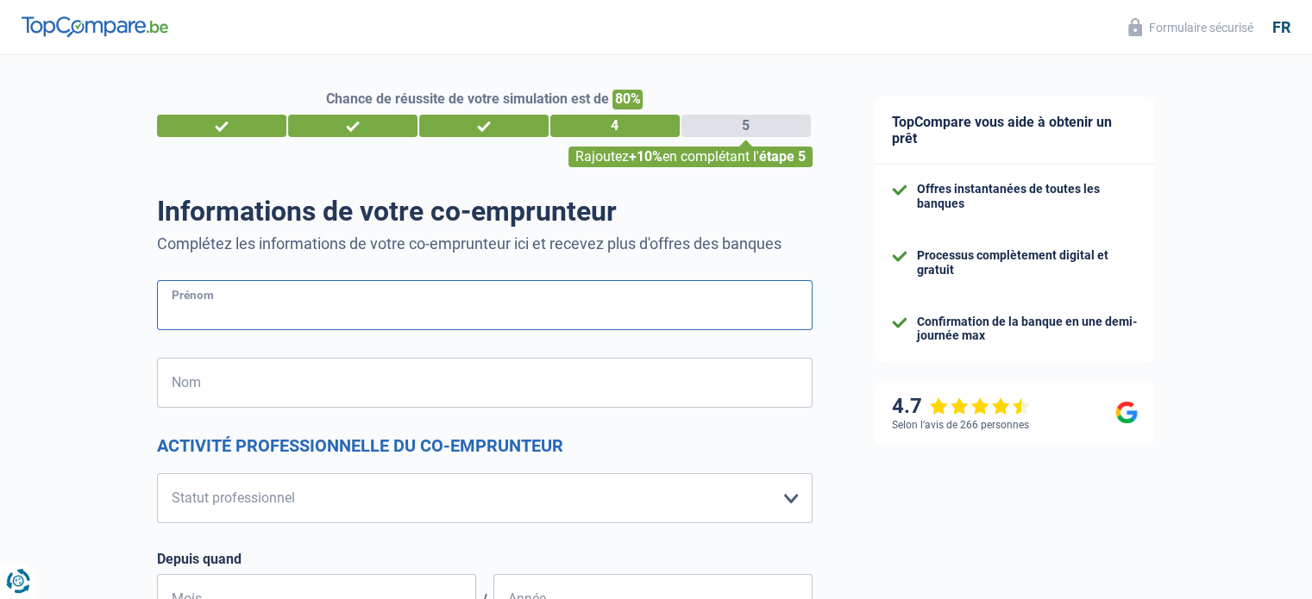
click at [228, 310] on input "Prénom" at bounding box center [484, 305] width 655 height 50
type input "Edyta"
type input "Skindzier"
click at [788, 498] on select "Ouvrier Employé privé Employé public Invalide Indépendant Pensionné Chômeur Mut…" at bounding box center [484, 498] width 655 height 50
select select "publicEmployee"
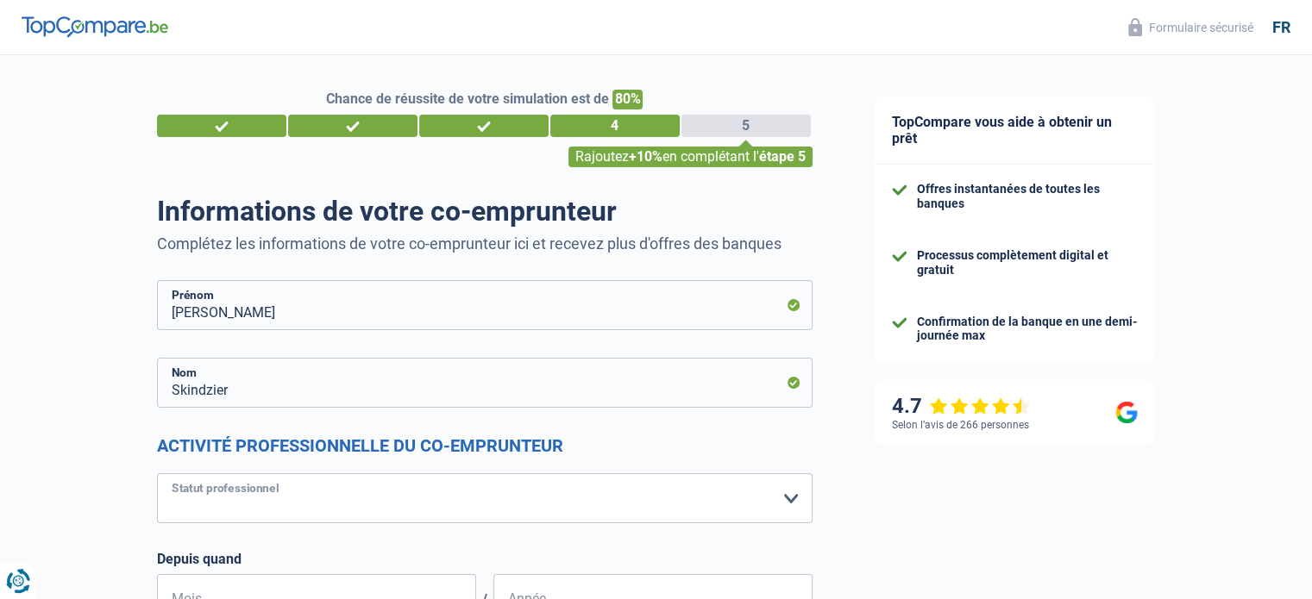
click at [157, 473] on select "Ouvrier Employé privé Employé public Invalide Indépendant Pensionné Chômeur Mut…" at bounding box center [484, 498] width 655 height 50
select select "netSalary"
select select "mealVouchers"
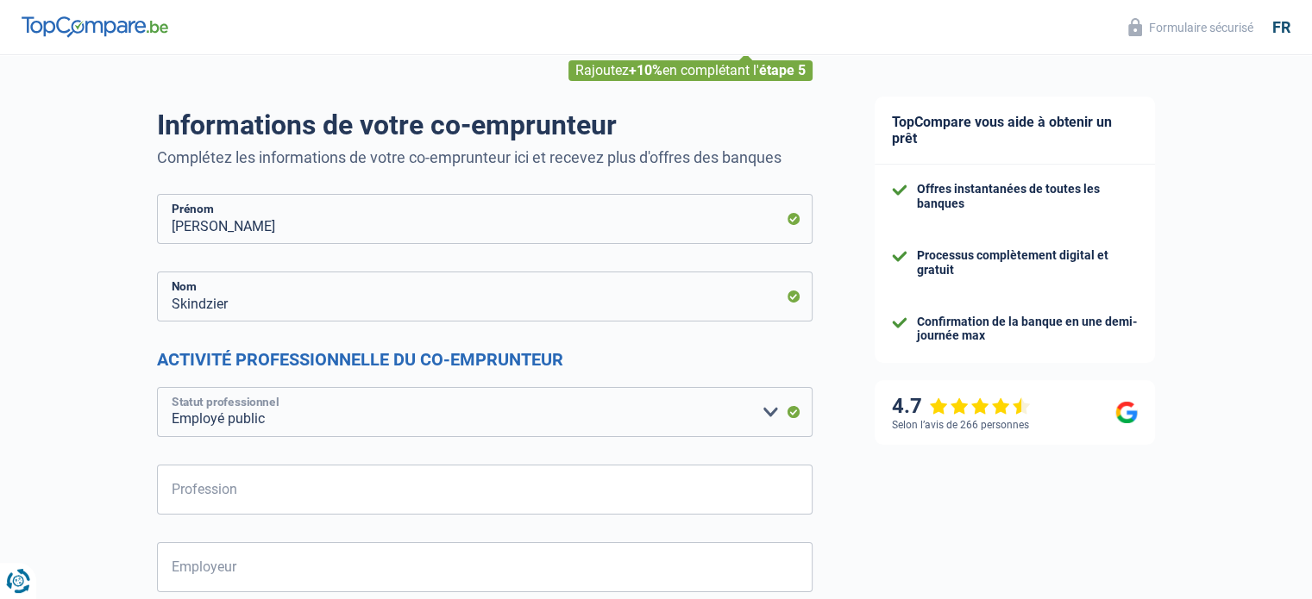
scroll to position [172, 0]
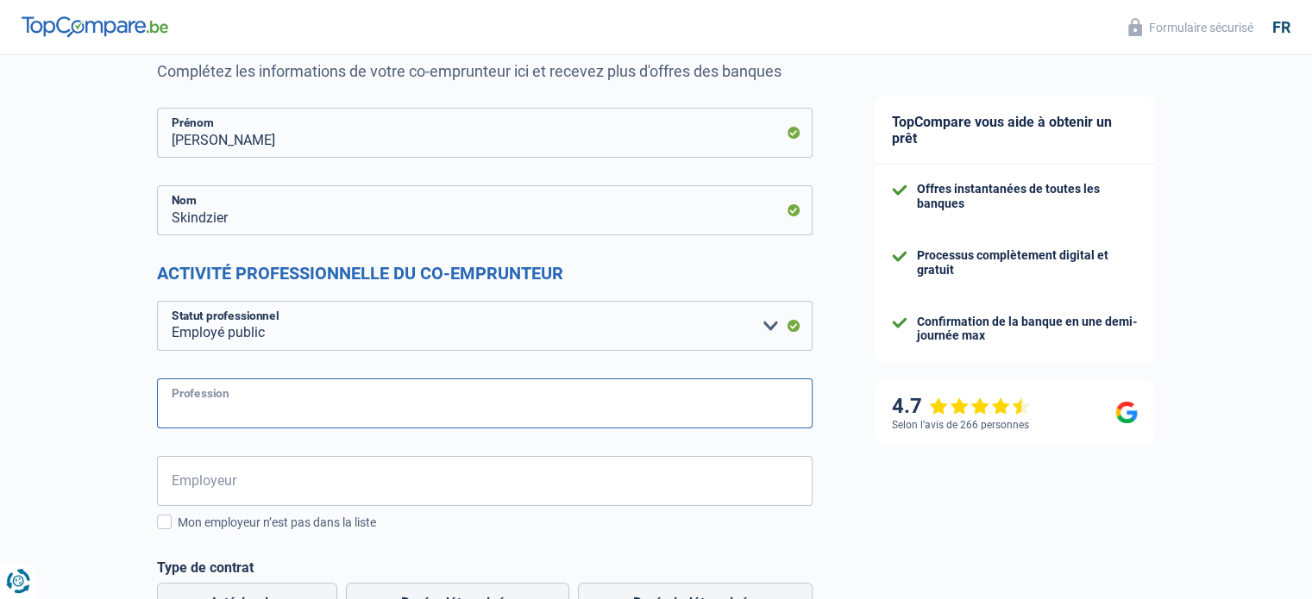
click at [247, 410] on input "Profession" at bounding box center [484, 404] width 655 height 50
type input "Travail chez titre service"
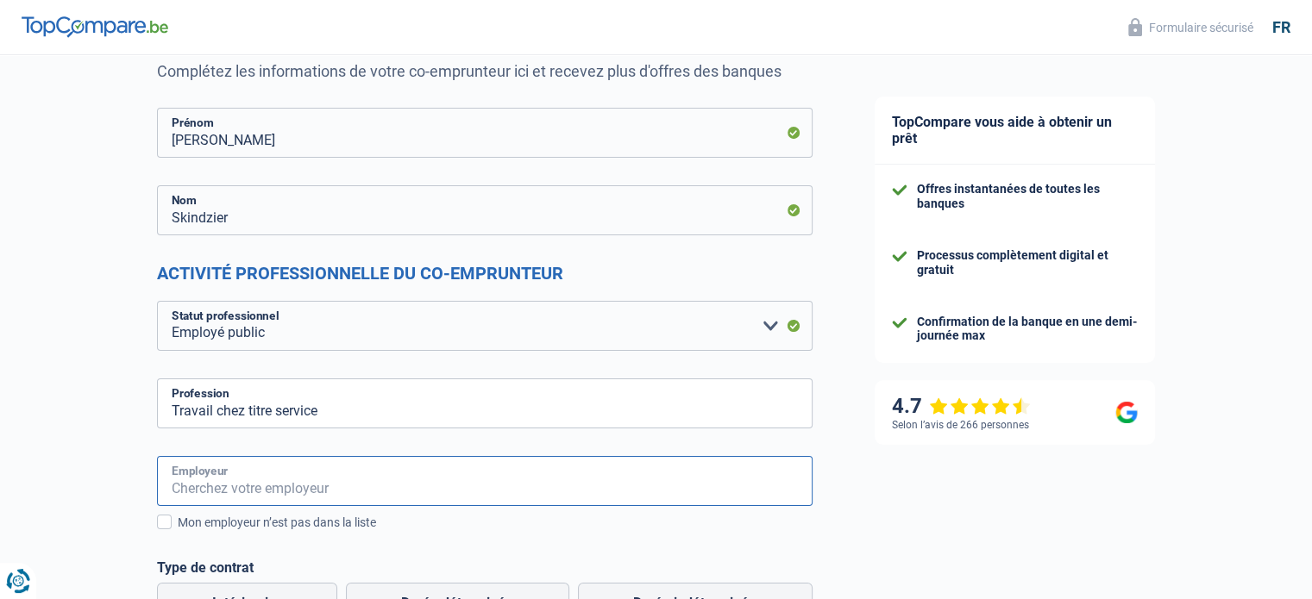
click at [240, 482] on input "Employeur" at bounding box center [484, 481] width 655 height 50
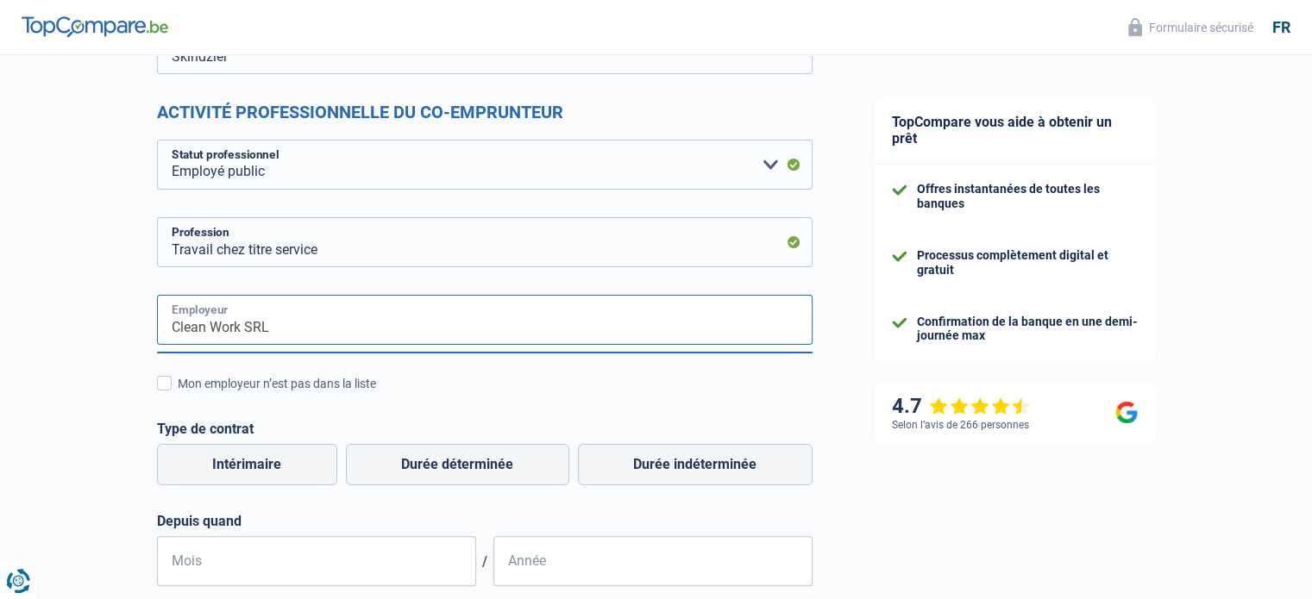
scroll to position [345, 0]
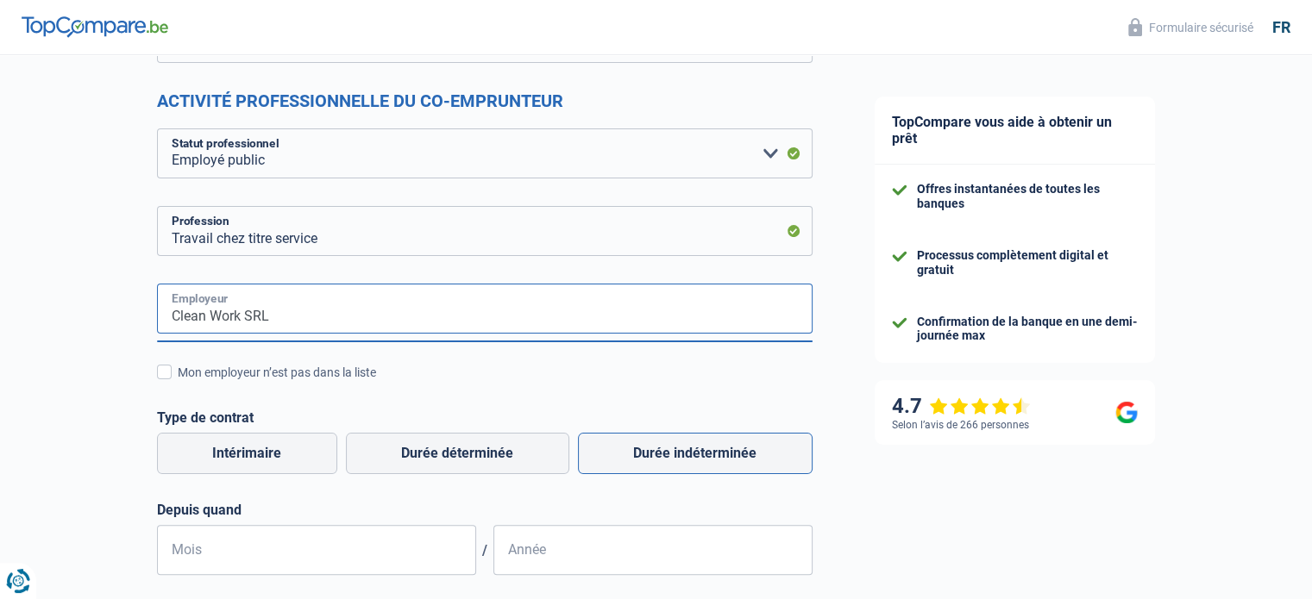
type input "Clean Work SRL"
click at [695, 454] on label "Durée indéterminée" at bounding box center [695, 453] width 235 height 41
click at [695, 454] on input "Durée indéterminée" at bounding box center [695, 453] width 235 height 41
radio input "true"
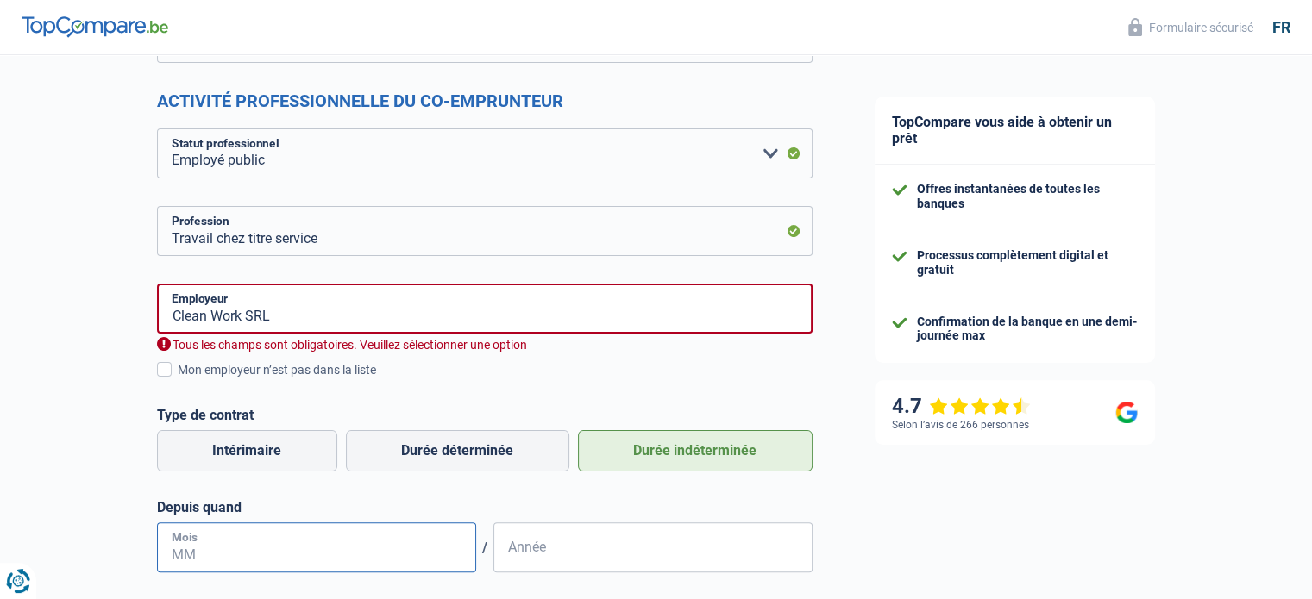
click at [331, 547] on input "Mois" at bounding box center [316, 548] width 319 height 50
type input "11"
type input "2024"
click at [295, 318] on input "Clean Work SRL" at bounding box center [484, 309] width 655 height 50
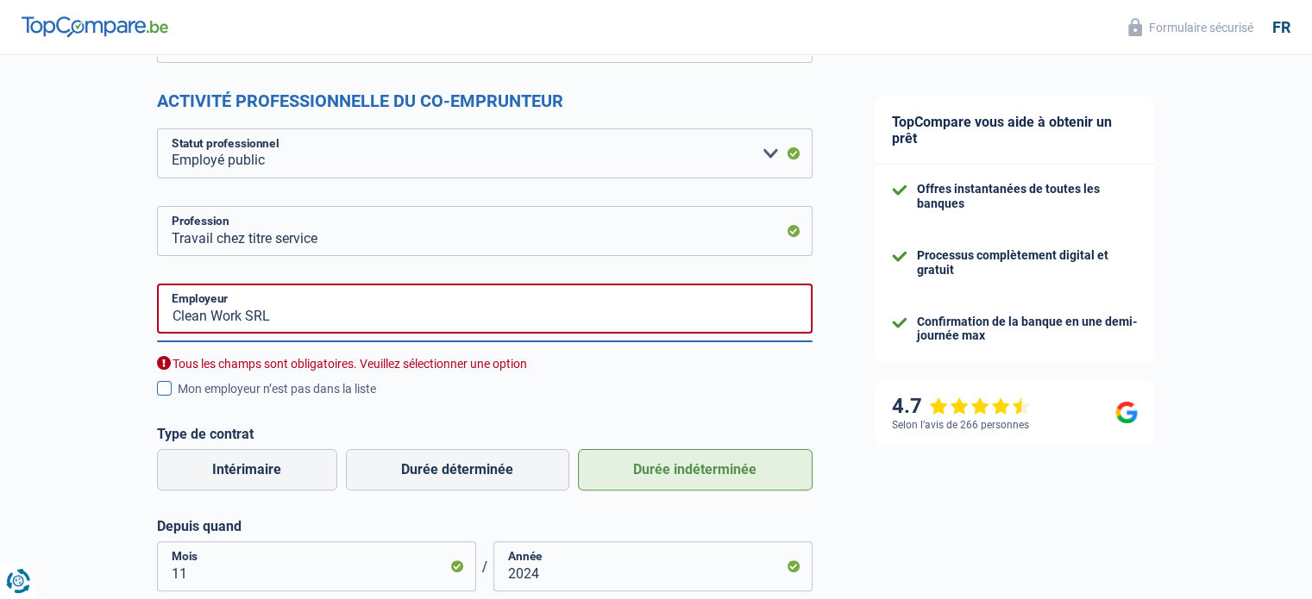
click at [160, 389] on span at bounding box center [164, 388] width 15 height 15
click at [178, 398] on input "Mon employeur n’est pas dans la liste" at bounding box center [178, 398] width 0 height 0
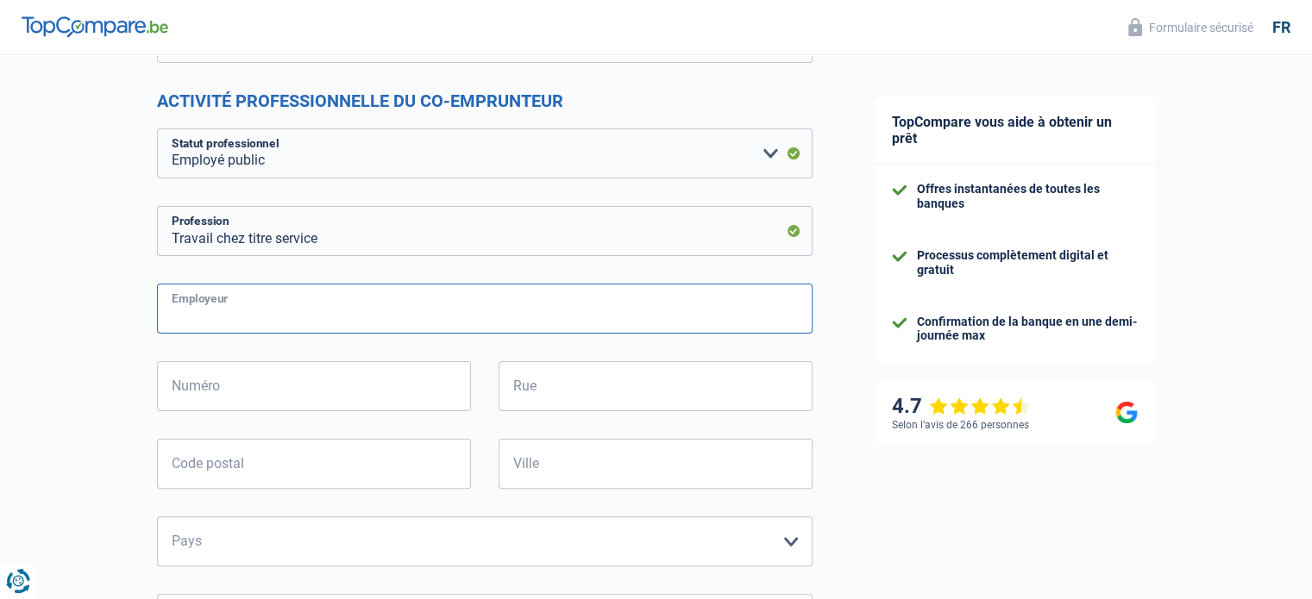
click at [259, 316] on input "Employeur" at bounding box center [484, 309] width 655 height 50
type input "Clean Work SRL"
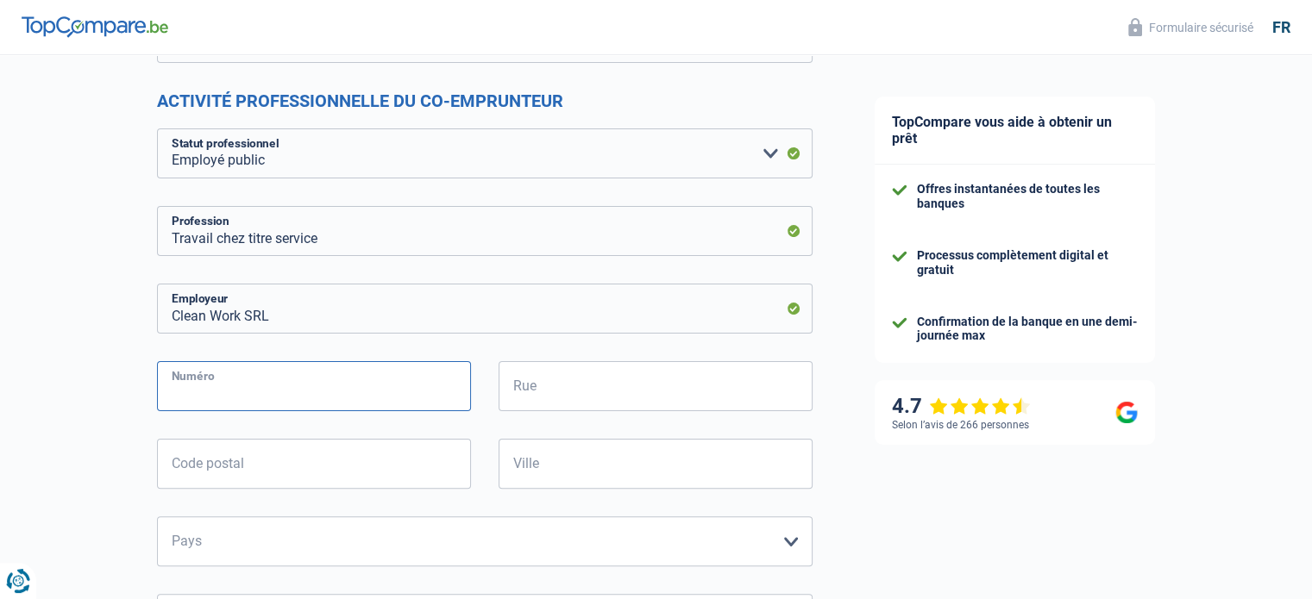
click at [227, 388] on input "Numéro" at bounding box center [314, 386] width 314 height 50
type input "340"
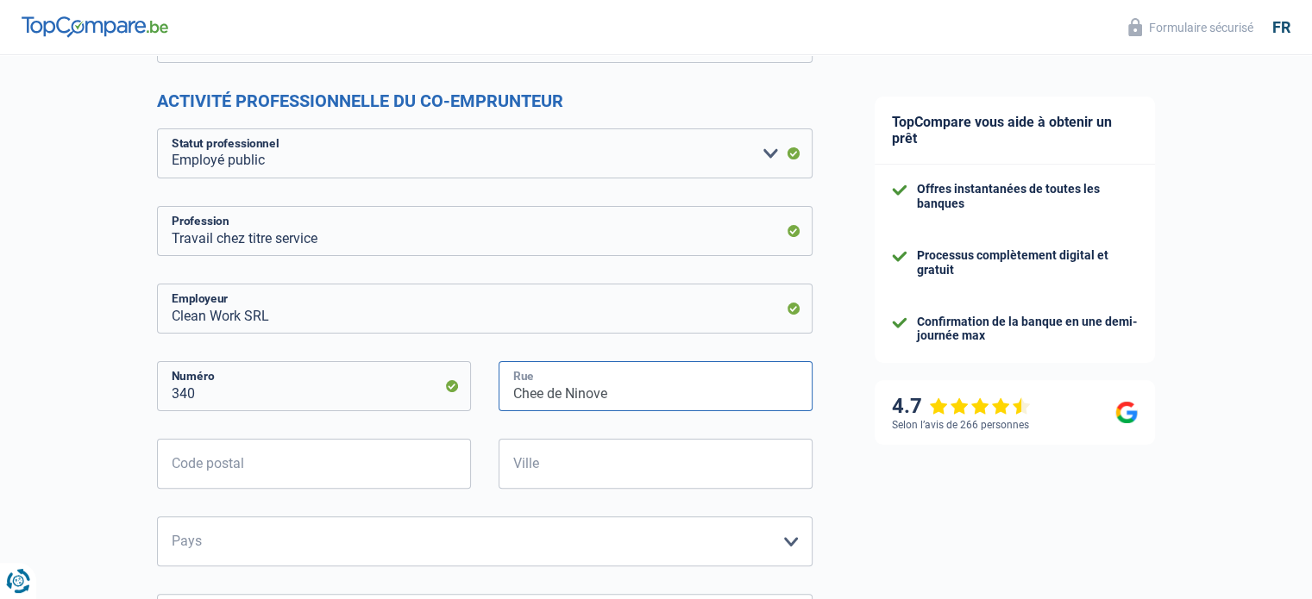
type input "Chee de Ninove"
click at [216, 473] on input "Code postal" at bounding box center [314, 464] width 314 height 50
type input "1070"
click at [515, 470] on input "Ville" at bounding box center [655, 464] width 314 height 50
type input "Bruxelles"
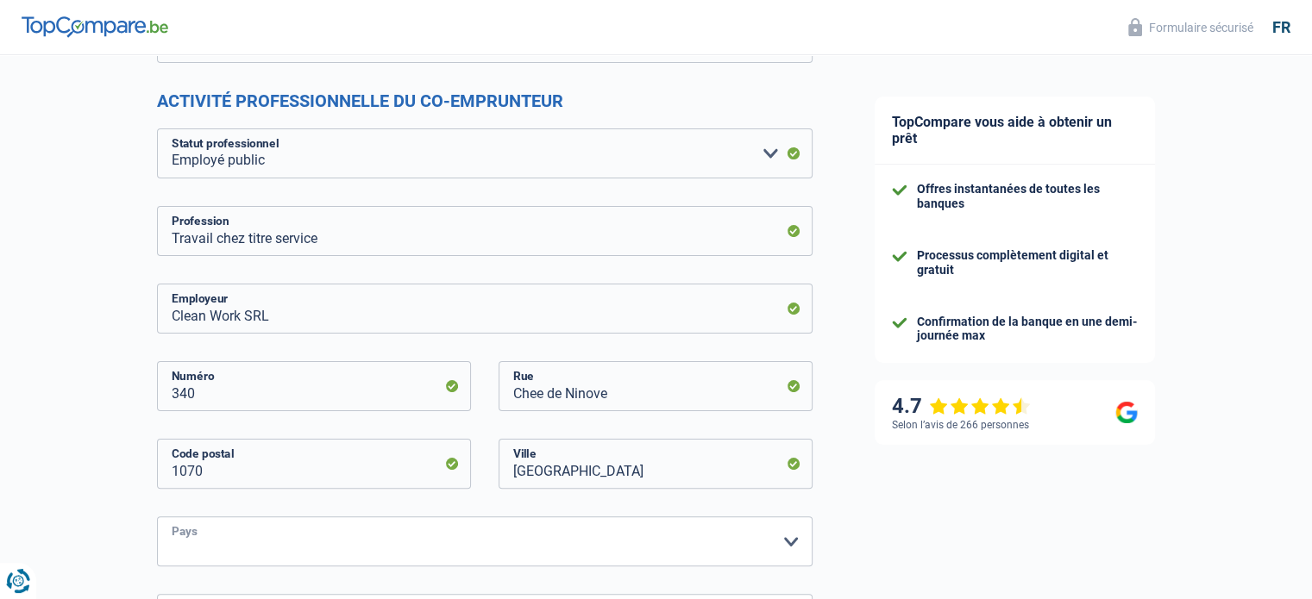
click at [789, 542] on select "Belgique France Allemagne Italie Luxembourg Pays-Bas Espagne Suisse Veuillez sé…" at bounding box center [484, 542] width 655 height 50
select select "BE"
click at [157, 517] on select "Belgique France Allemagne Italie Luxembourg Pays-Bas Espagne Suisse Veuillez sé…" at bounding box center [484, 542] width 655 height 50
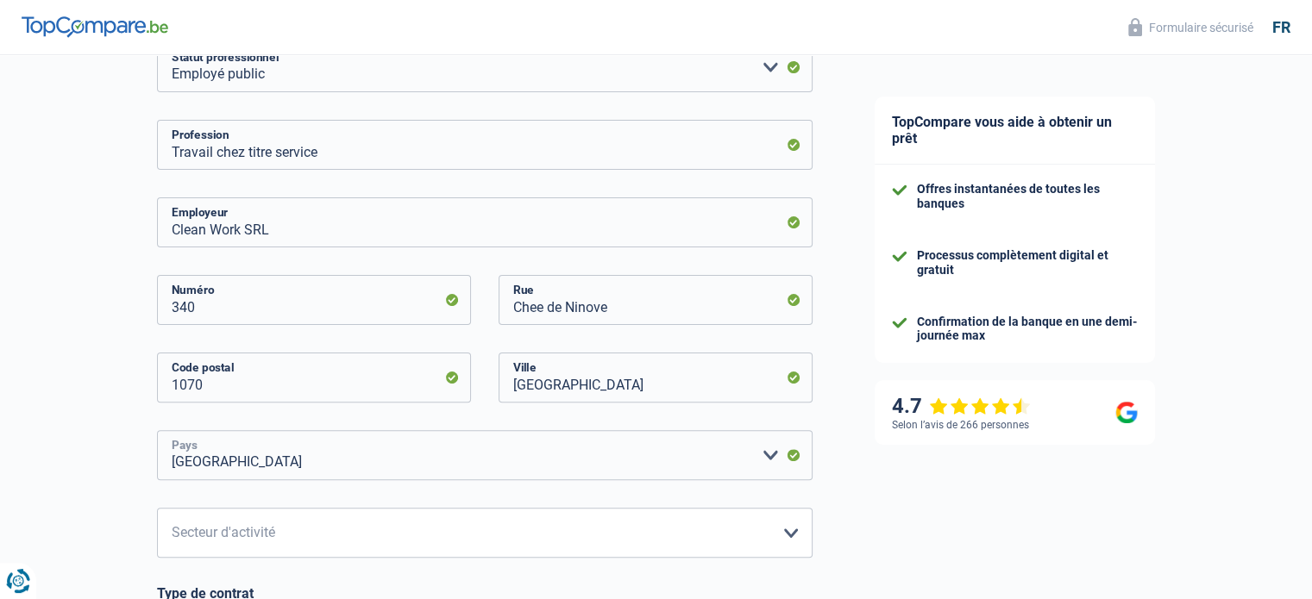
scroll to position [517, 0]
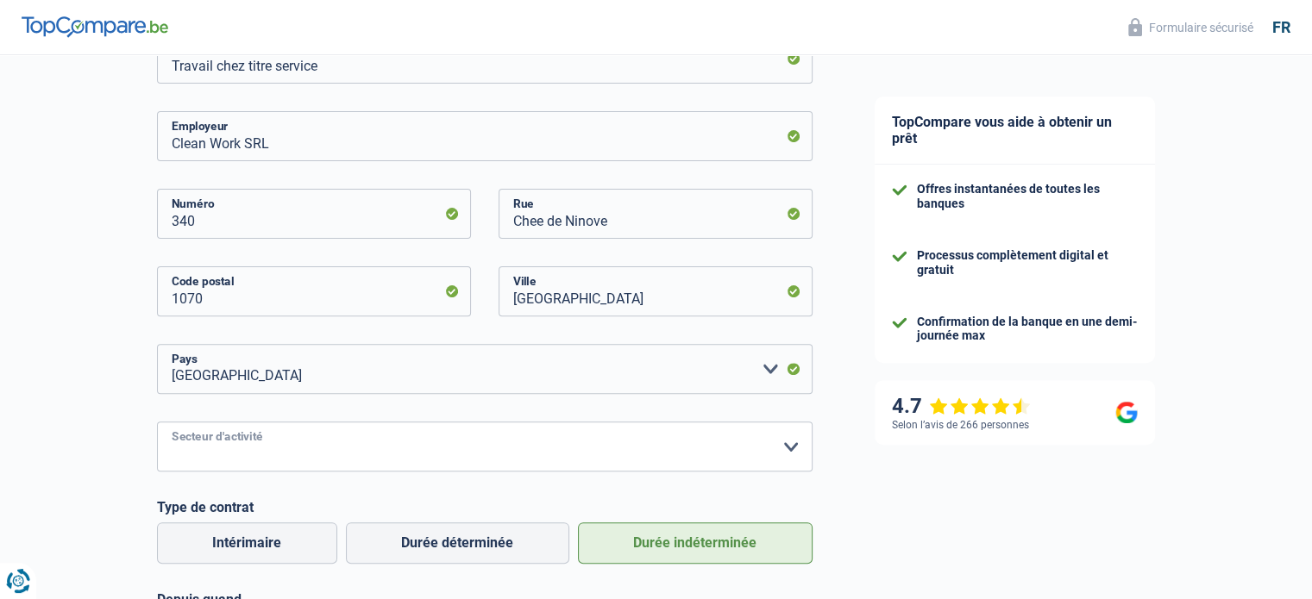
click at [787, 447] on select "Agriculture/Pêche Industrie Horeca Courier/Fitness/Taxi Construction Banques/As…" at bounding box center [484, 447] width 655 height 50
select select "industry"
click at [157, 422] on select "Agriculture/Pêche Industrie Horeca Courier/Fitness/Taxi Construction Banques/As…" at bounding box center [484, 447] width 655 height 50
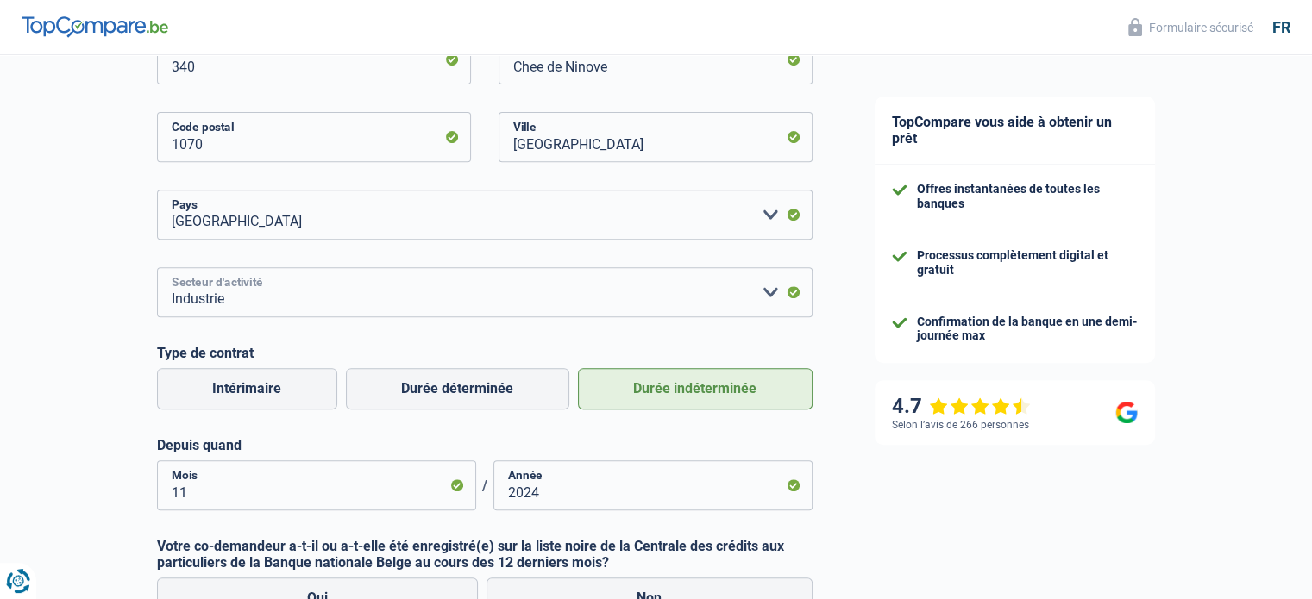
scroll to position [690, 0]
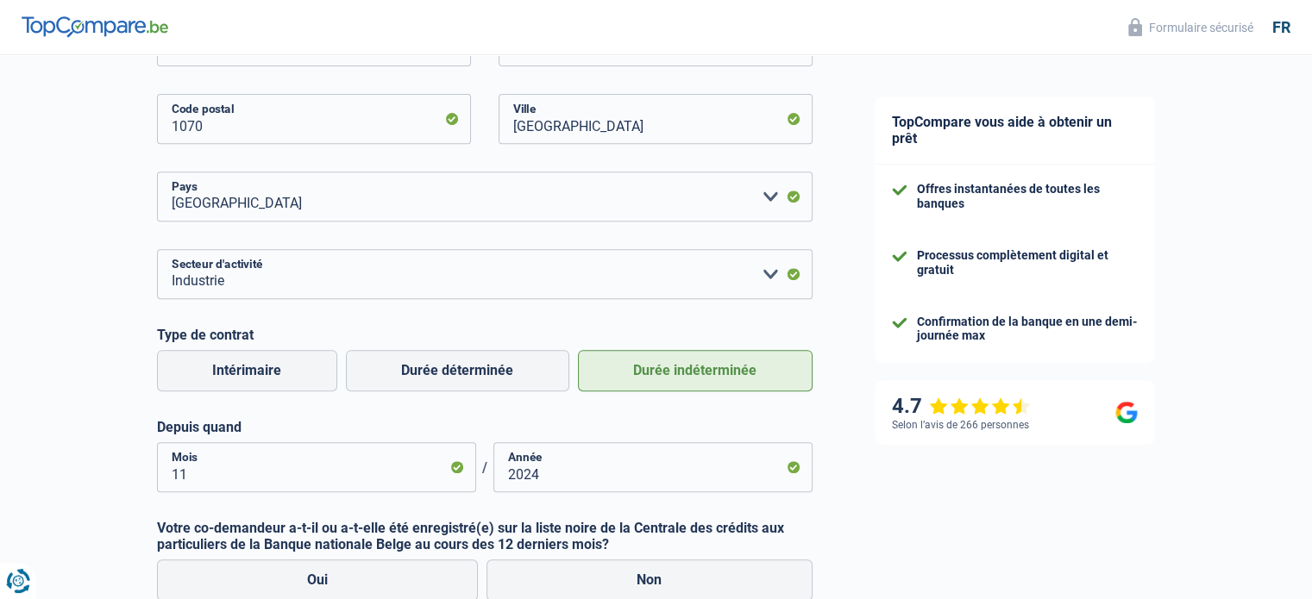
click at [672, 373] on label "Durée indéterminée" at bounding box center [695, 370] width 235 height 41
click at [672, 373] on input "Durée indéterminée" at bounding box center [695, 370] width 235 height 41
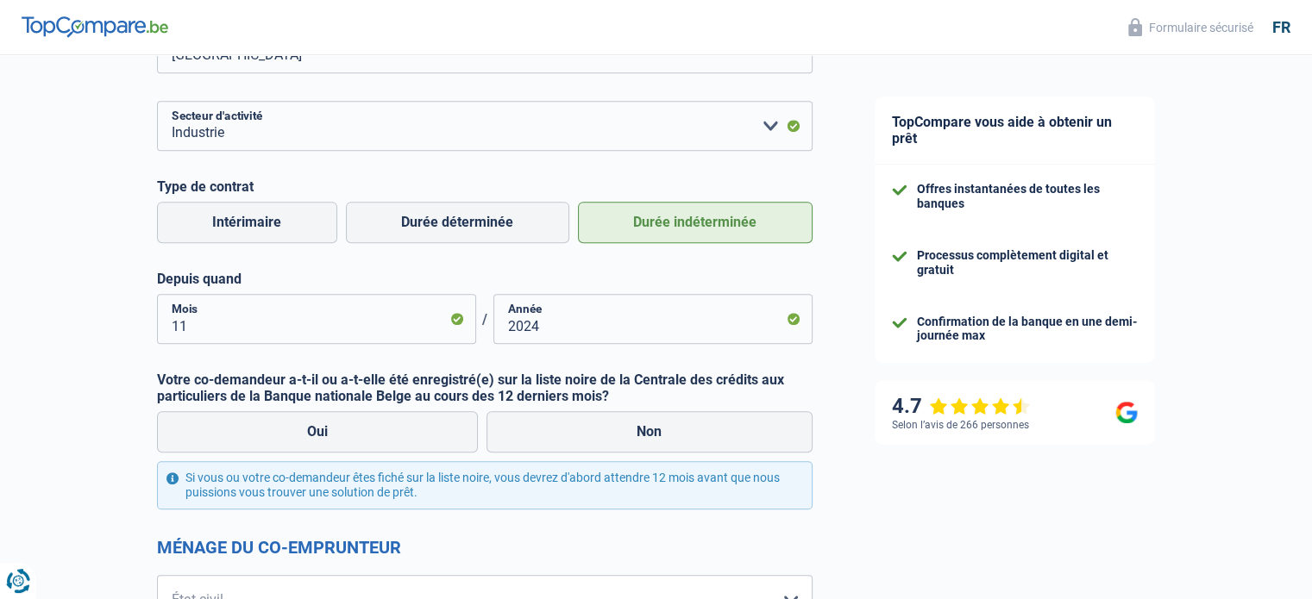
scroll to position [862, 0]
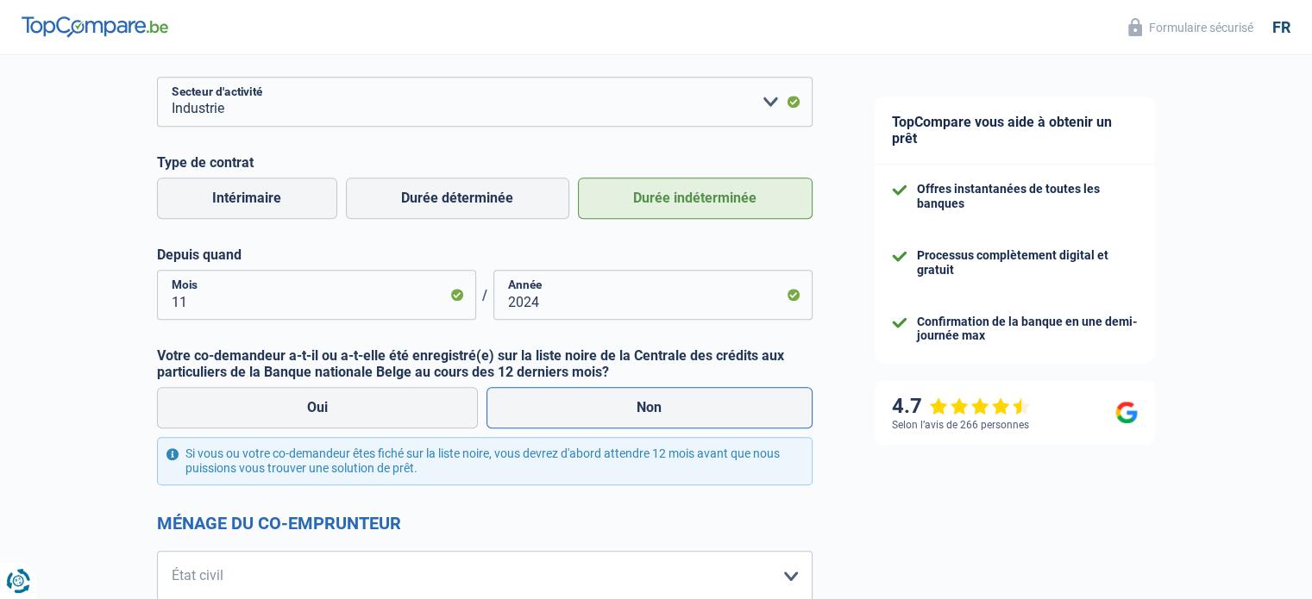
click at [656, 413] on label "Non" at bounding box center [649, 407] width 326 height 41
click at [656, 413] on input "Non" at bounding box center [649, 407] width 326 height 41
radio input "true"
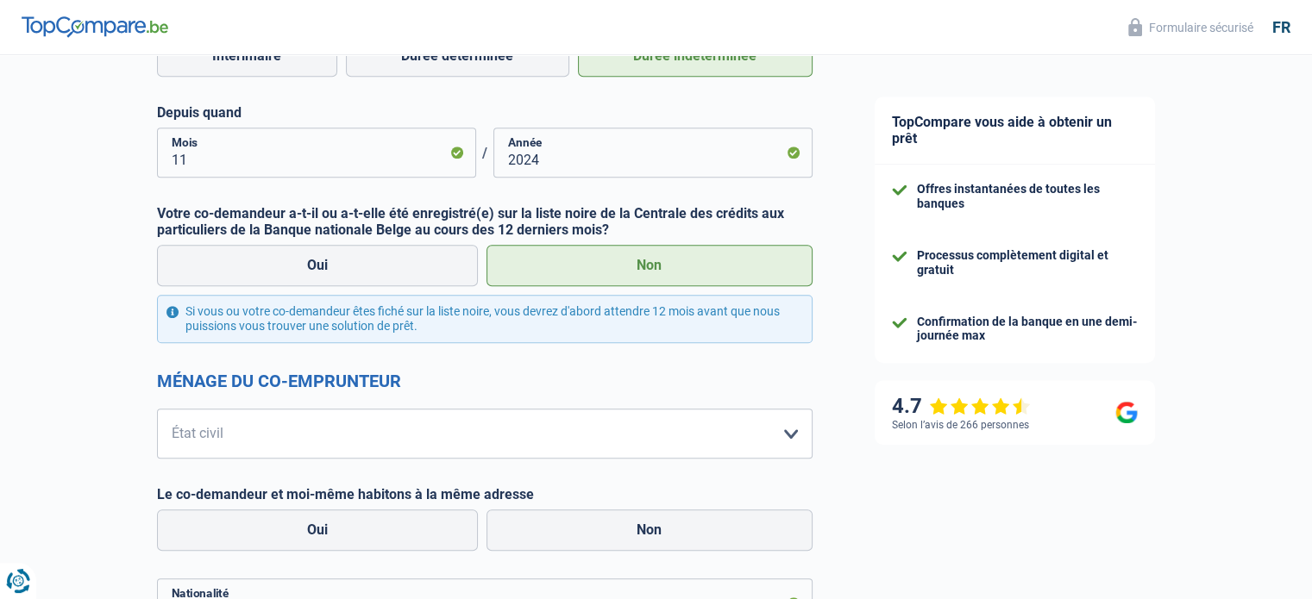
scroll to position [1035, 0]
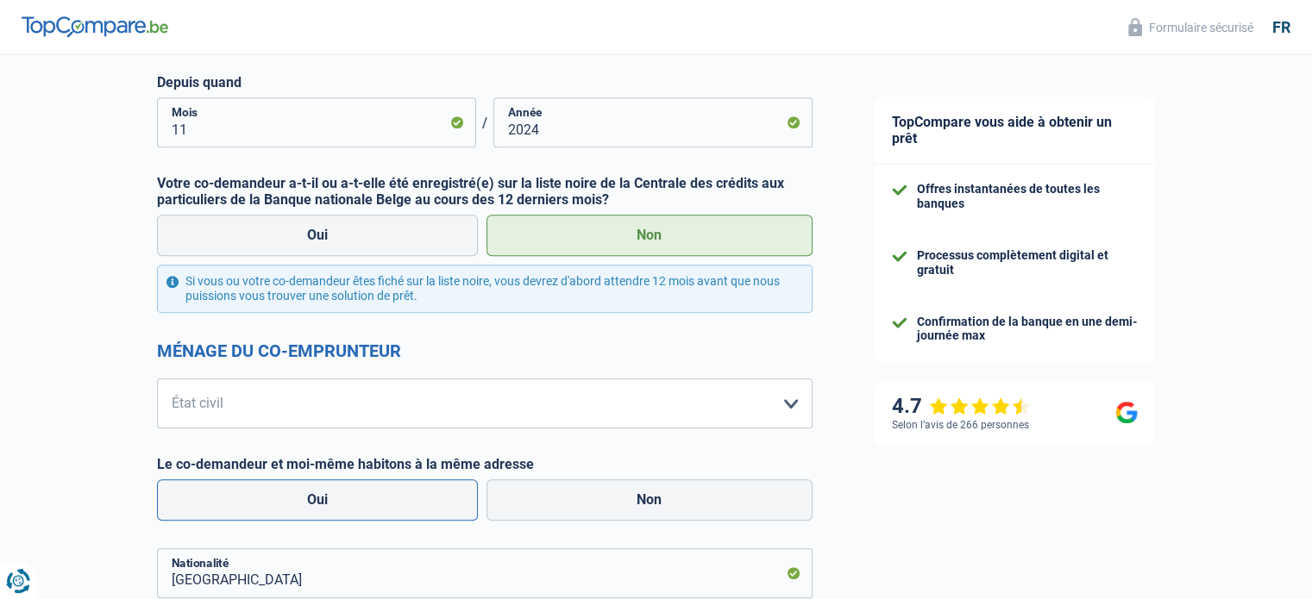
click at [310, 498] on label "Oui" at bounding box center [318, 499] width 322 height 41
click at [310, 498] on input "Oui" at bounding box center [318, 499] width 322 height 41
radio input "true"
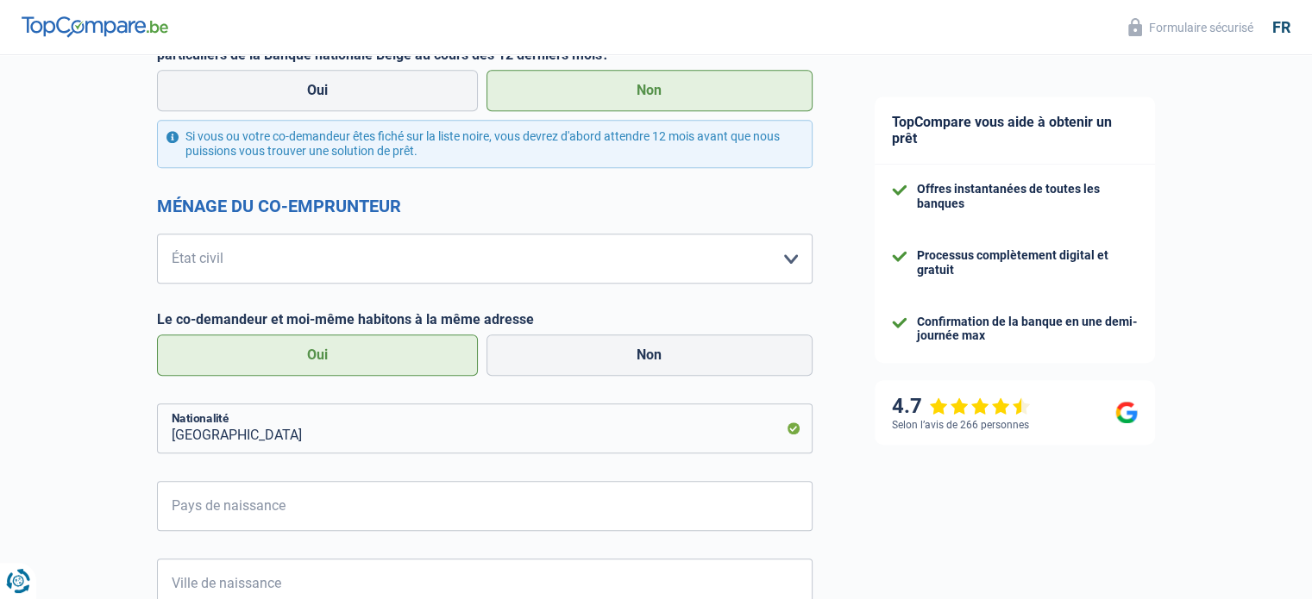
scroll to position [1207, 0]
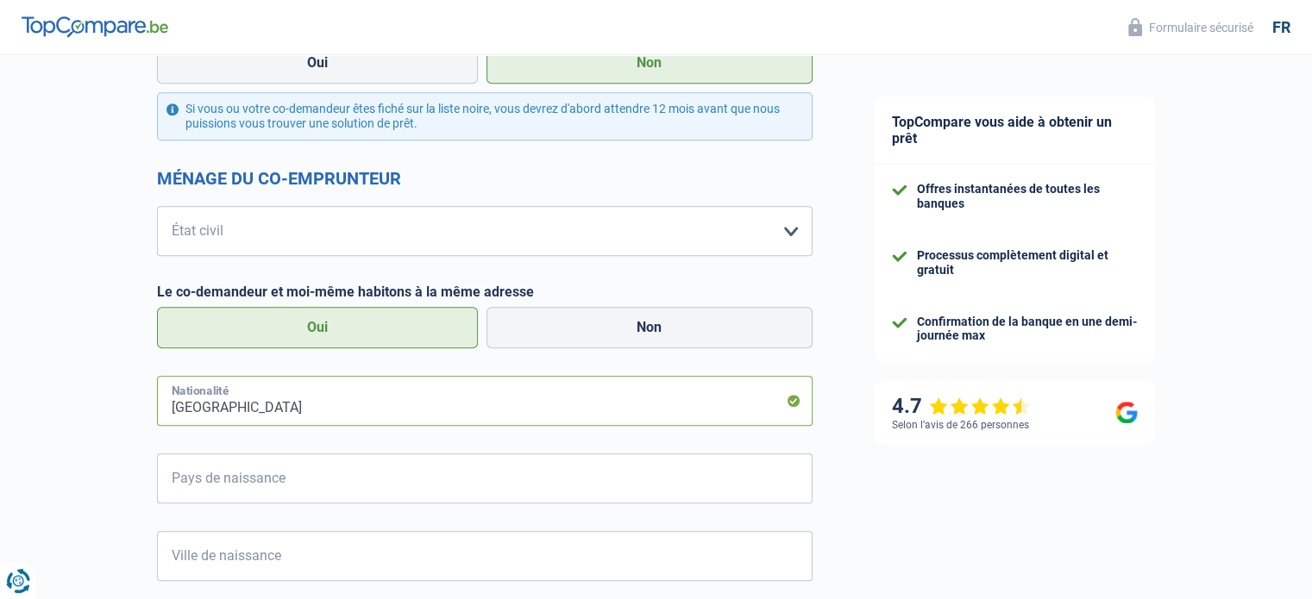
click at [259, 411] on input "Belgique" at bounding box center [484, 401] width 655 height 50
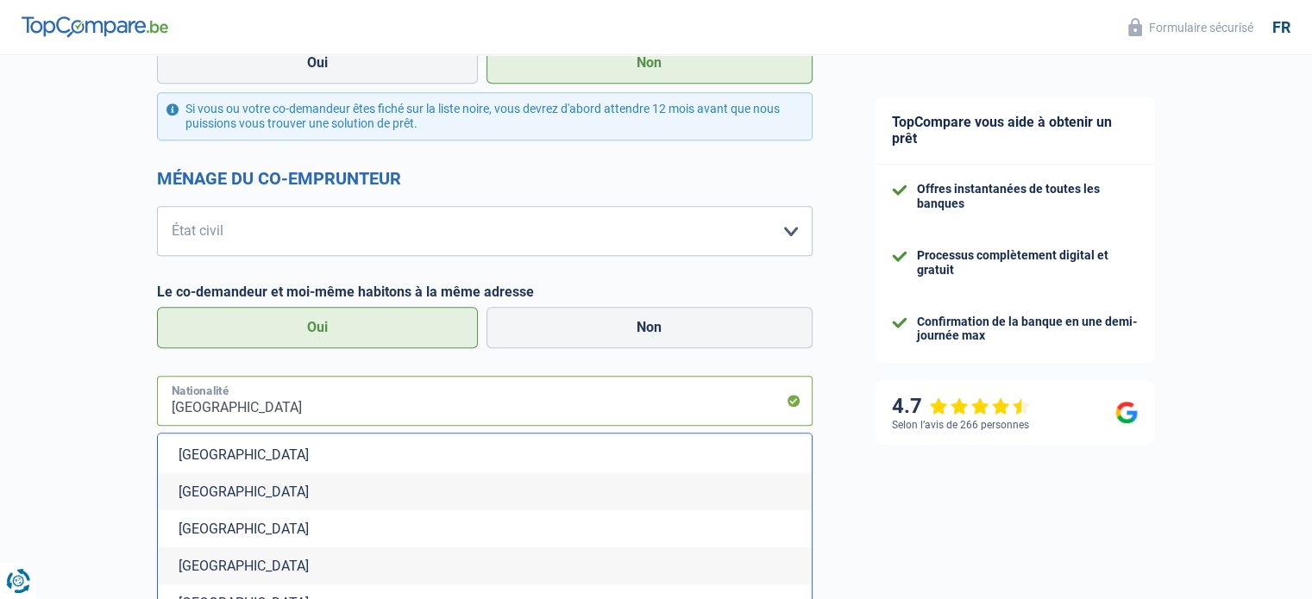
scroll to position [5174, 0]
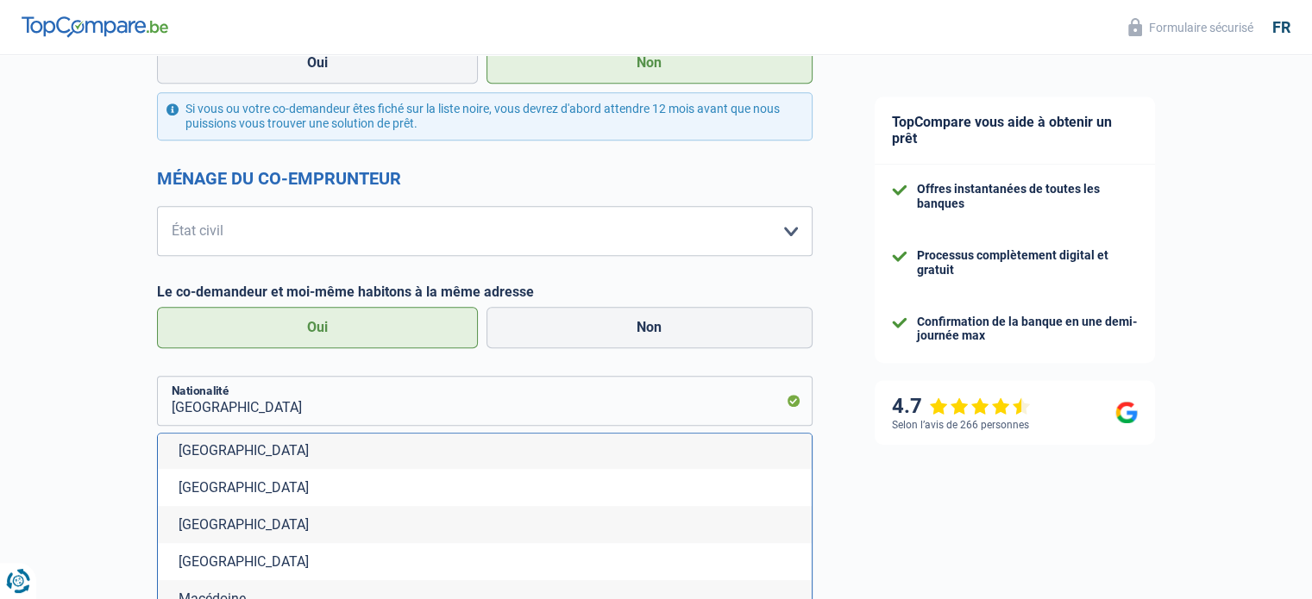
click at [232, 469] on li "Pologne" at bounding box center [485, 450] width 654 height 37
type input "Pologne"
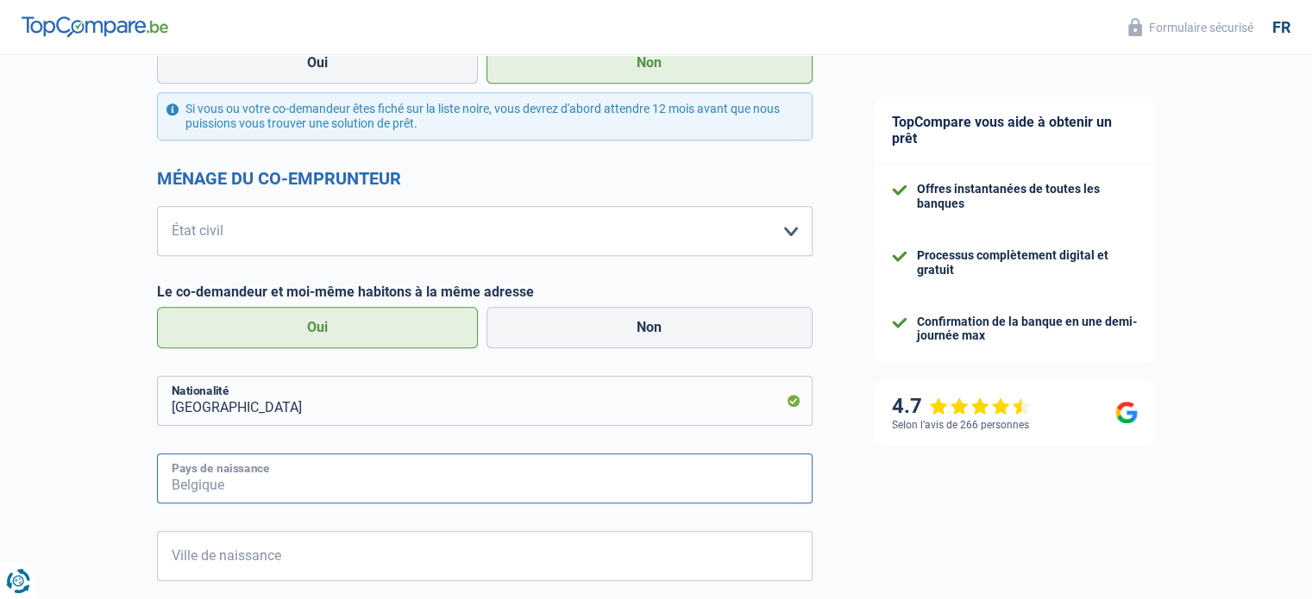
click at [304, 480] on input "Pays de naissance" at bounding box center [484, 479] width 655 height 50
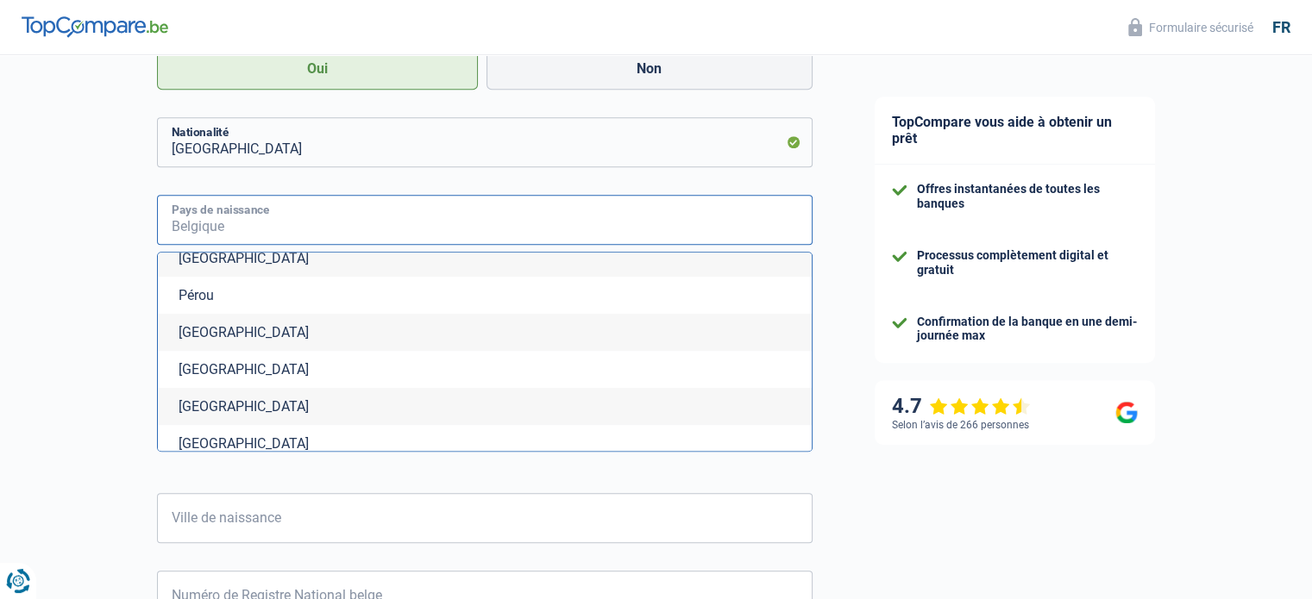
scroll to position [5067, 0]
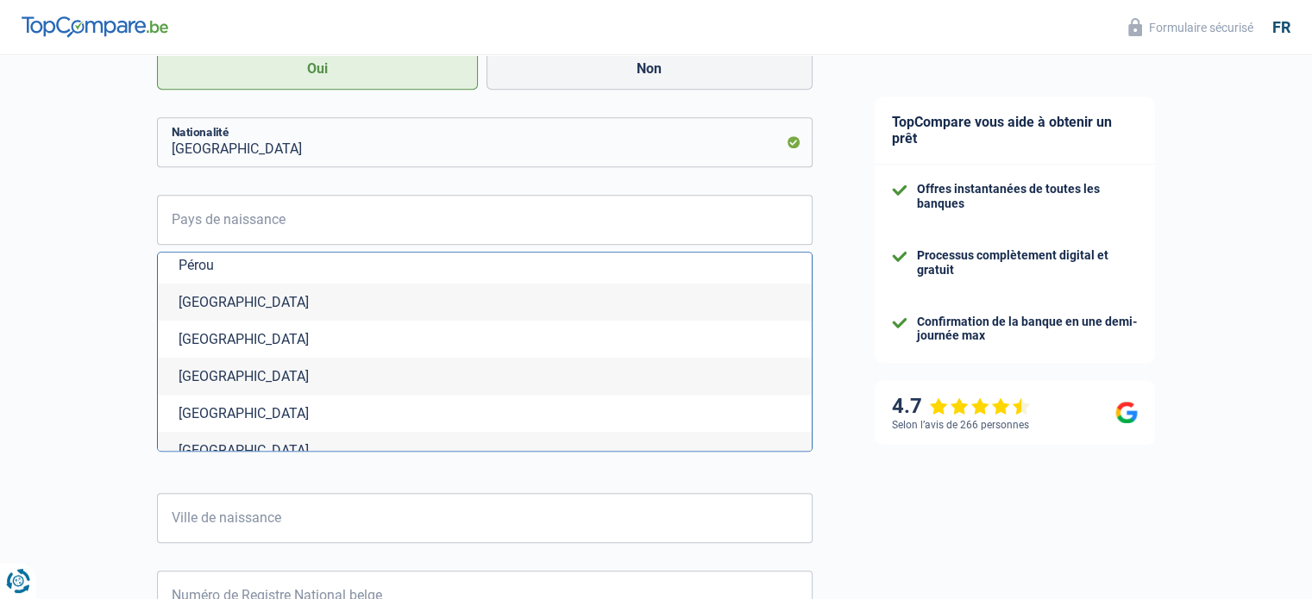
click at [197, 358] on li "Pologne" at bounding box center [485, 339] width 654 height 37
type input "Pologne"
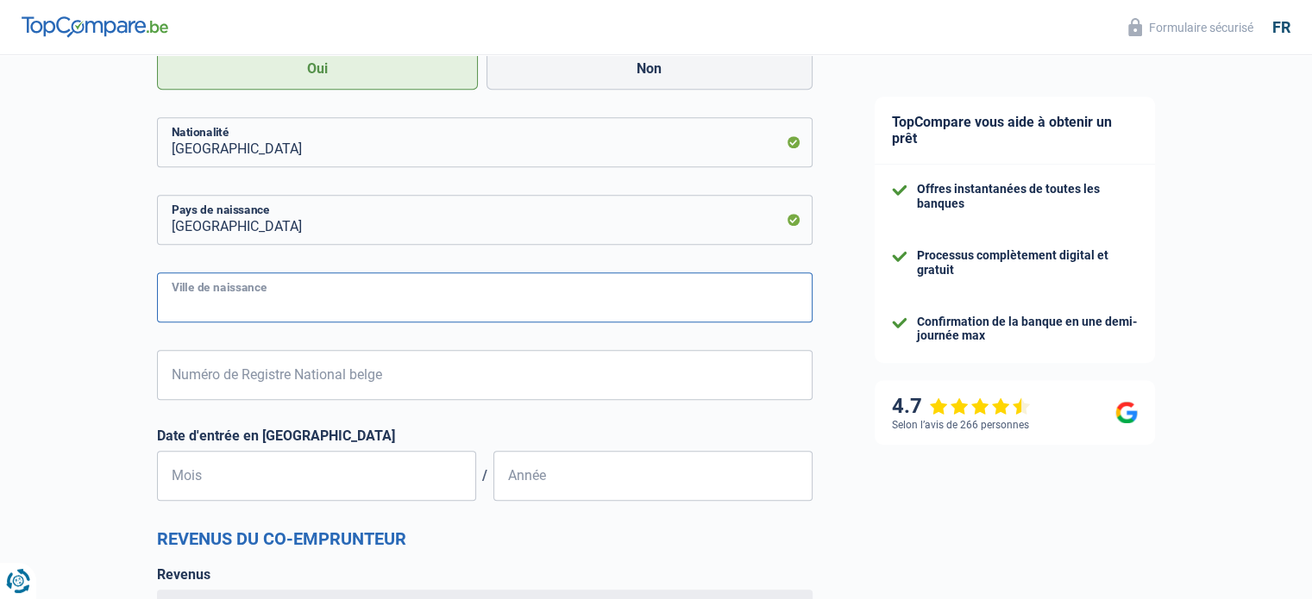
click at [306, 303] on input "Ville de naissance" at bounding box center [484, 297] width 655 height 50
type input "Suwalki"
click at [233, 485] on input "Mois" at bounding box center [316, 476] width 319 height 50
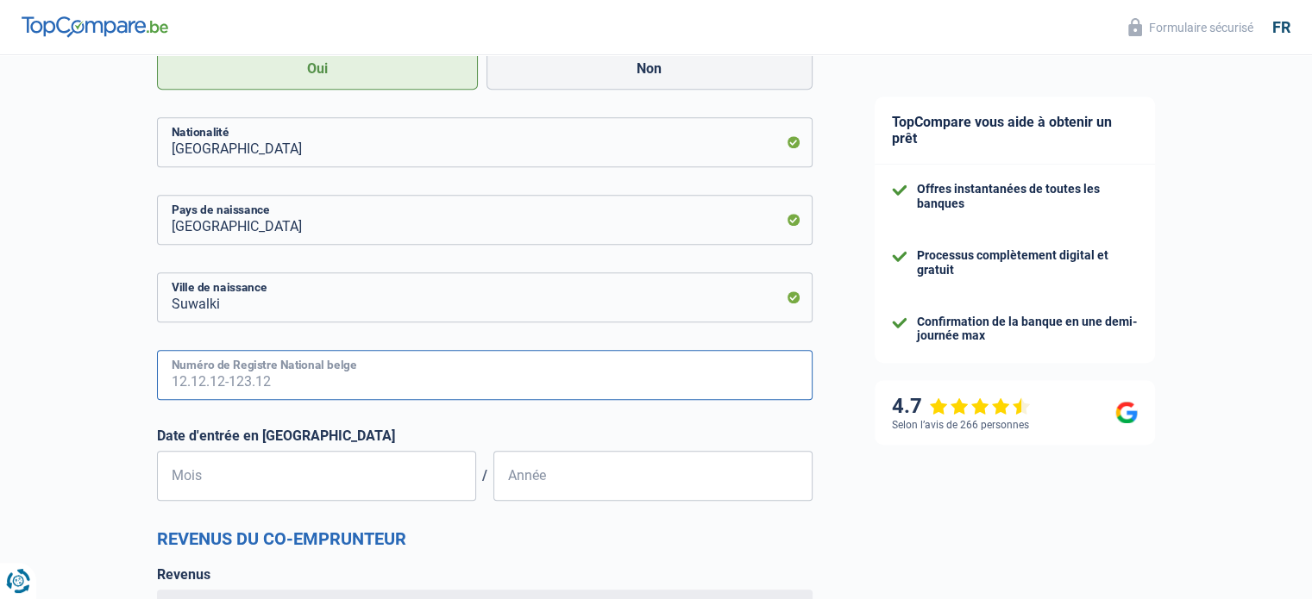
click at [403, 373] on input "Numéro de Registre National belge" at bounding box center [484, 375] width 655 height 50
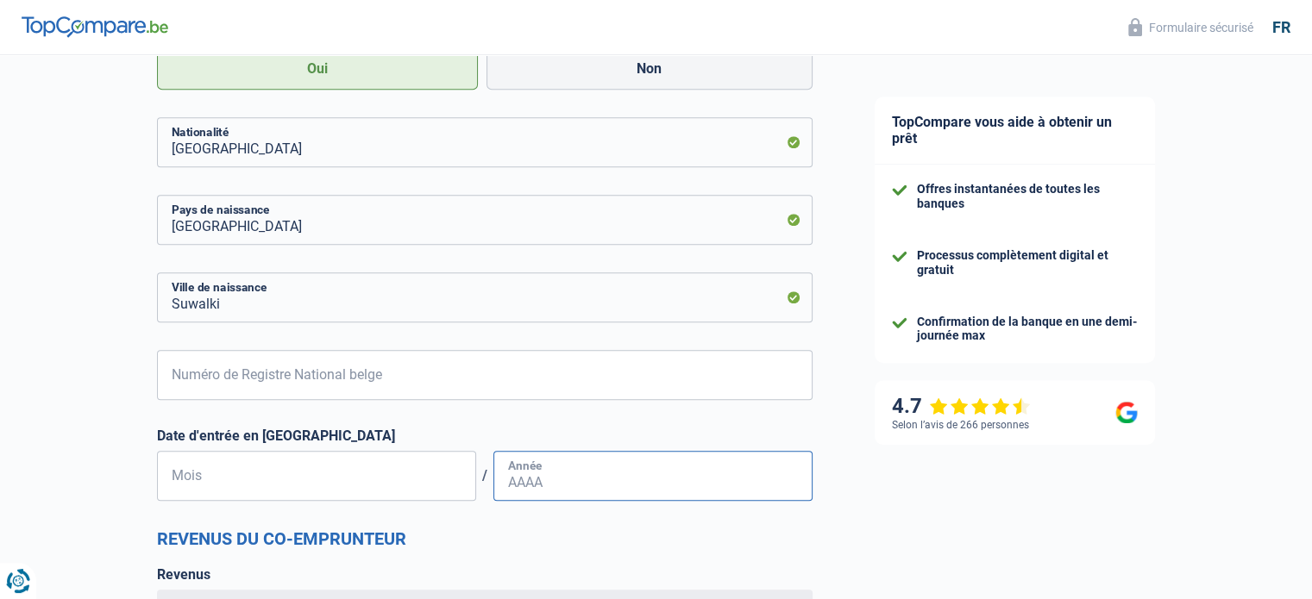
click at [565, 478] on input "Année" at bounding box center [652, 476] width 319 height 50
click at [222, 479] on input "Mois" at bounding box center [316, 476] width 319 height 50
type input "01"
type input "2011"
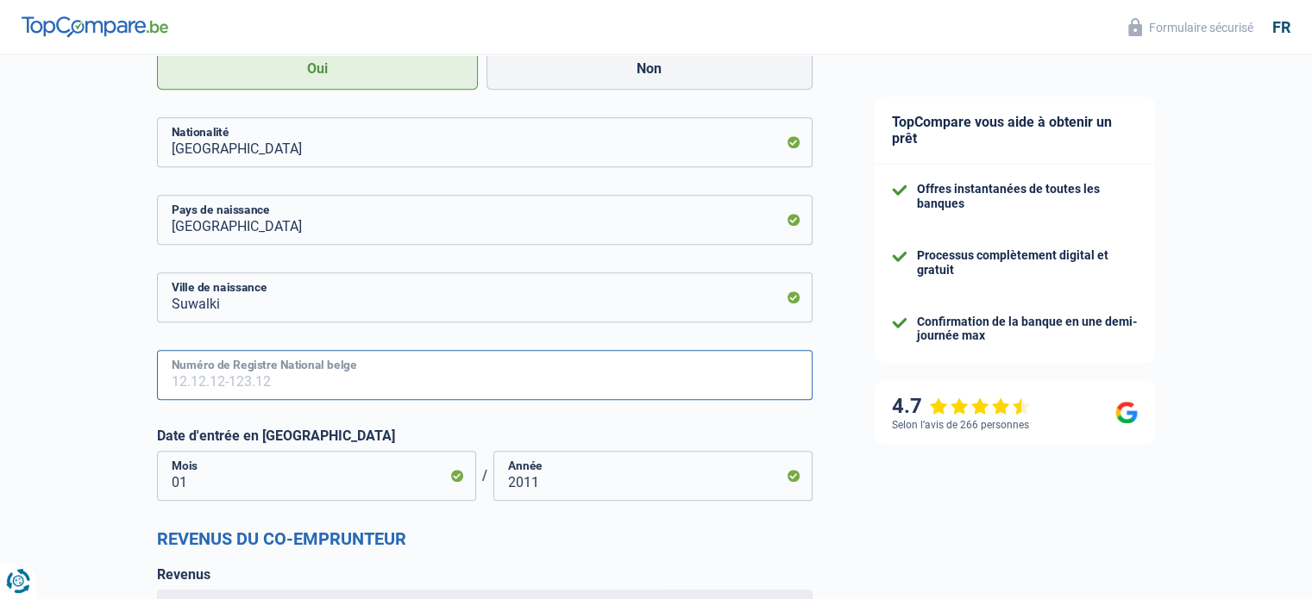
drag, startPoint x: 395, startPoint y: 373, endPoint x: 393, endPoint y: 384, distance: 10.5
click at [394, 374] on input "Numéro de Registre National belge" at bounding box center [484, 375] width 655 height 50
type input "72.09.08"
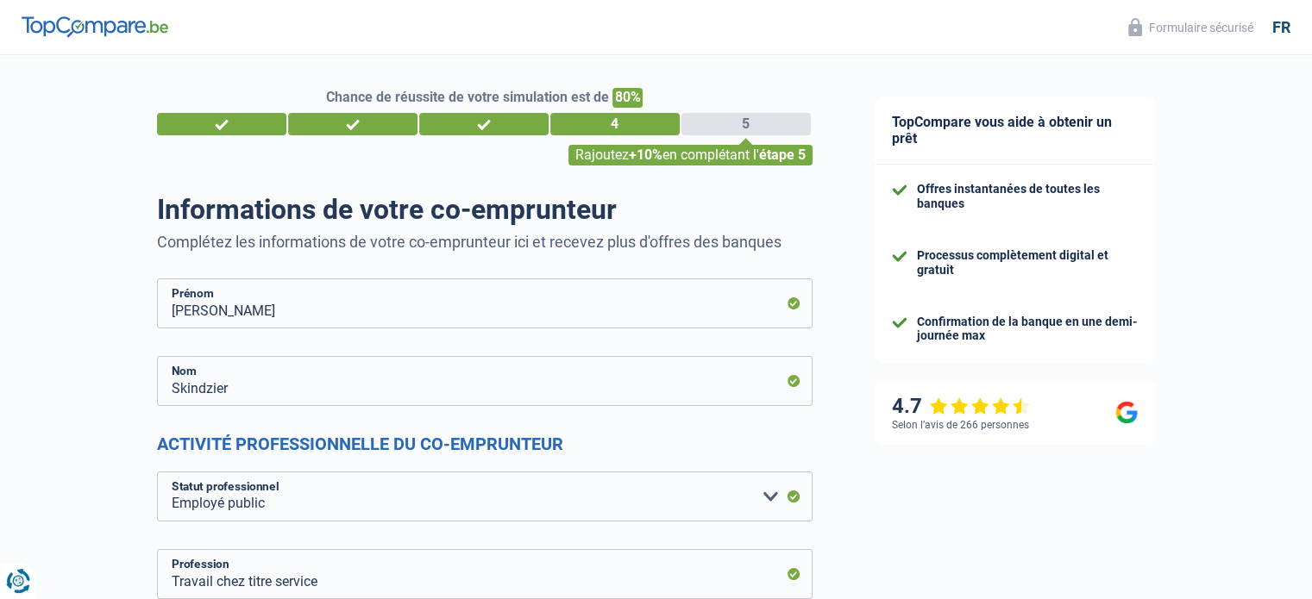
scroll to position [0, 0]
